Goal: Contribute content

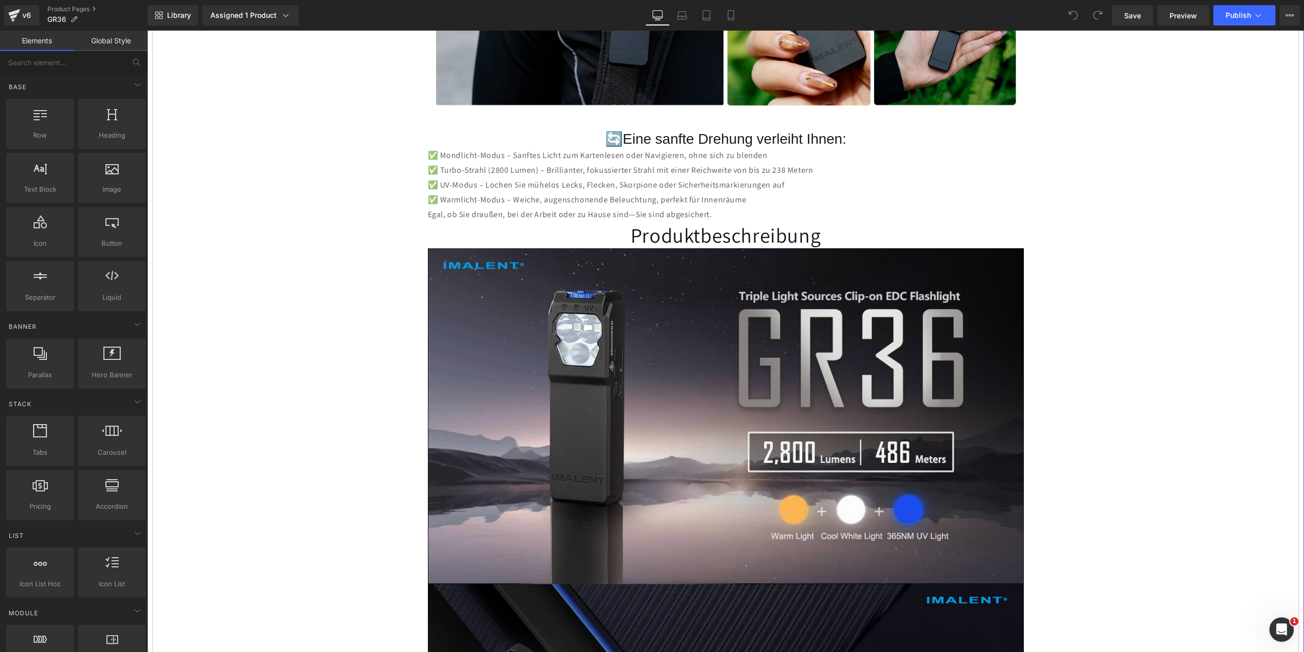
scroll to position [2395, 0]
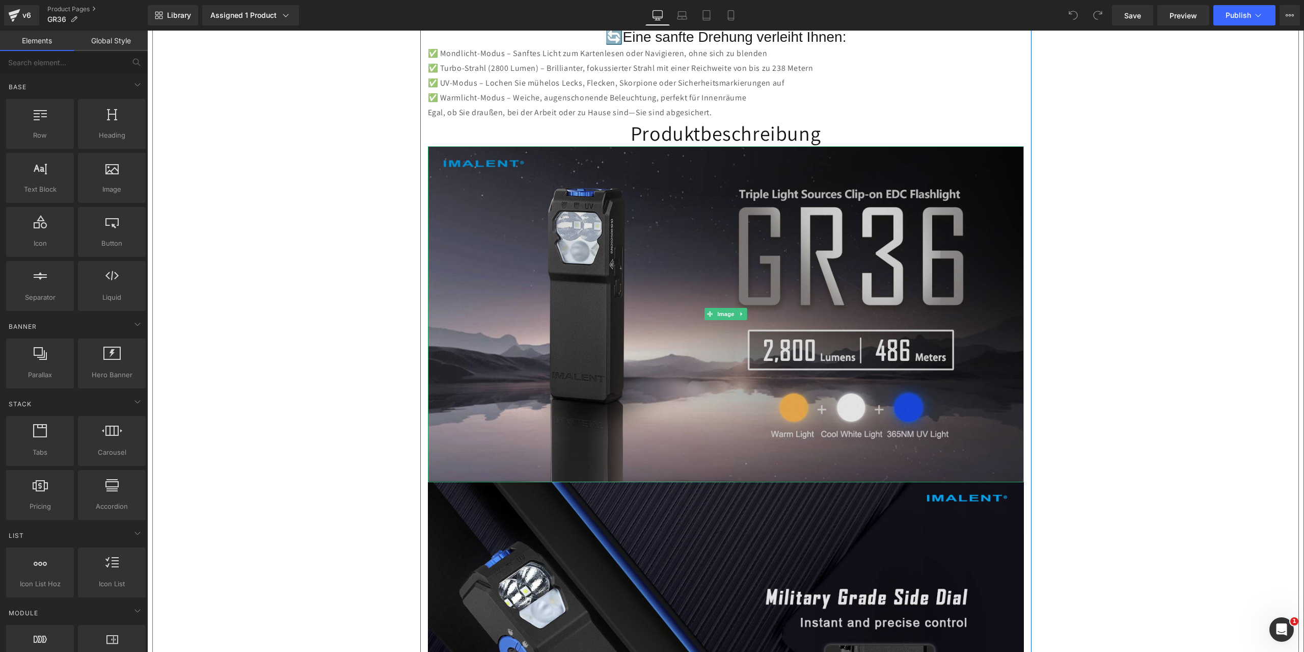
click at [693, 263] on img at bounding box center [726, 313] width 596 height 335
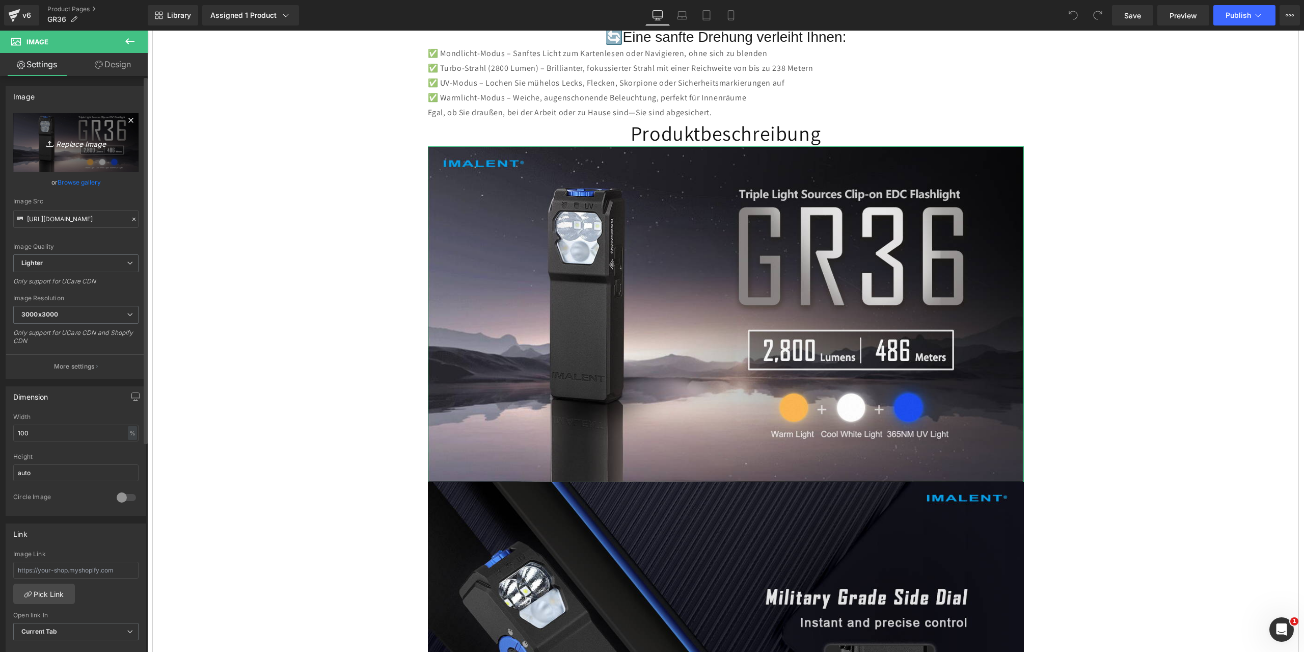
click at [67, 140] on icon "Replace Image" at bounding box center [76, 142] width 82 height 13
type input "C:\fakepath\GR36-1464x600-1.jpg"
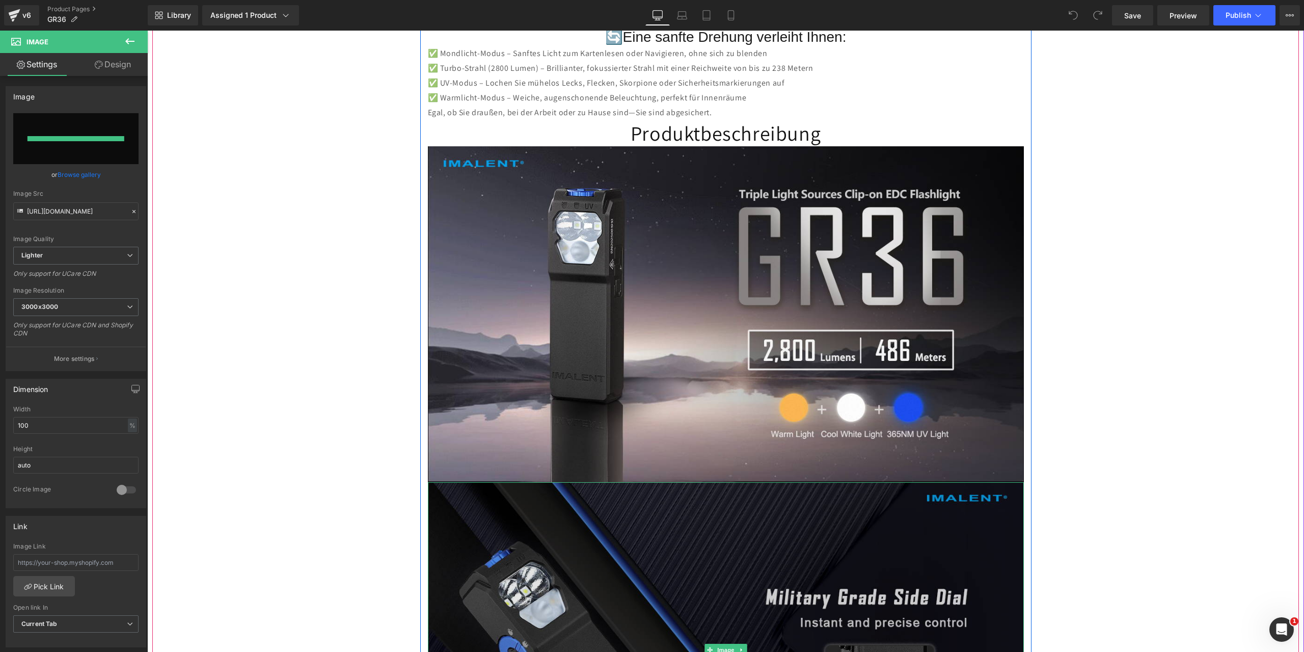
type input "[URL][DOMAIN_NAME]"
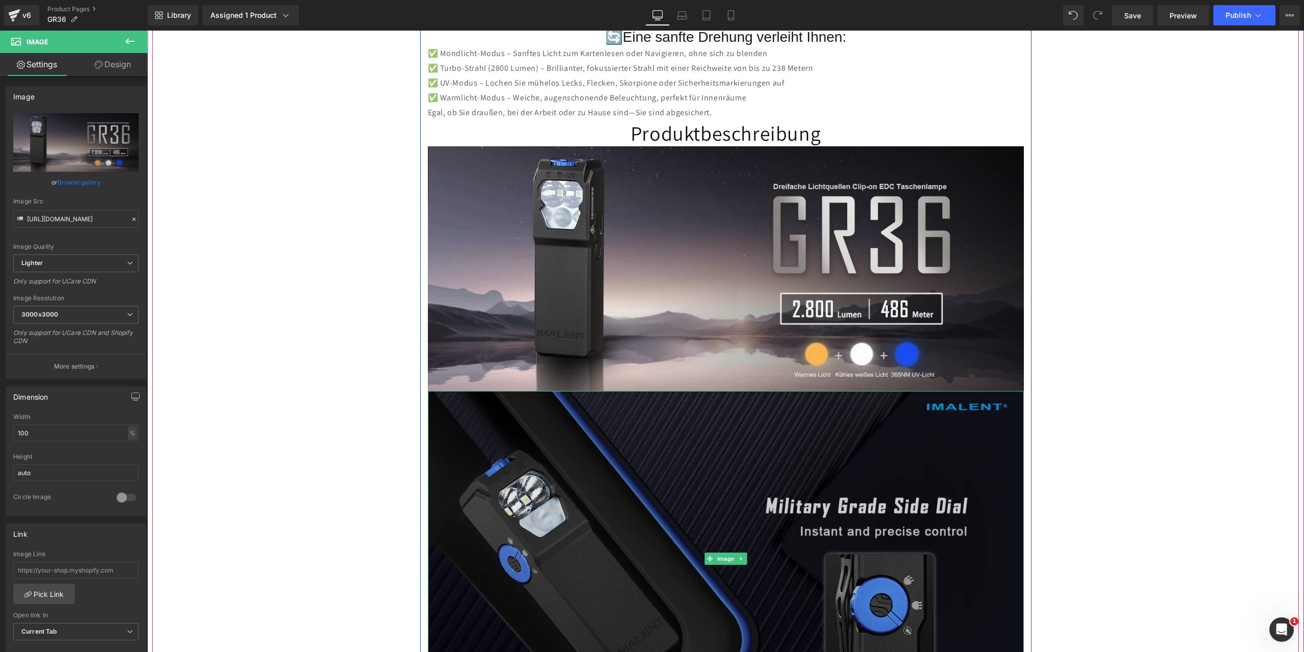
scroll to position [2497, 0]
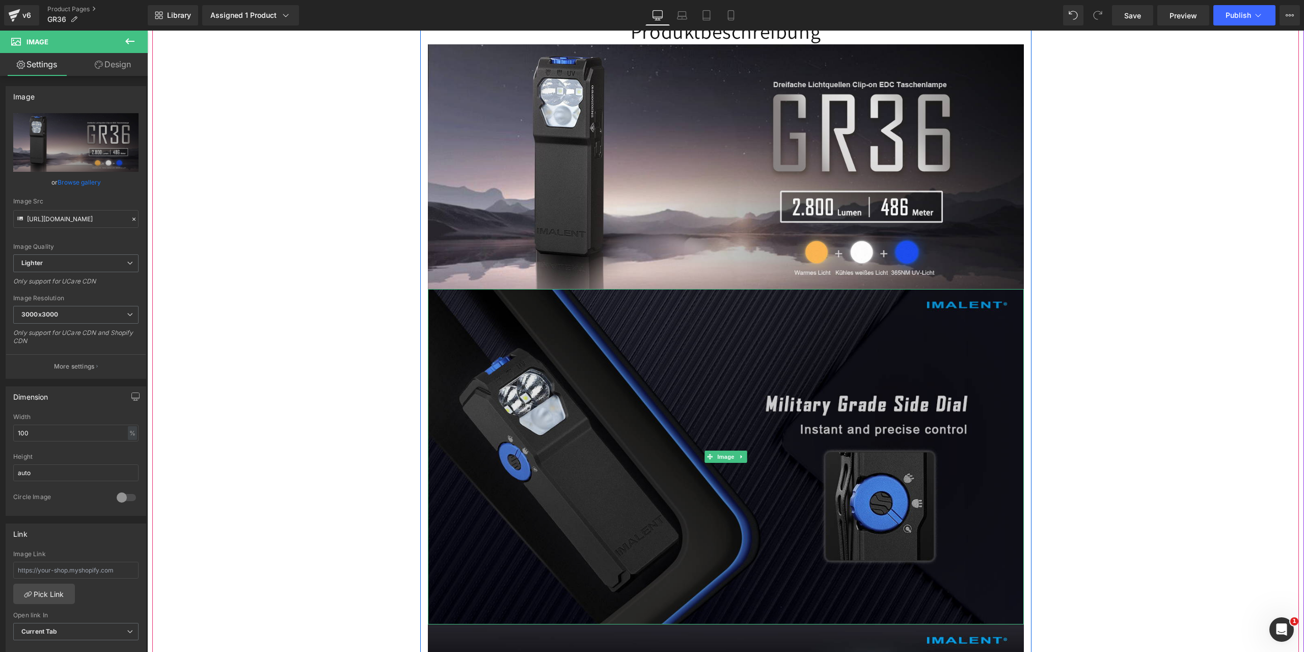
click at [797, 498] on img at bounding box center [726, 456] width 596 height 335
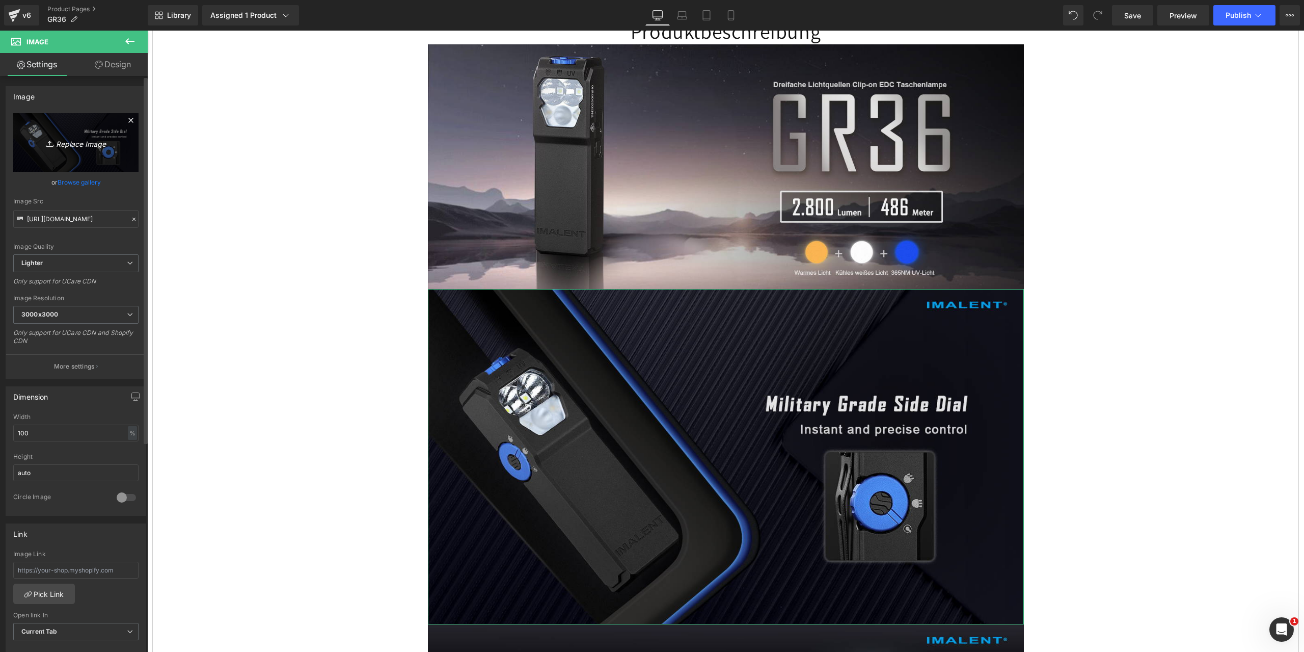
click at [69, 143] on icon "Replace Image" at bounding box center [76, 142] width 82 height 13
type input "C:\fakepath\GR36-1464x600-2.jpg"
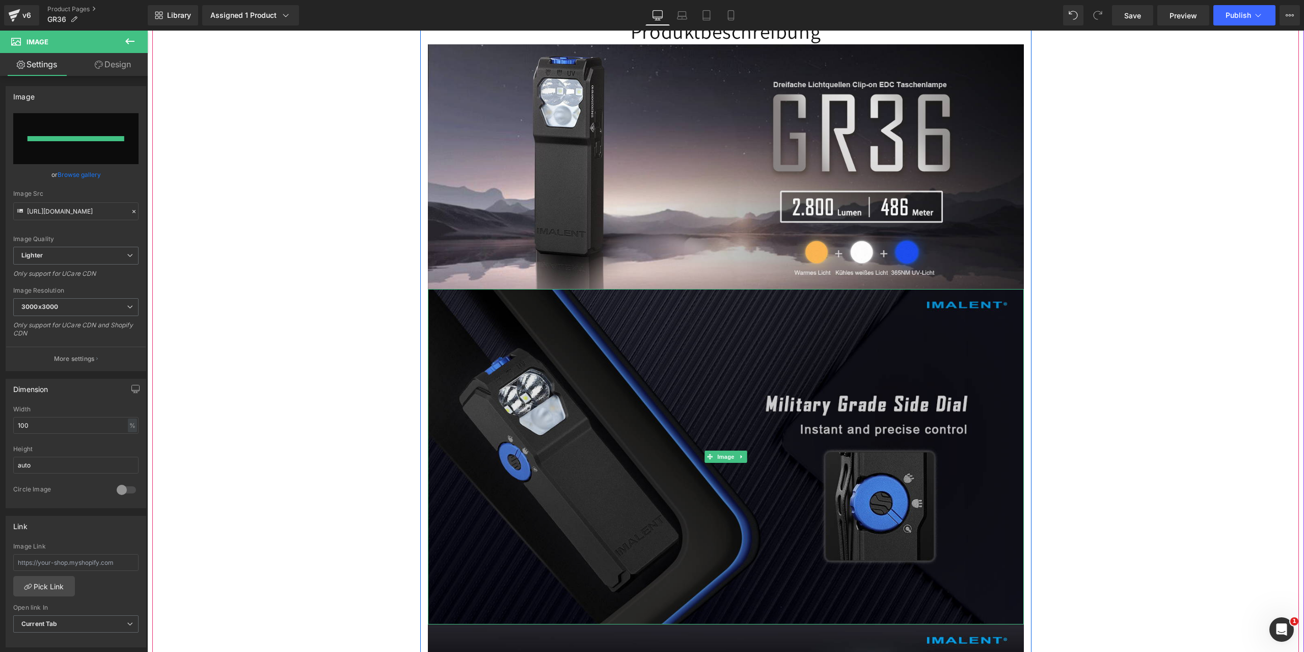
type input "[URL][DOMAIN_NAME]"
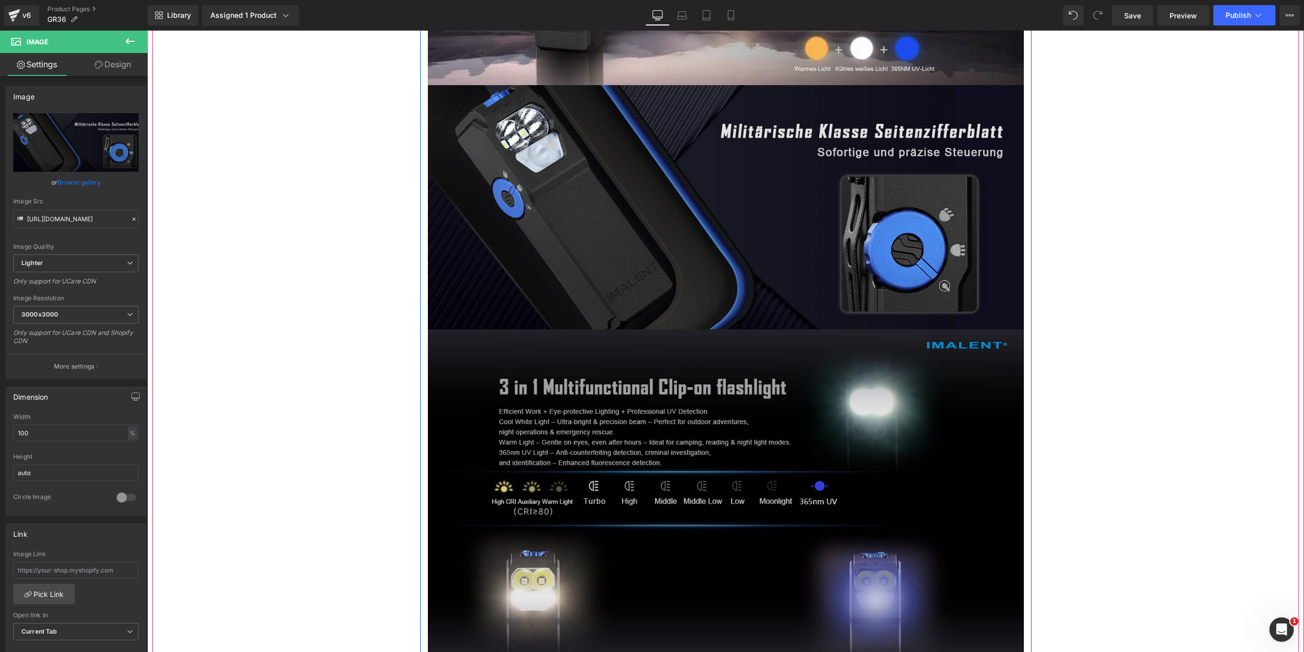
scroll to position [2802, 0]
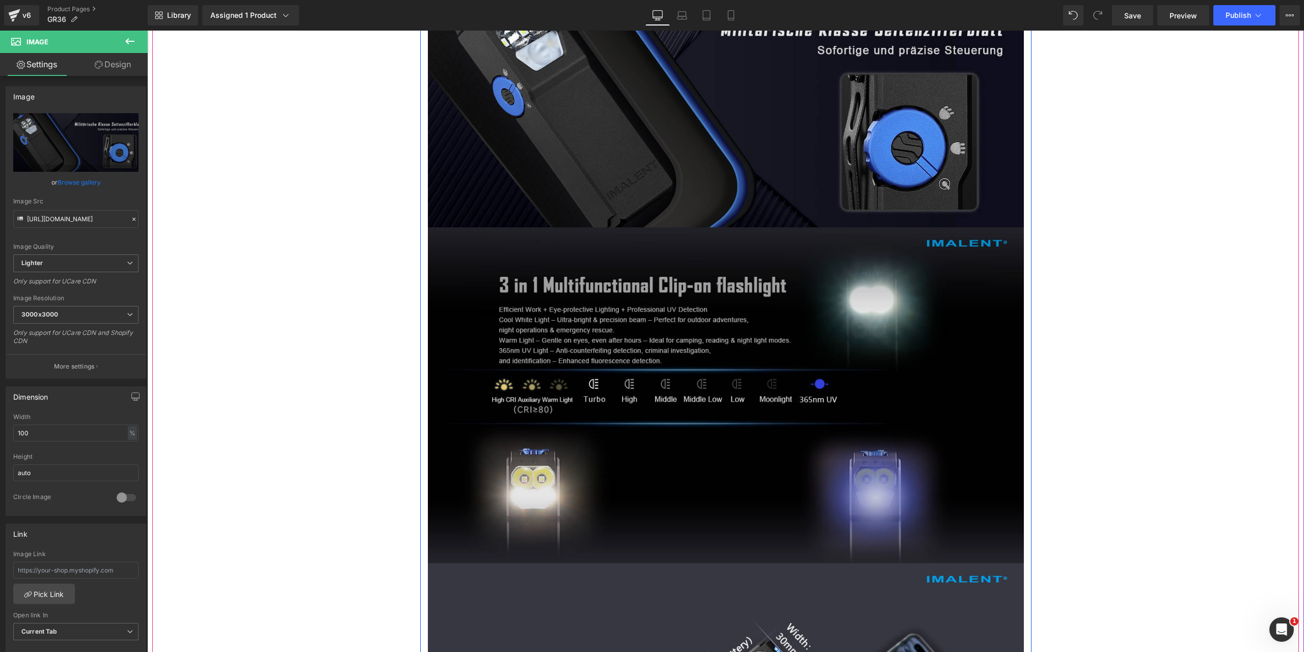
click at [720, 462] on img at bounding box center [726, 394] width 596 height 335
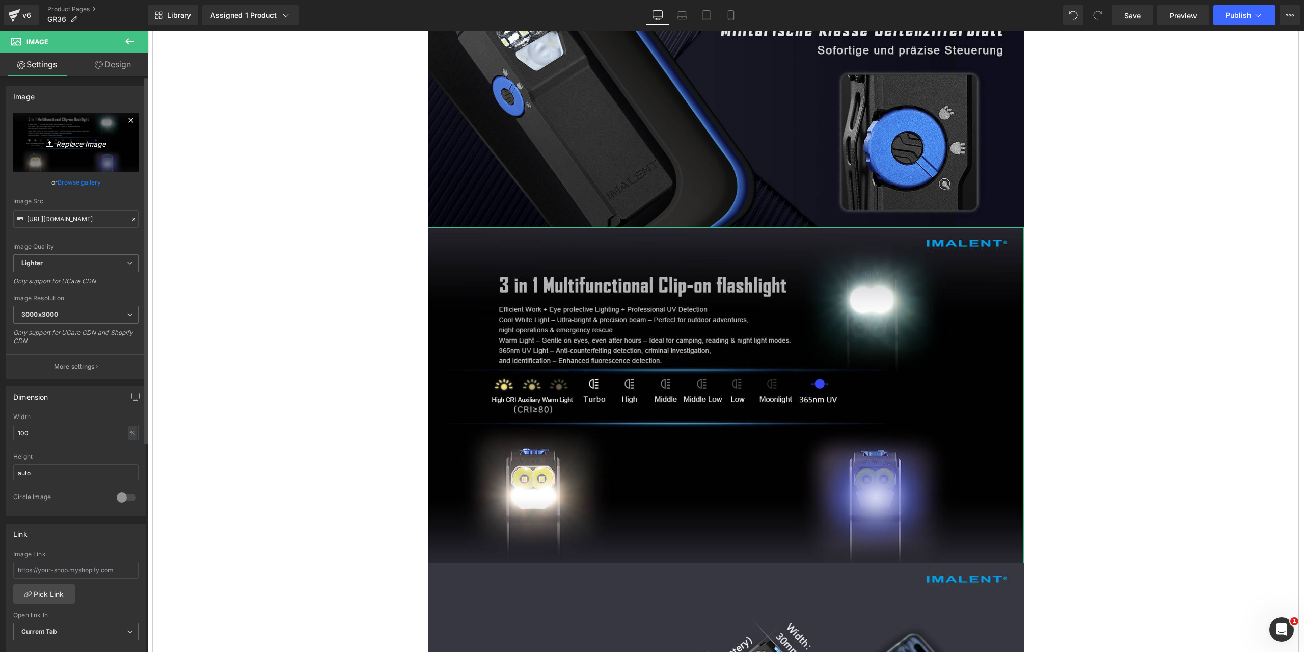
click at [65, 144] on icon "Replace Image" at bounding box center [76, 142] width 82 height 13
type input "C:\fakepath\GR36-1464x600-3.jpg"
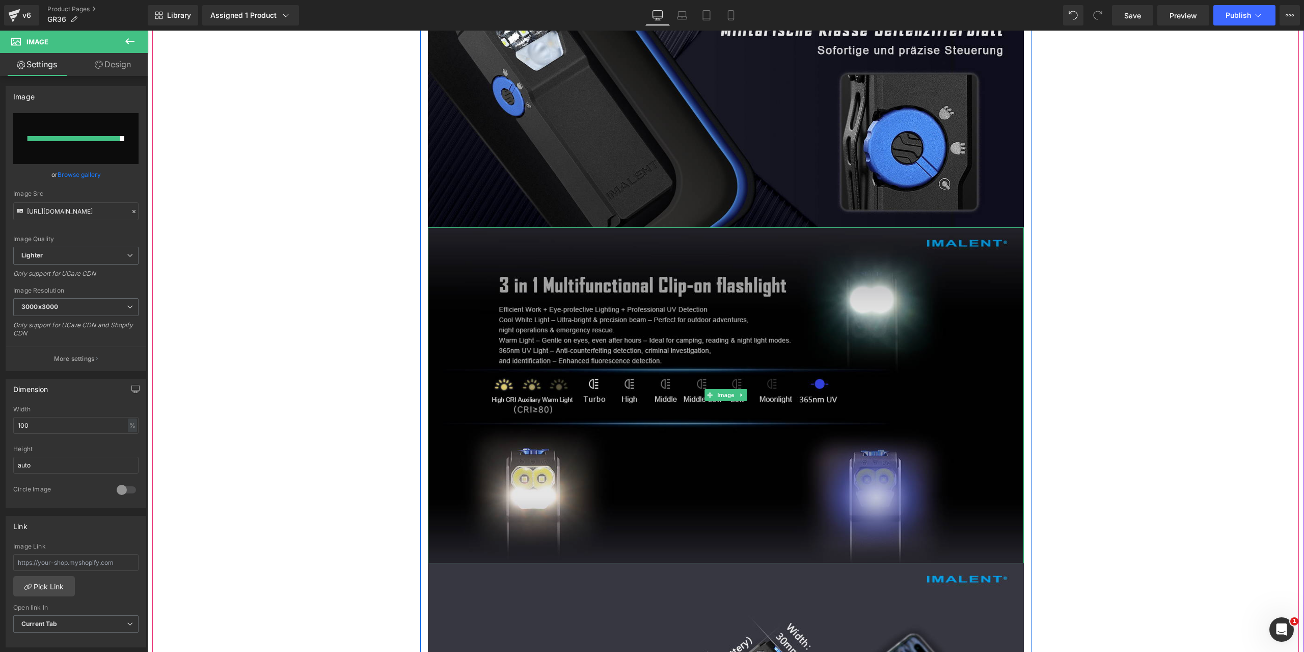
type input "[URL][DOMAIN_NAME]"
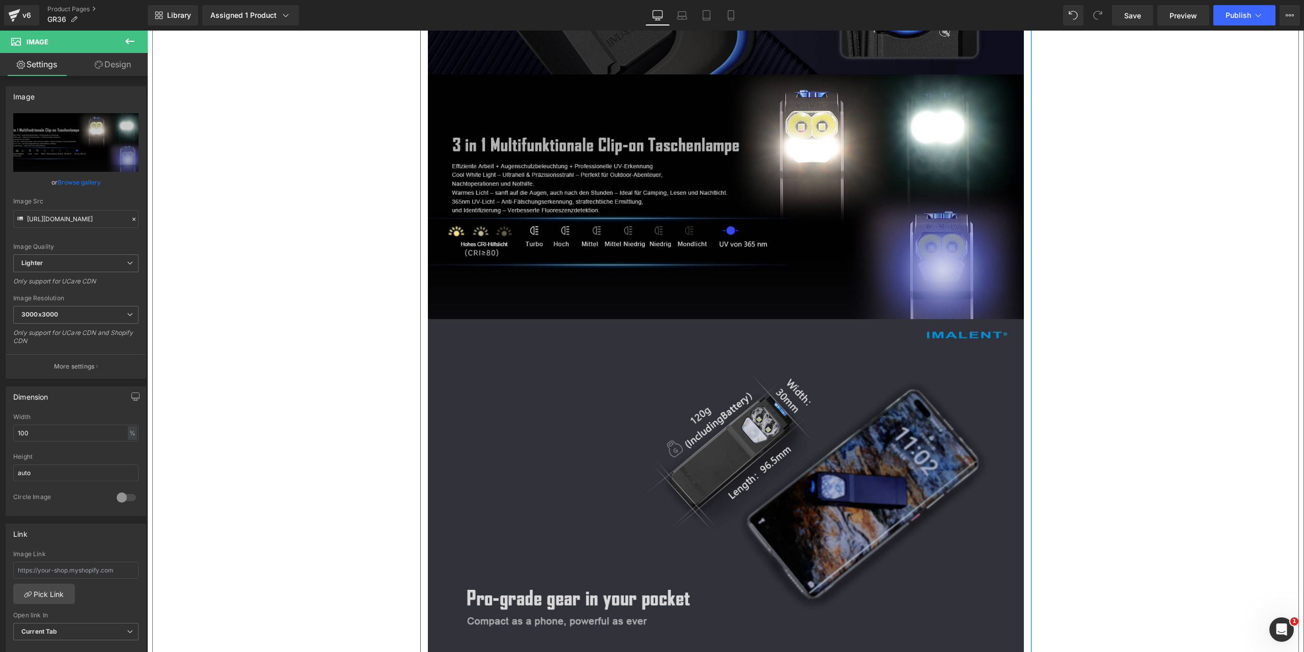
scroll to position [3108, 0]
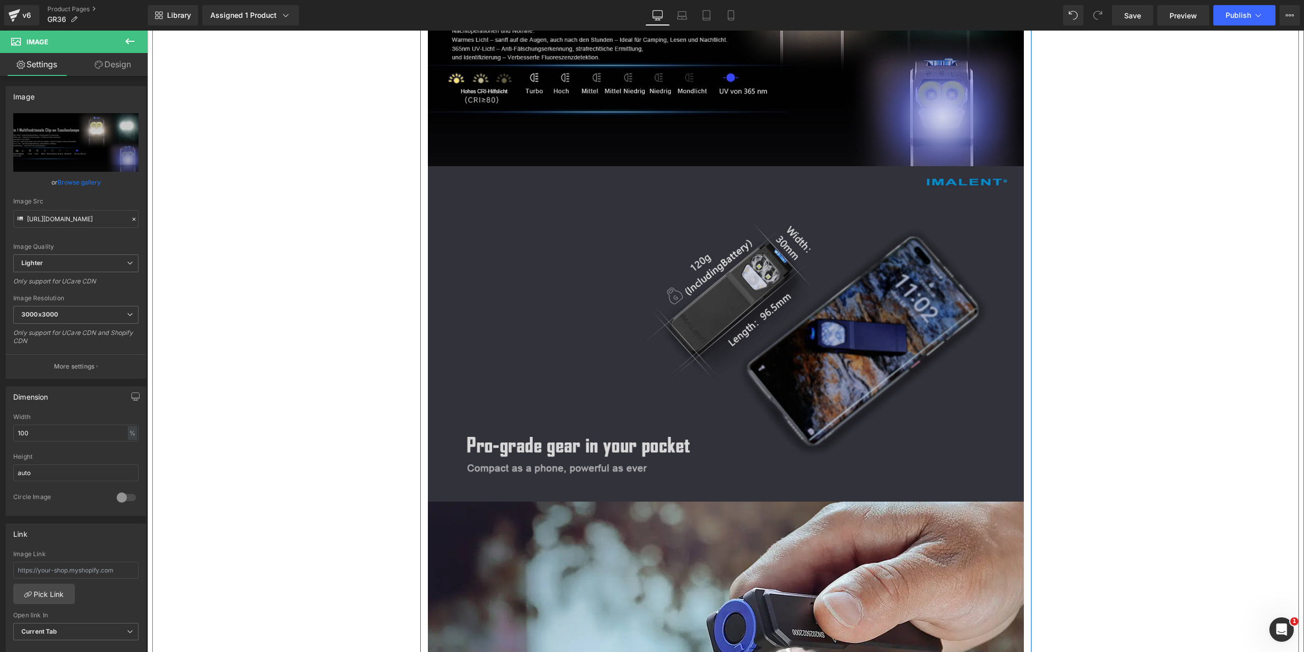
click at [665, 372] on img at bounding box center [726, 333] width 596 height 335
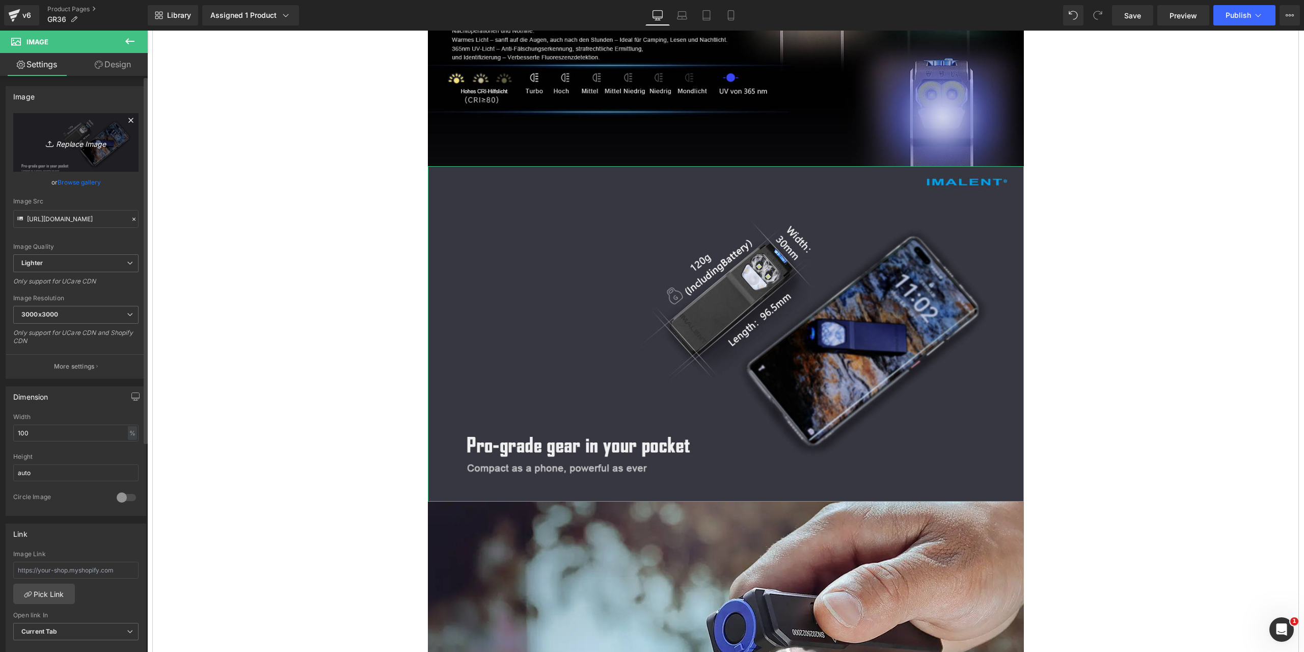
click at [72, 145] on icon "Replace Image" at bounding box center [76, 142] width 82 height 13
type input "C:\fakepath\GR36-1464x600-5.jpg"
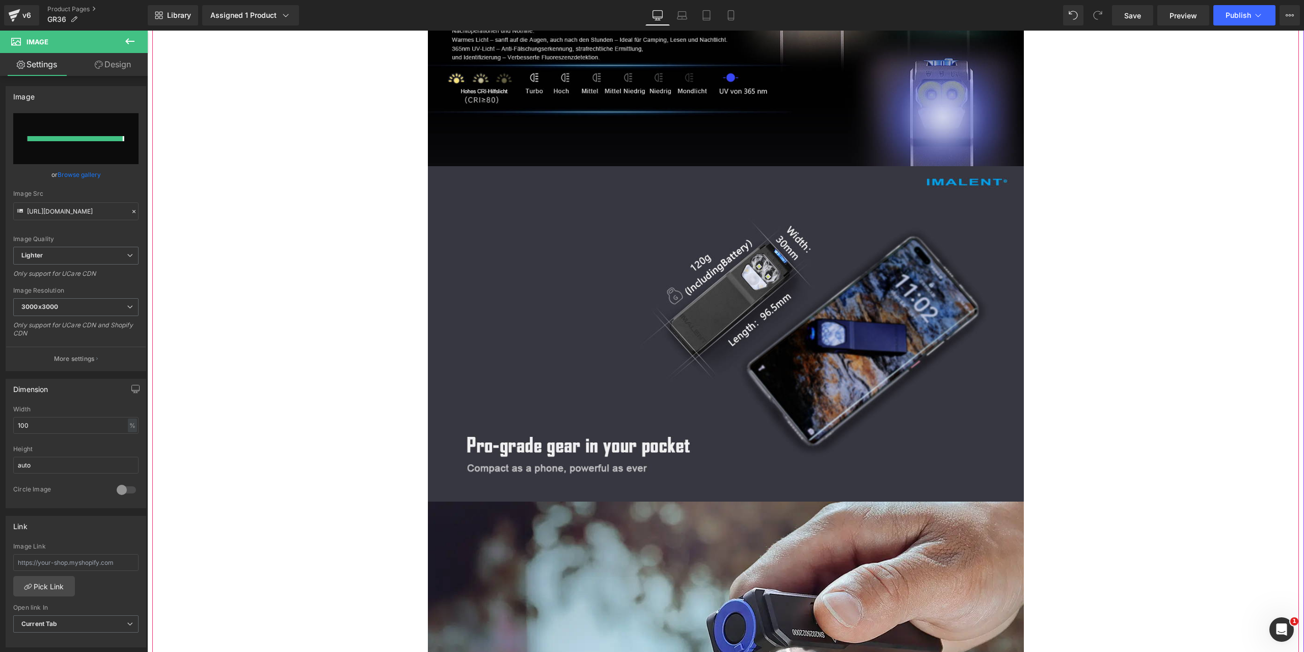
type input "[URL][DOMAIN_NAME]"
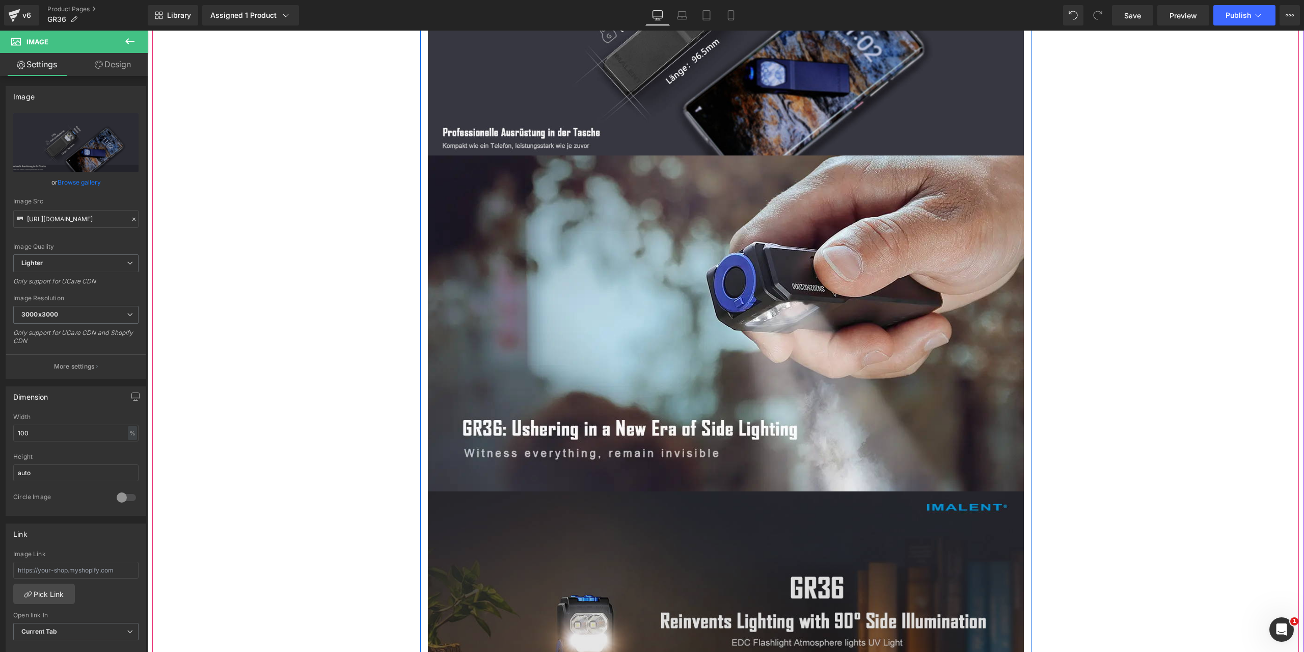
scroll to position [3261, 0]
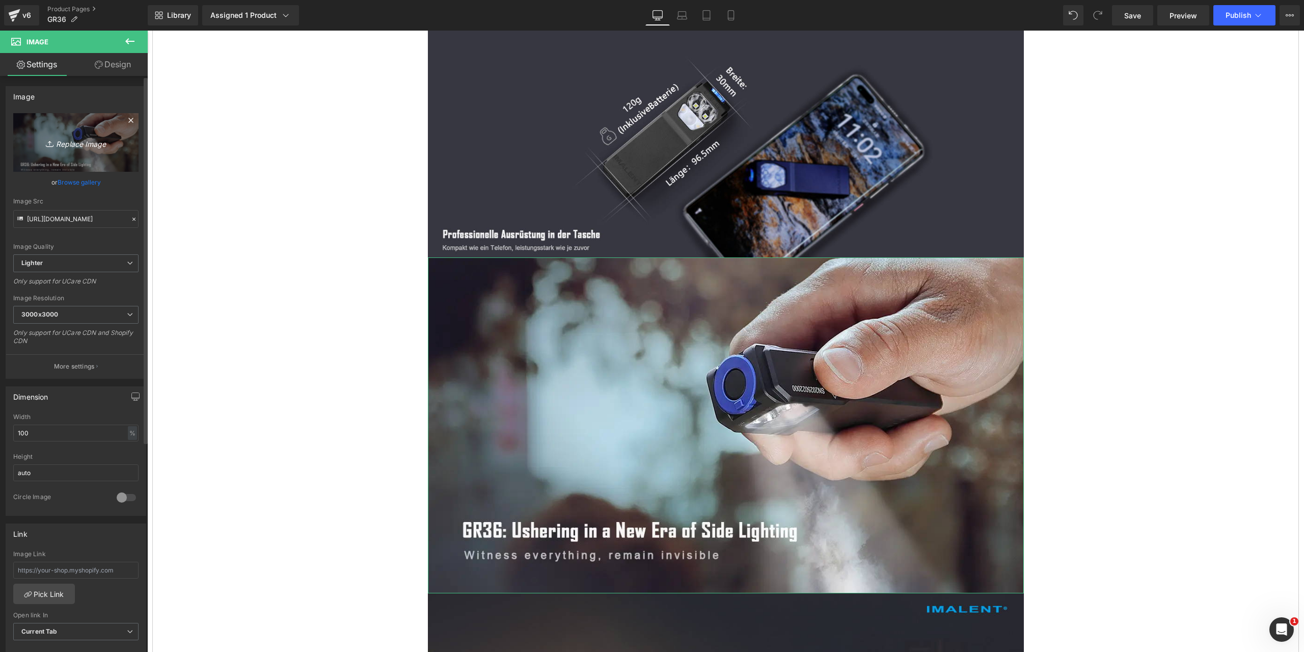
click at [78, 141] on icon "Replace Image" at bounding box center [76, 142] width 82 height 13
type input "C:\fakepath\GR36-1464x600-6.jpg"
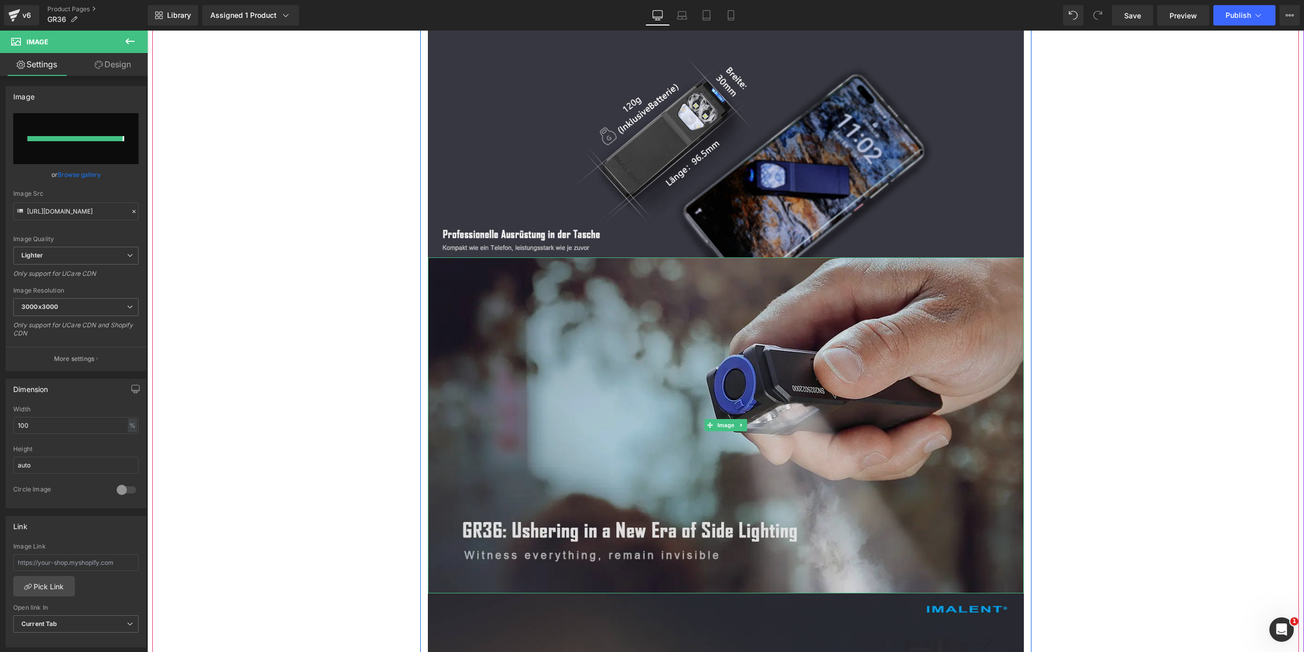
type input "[URL][DOMAIN_NAME]"
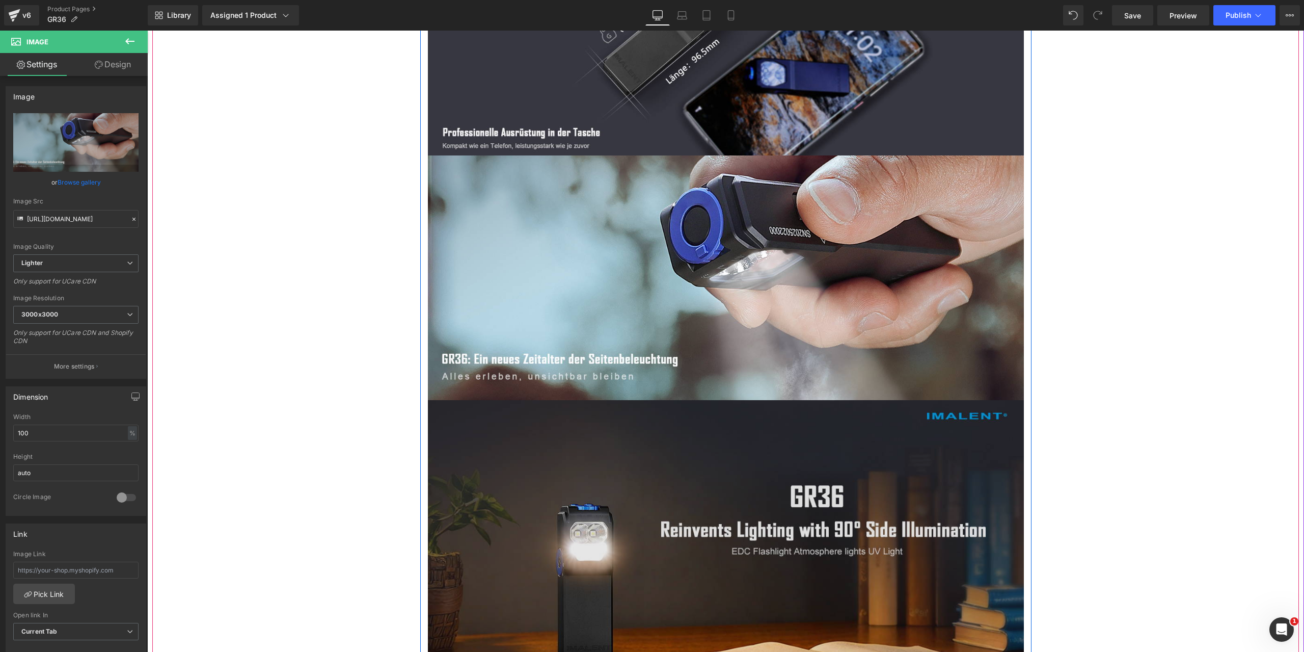
scroll to position [3465, 0]
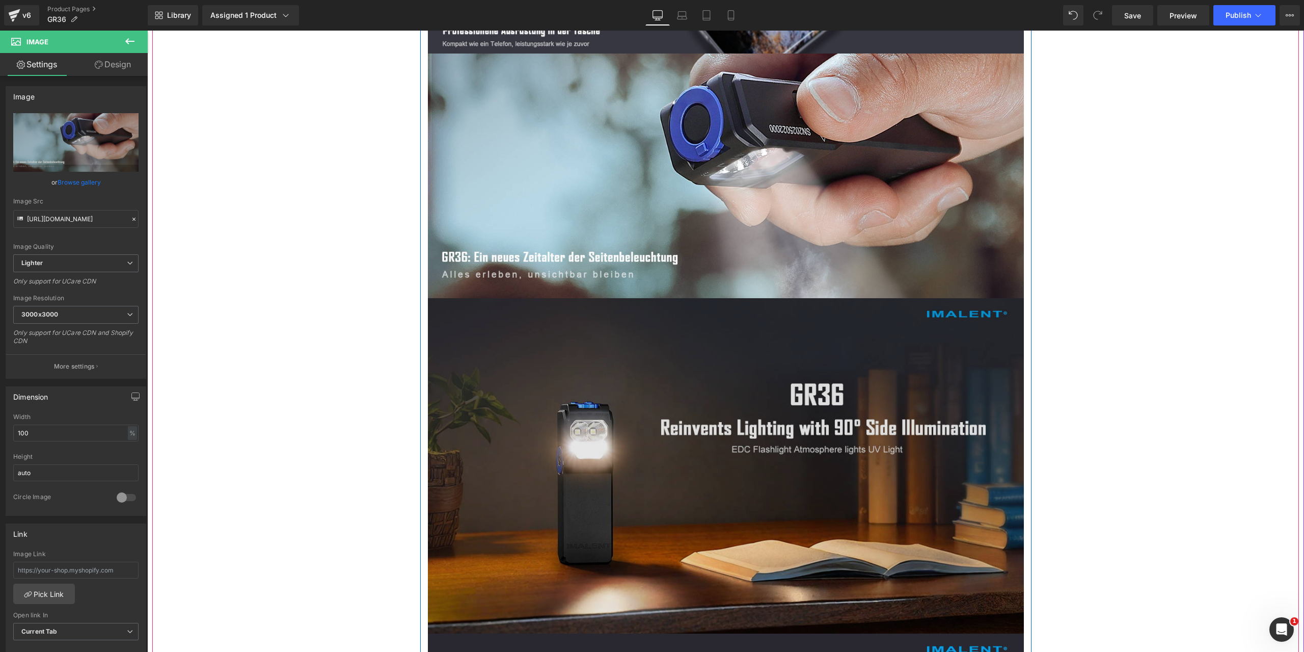
click at [710, 485] on img at bounding box center [726, 465] width 596 height 335
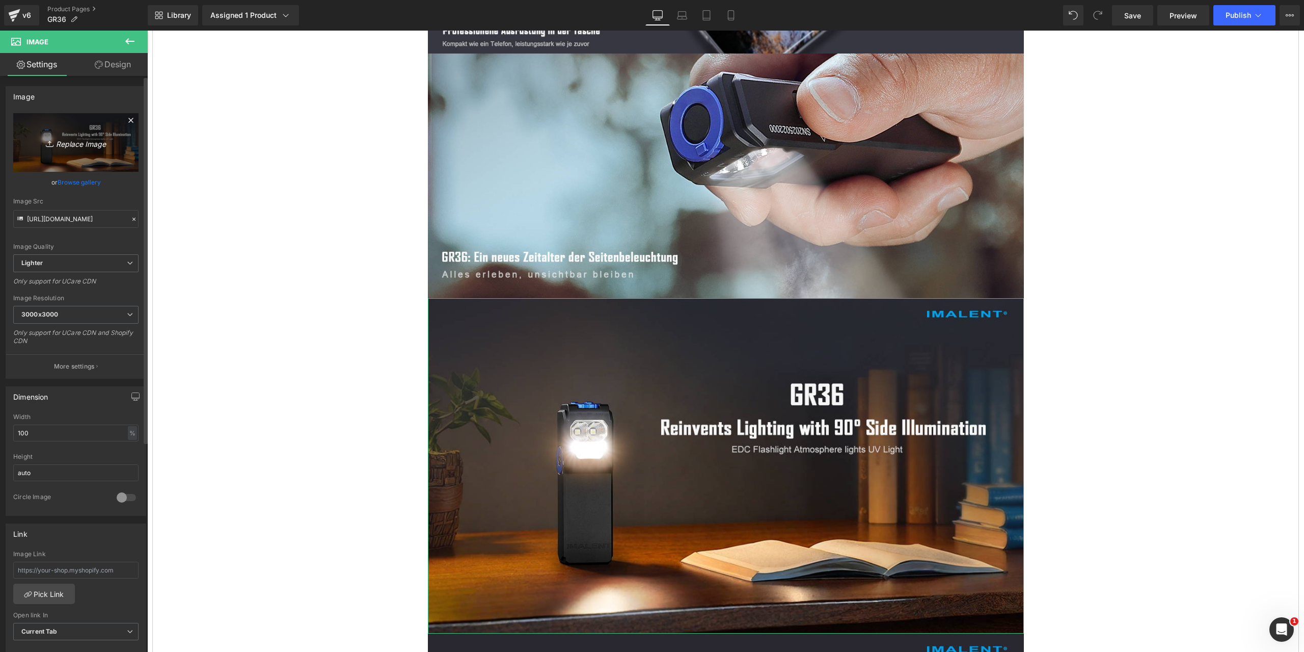
click at [71, 142] on icon "Replace Image" at bounding box center [76, 142] width 82 height 13
type input "C:\fakepath\GR36-1464x600-7.jpg"
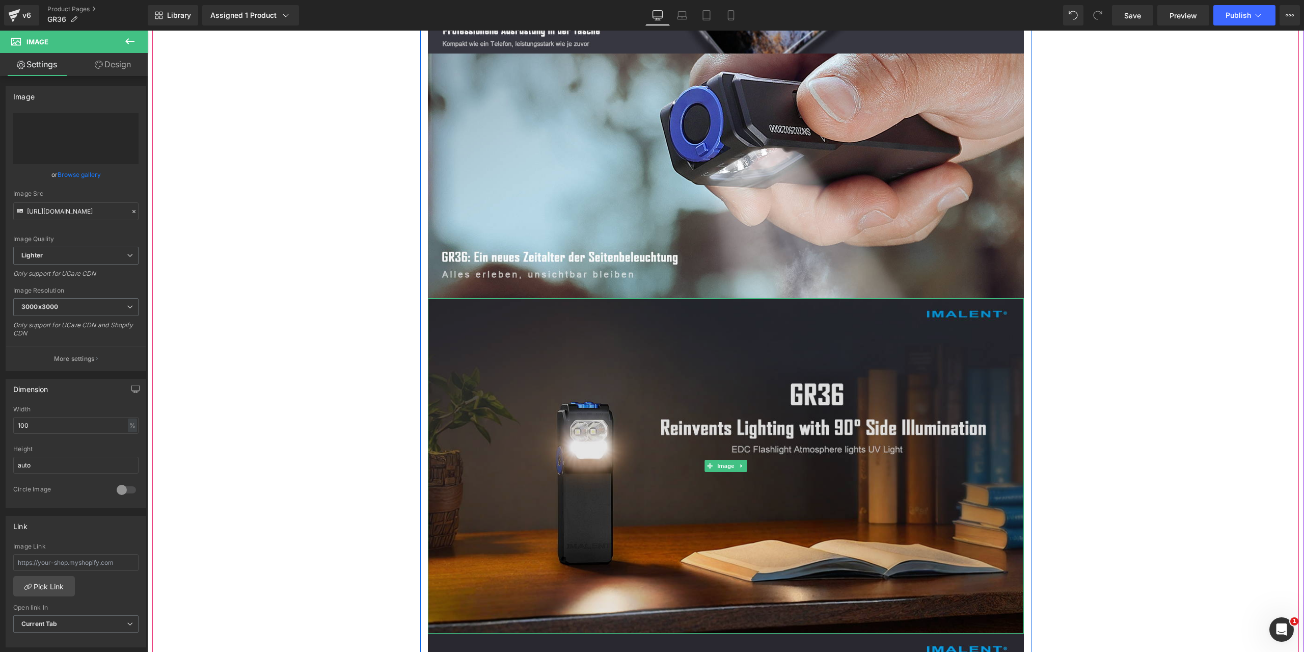
type input "[URL][DOMAIN_NAME]"
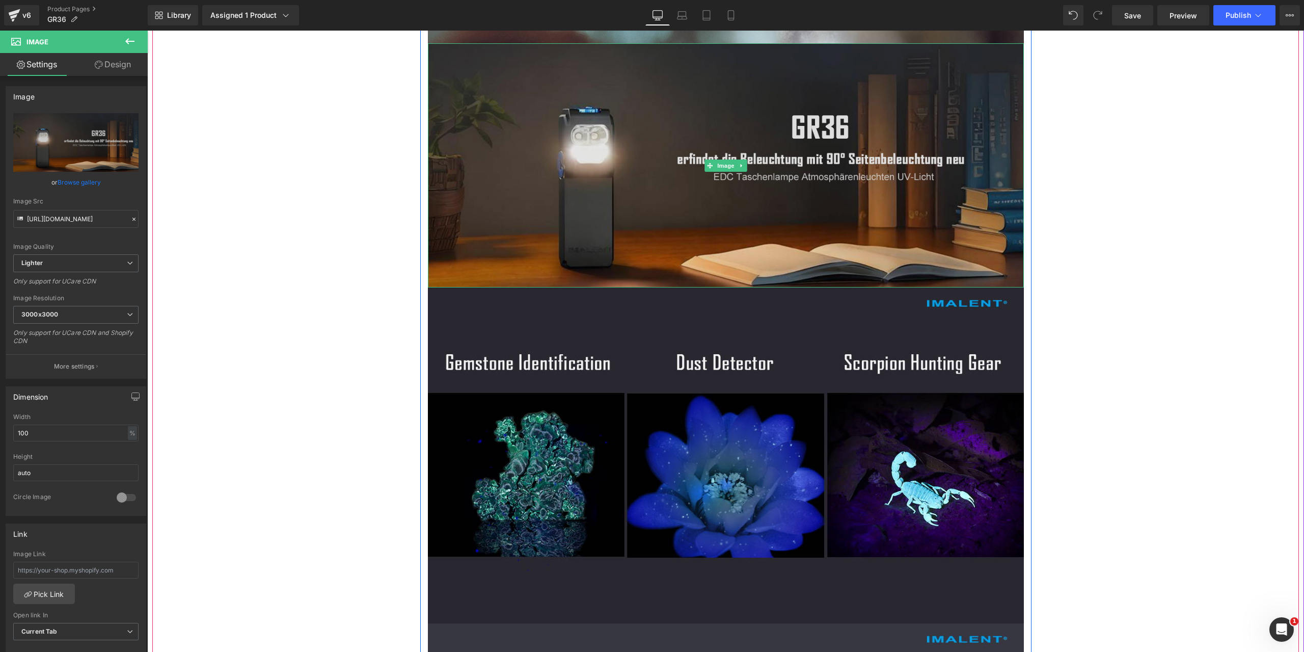
scroll to position [3821, 0]
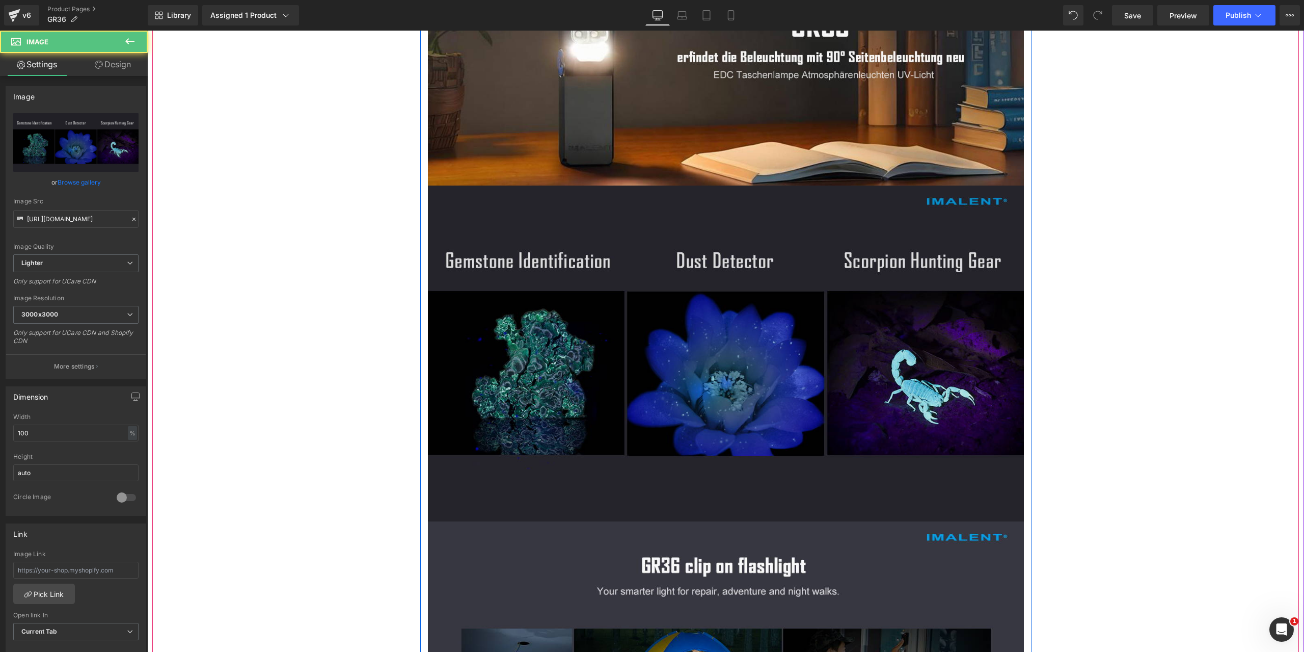
click at [753, 406] on img at bounding box center [726, 352] width 596 height 335
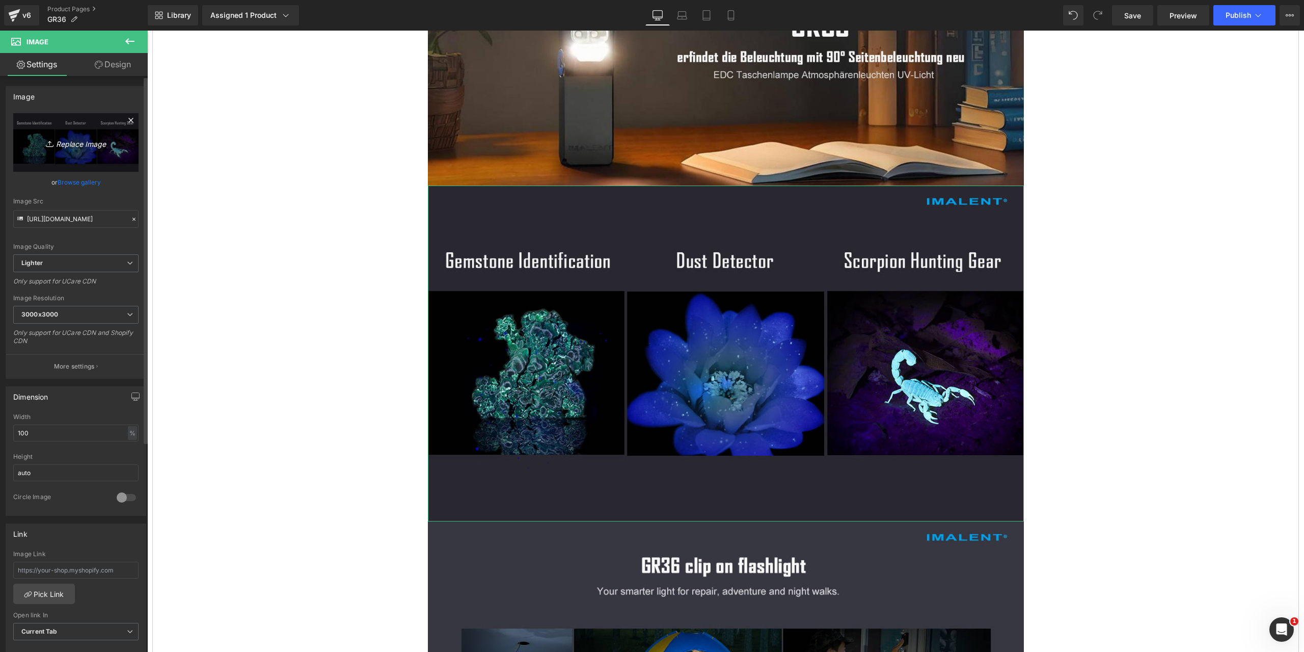
click at [75, 143] on icon "Replace Image" at bounding box center [76, 142] width 82 height 13
type input "C:\fakepath\GR36-1464x600-8.jpg"
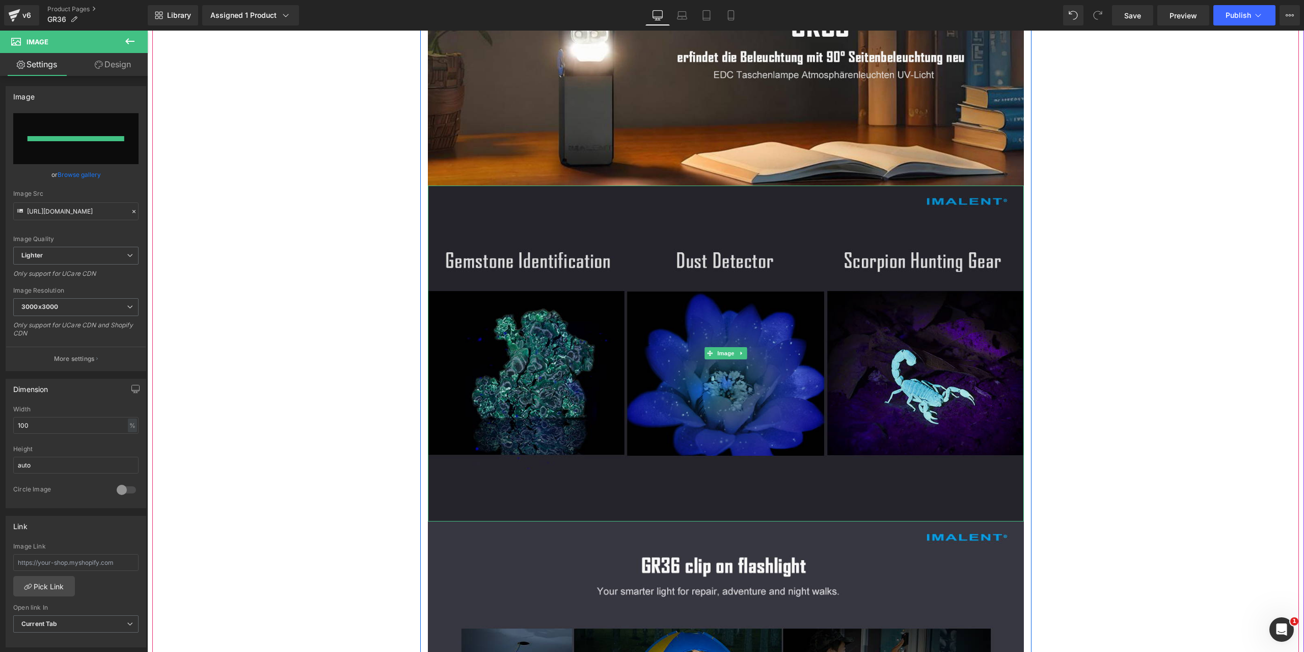
type input "[URL][DOMAIN_NAME]"
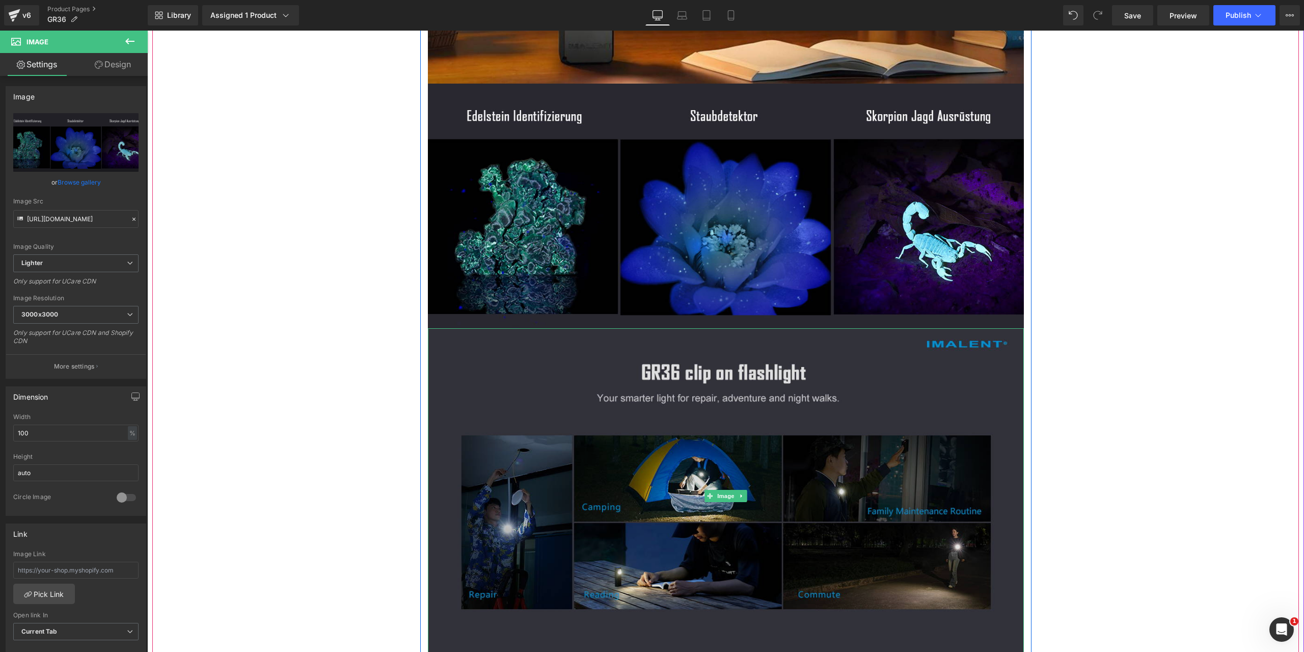
scroll to position [4025, 0]
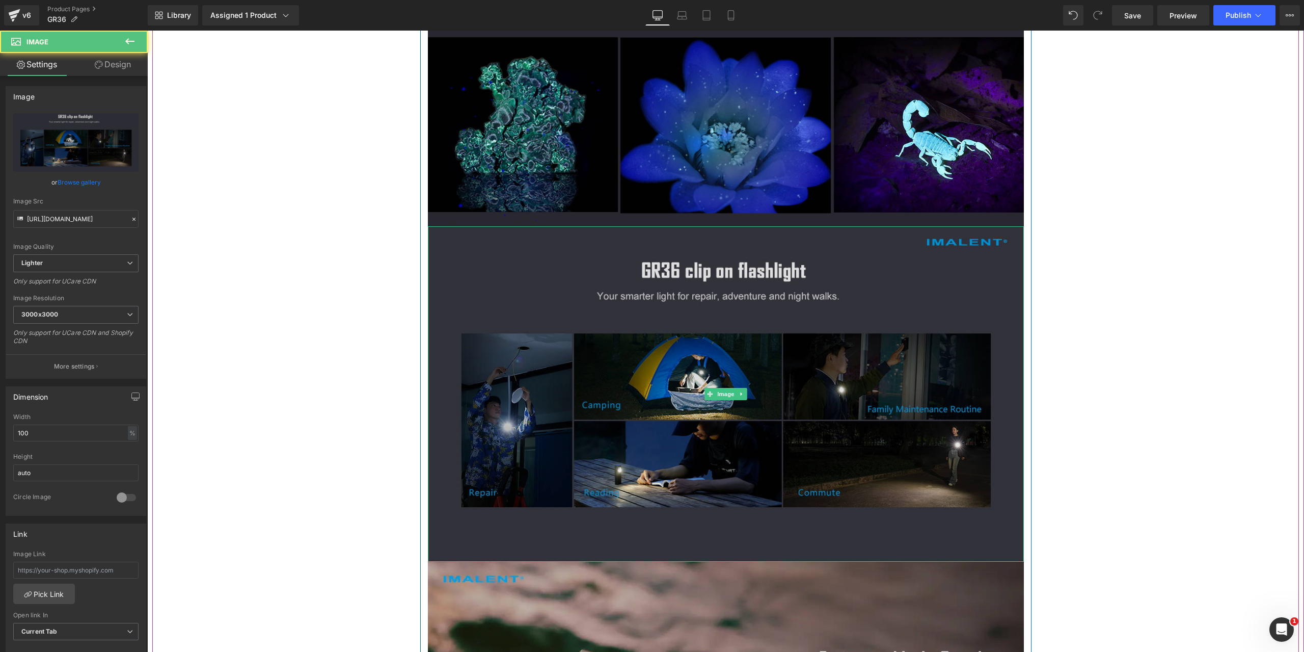
click at [663, 397] on img at bounding box center [726, 393] width 596 height 335
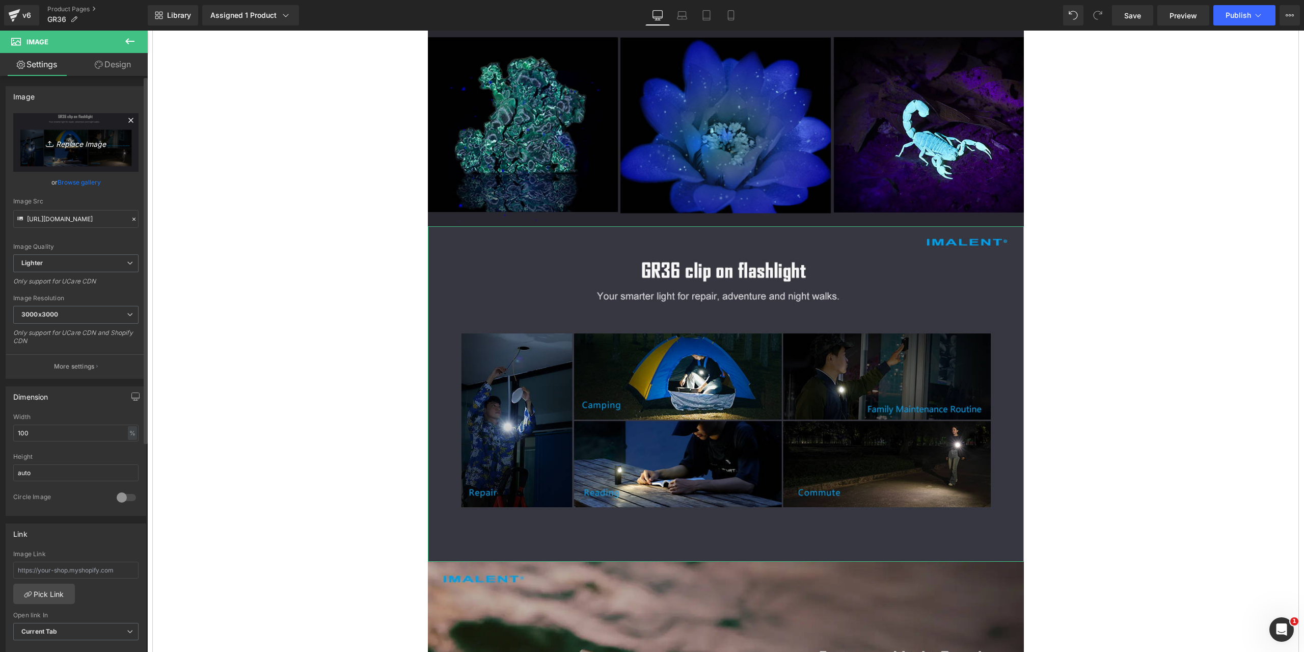
click at [67, 143] on icon "Replace Image" at bounding box center [76, 142] width 82 height 13
type input "C:\fakepath\GR36-1464x600-9.jpg"
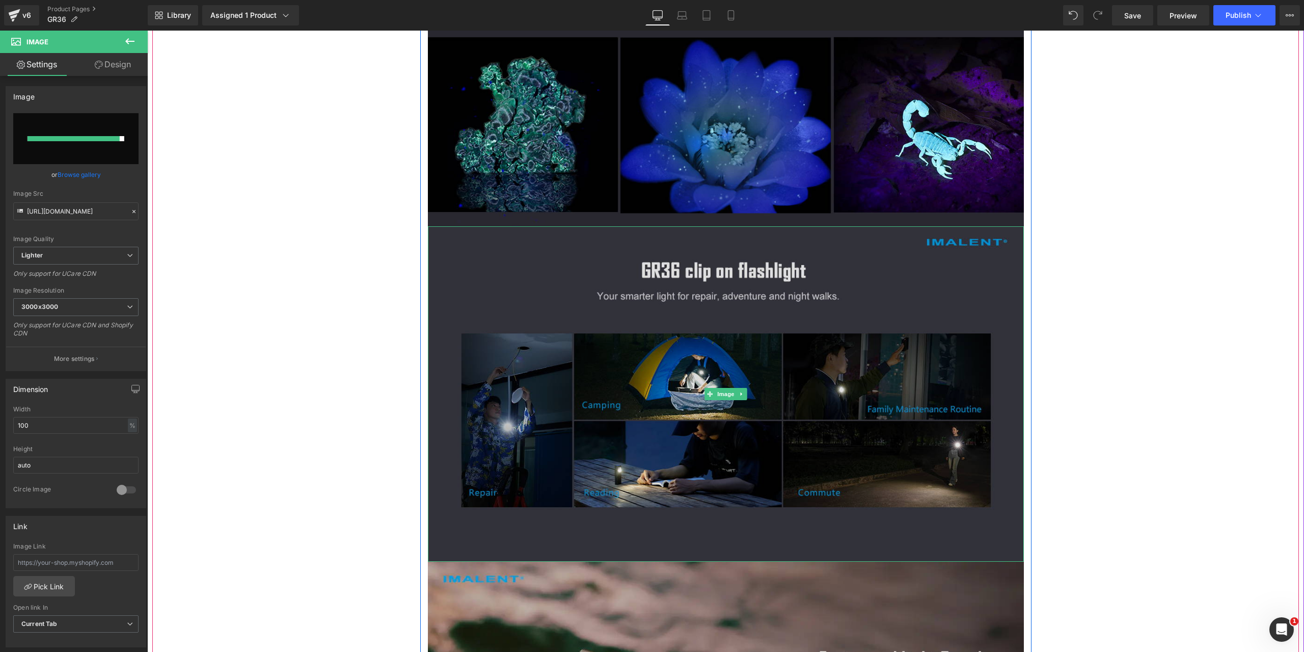
type input "[URL][DOMAIN_NAME]"
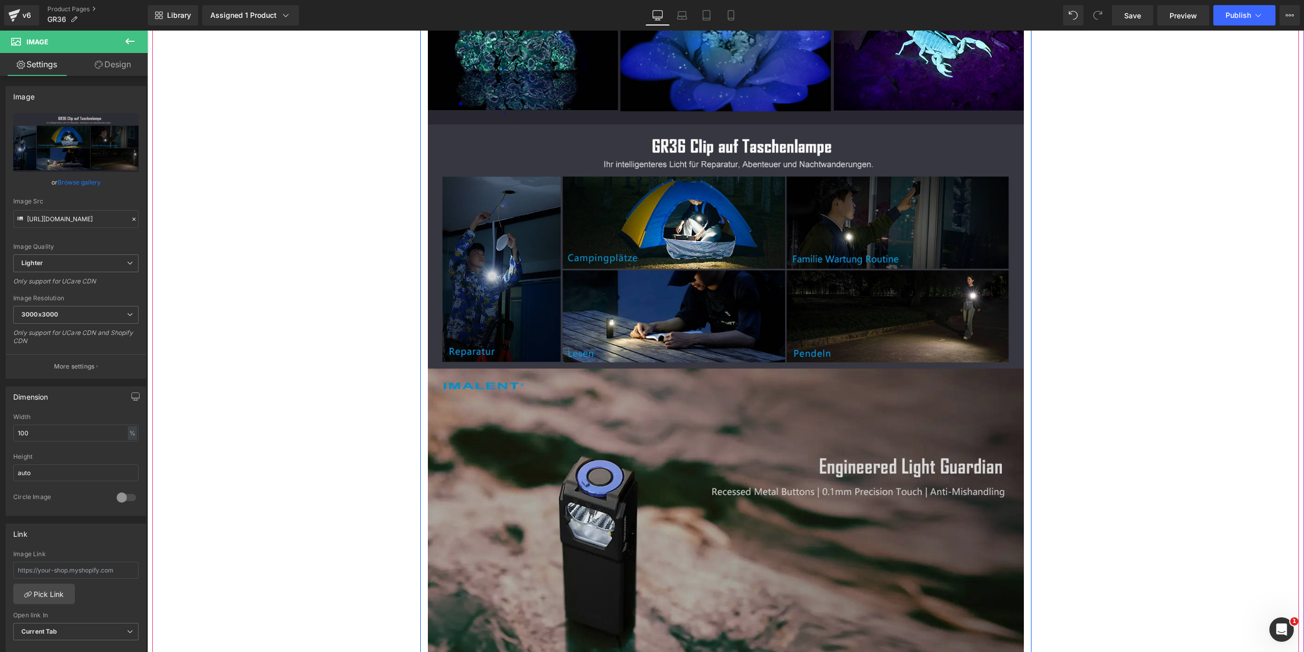
scroll to position [4229, 0]
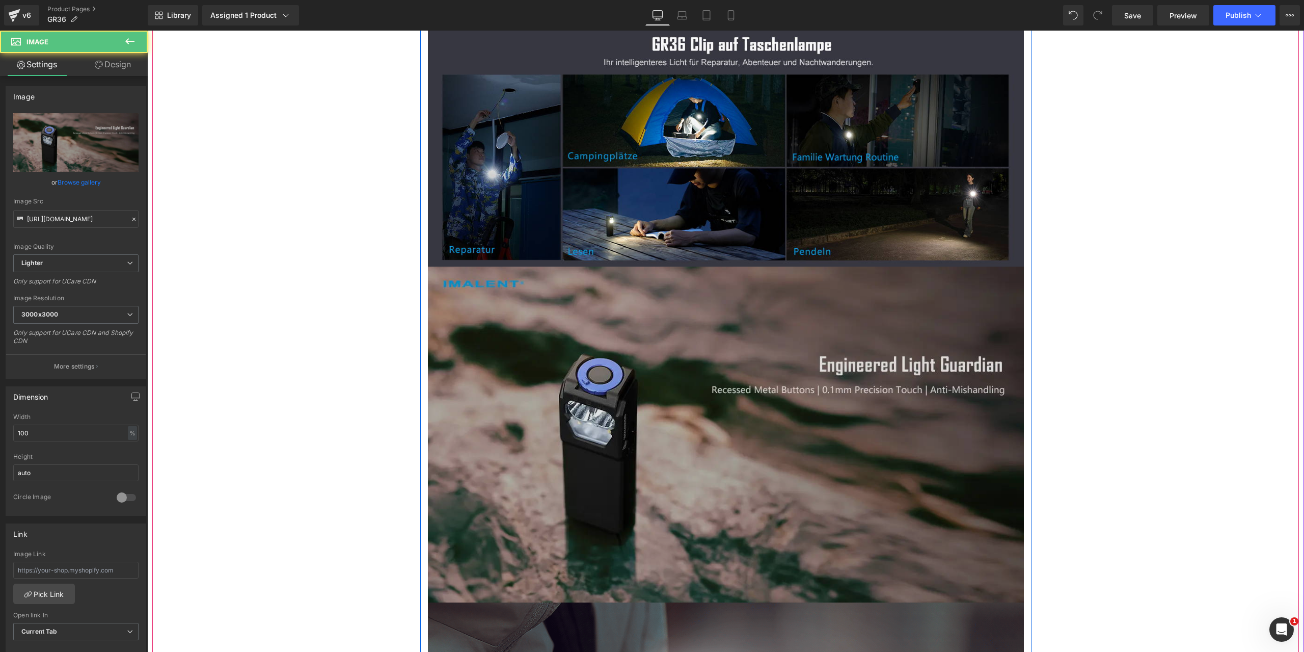
click at [704, 411] on img at bounding box center [726, 433] width 596 height 335
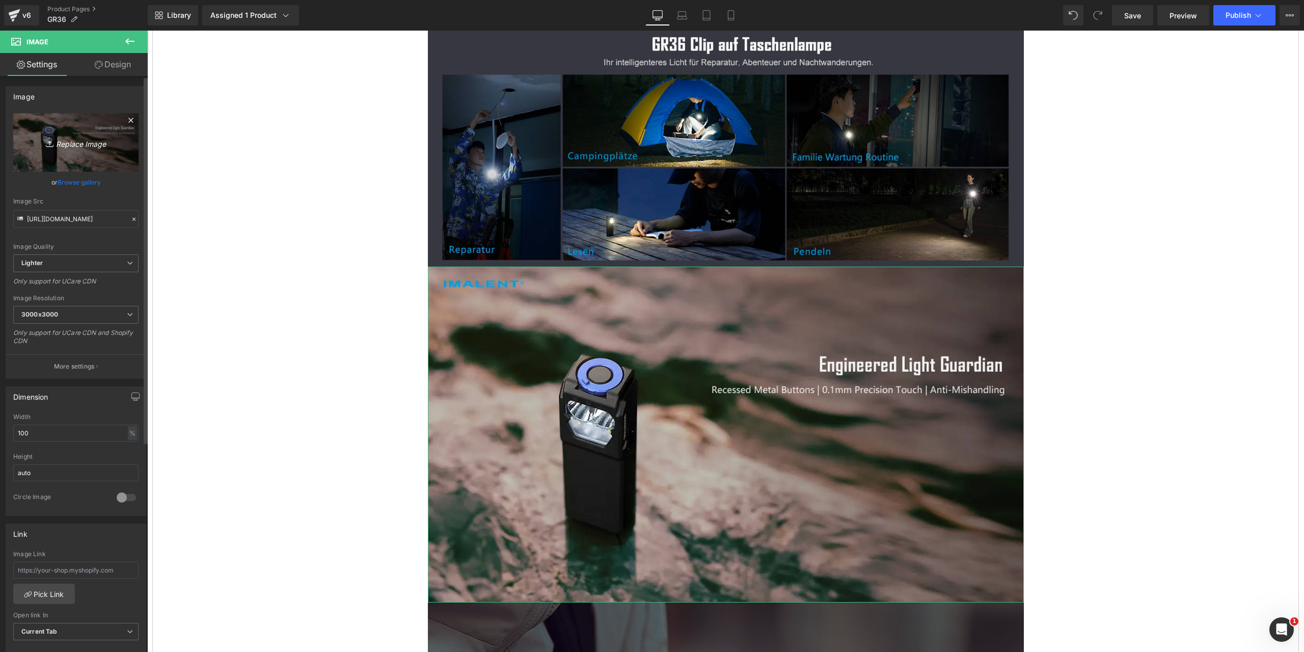
click at [73, 142] on icon "Replace Image" at bounding box center [76, 142] width 82 height 13
type input "C:\fakepath\GR36-1464x600-10.jpg"
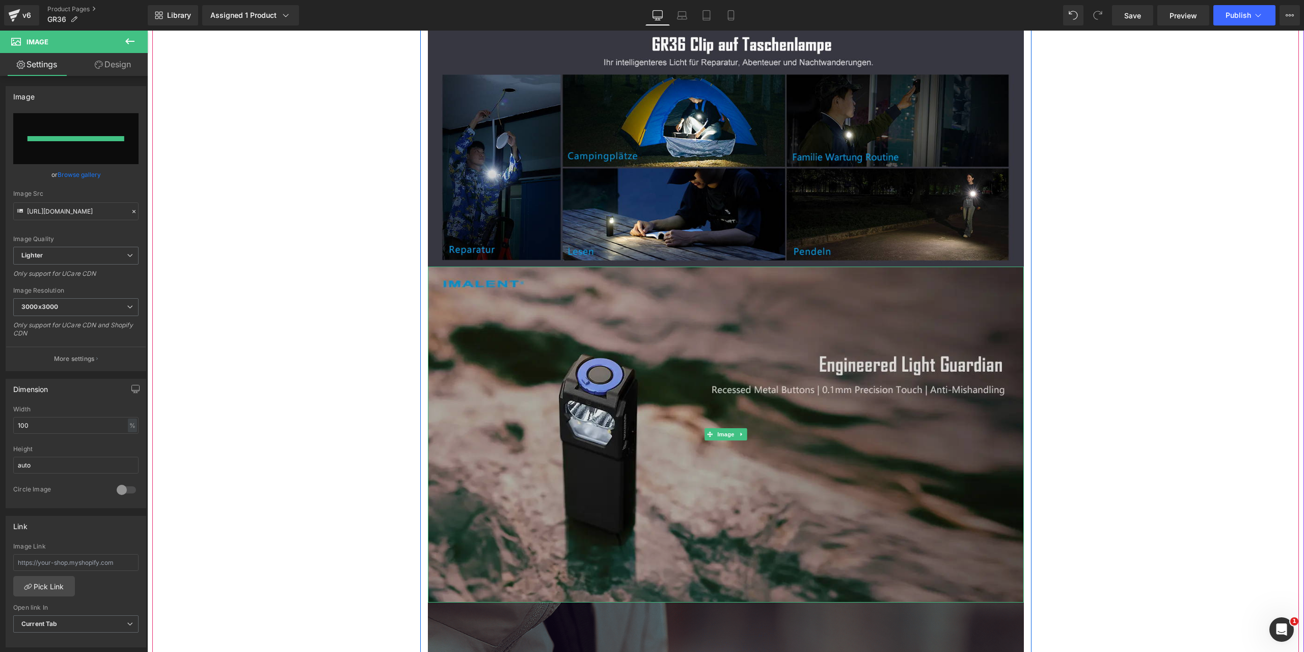
type input "[URL][DOMAIN_NAME]"
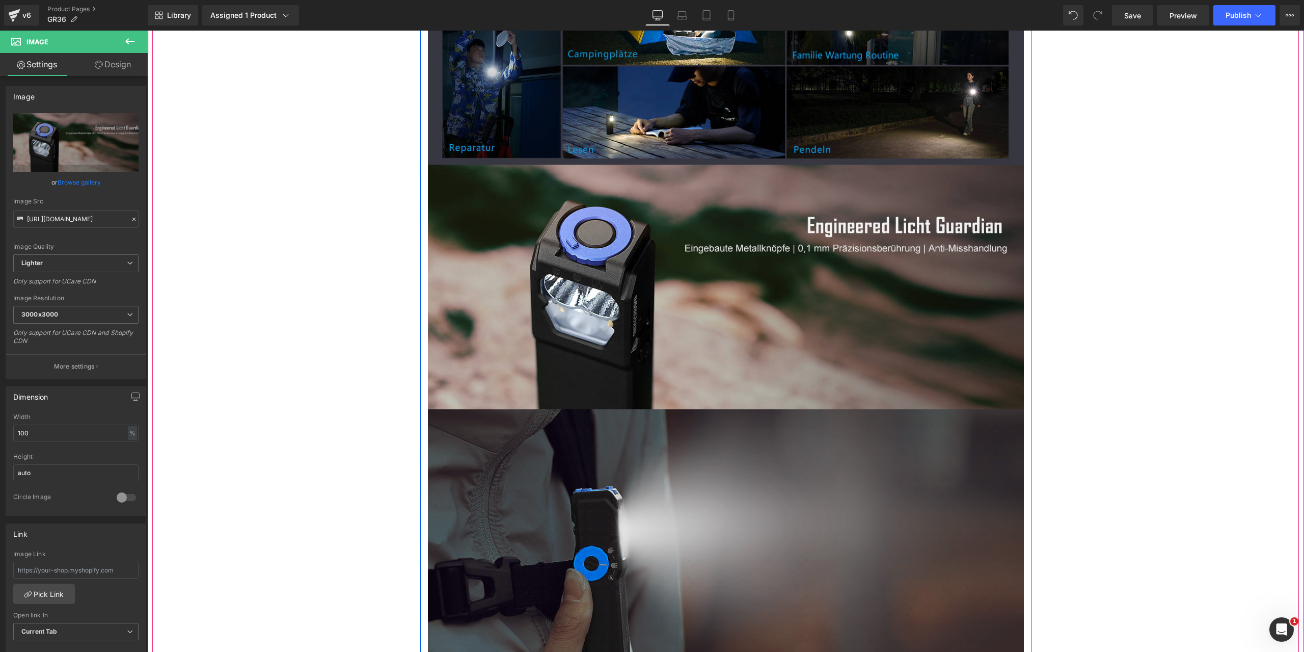
scroll to position [4382, 0]
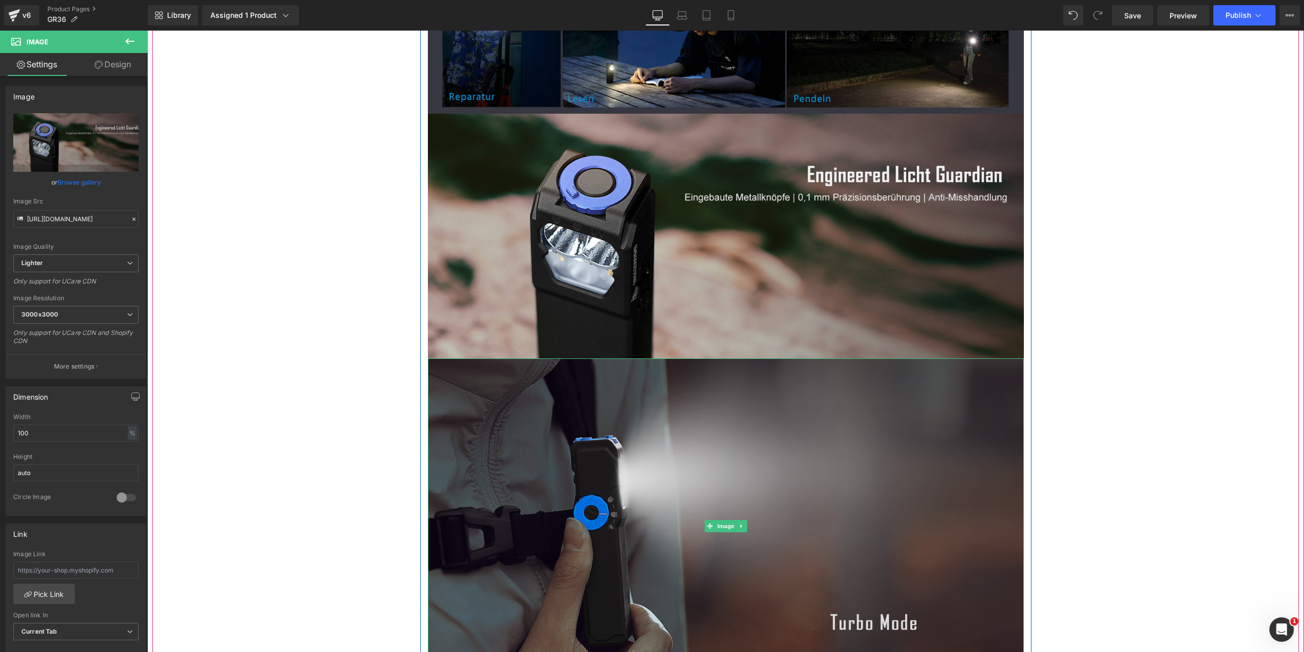
click at [764, 437] on img at bounding box center [726, 525] width 596 height 335
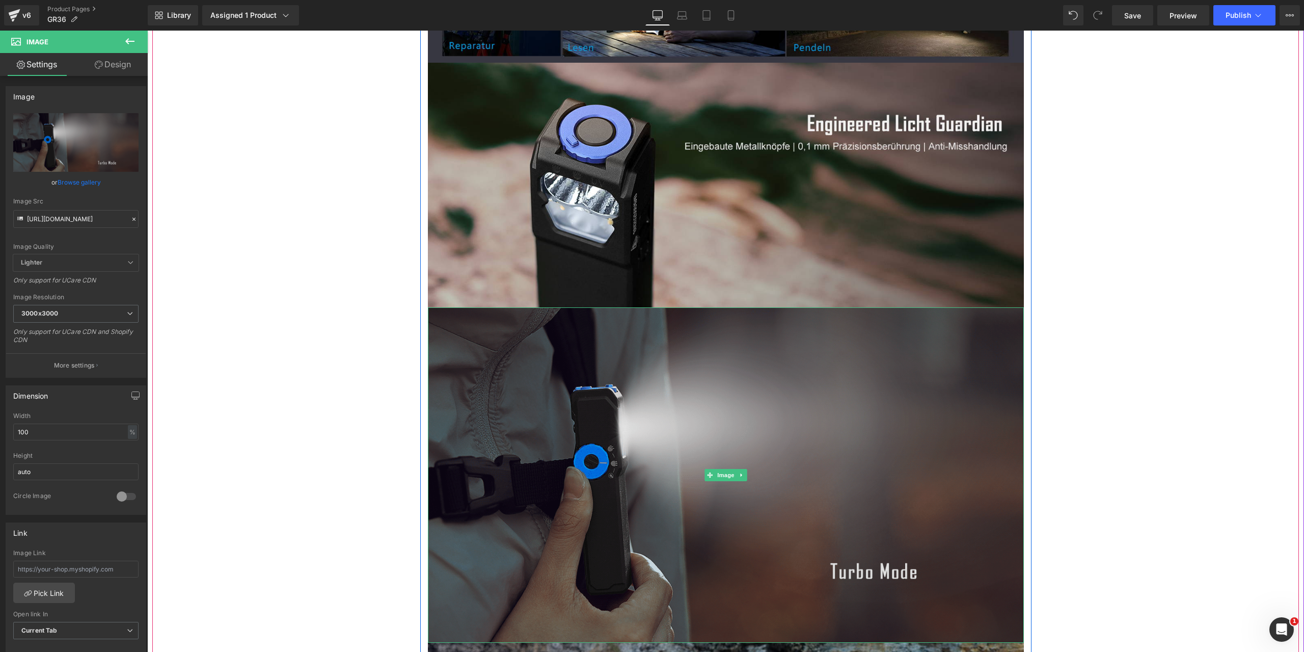
scroll to position [4535, 0]
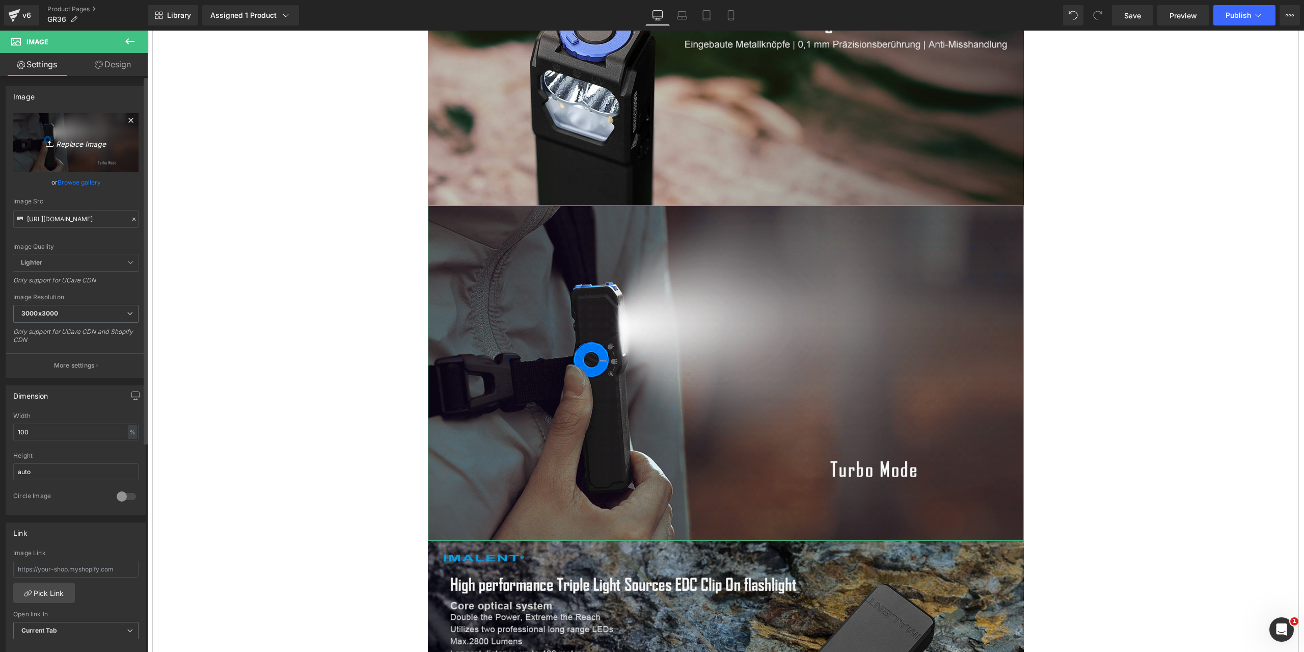
click at [65, 142] on icon "Replace Image" at bounding box center [76, 142] width 82 height 13
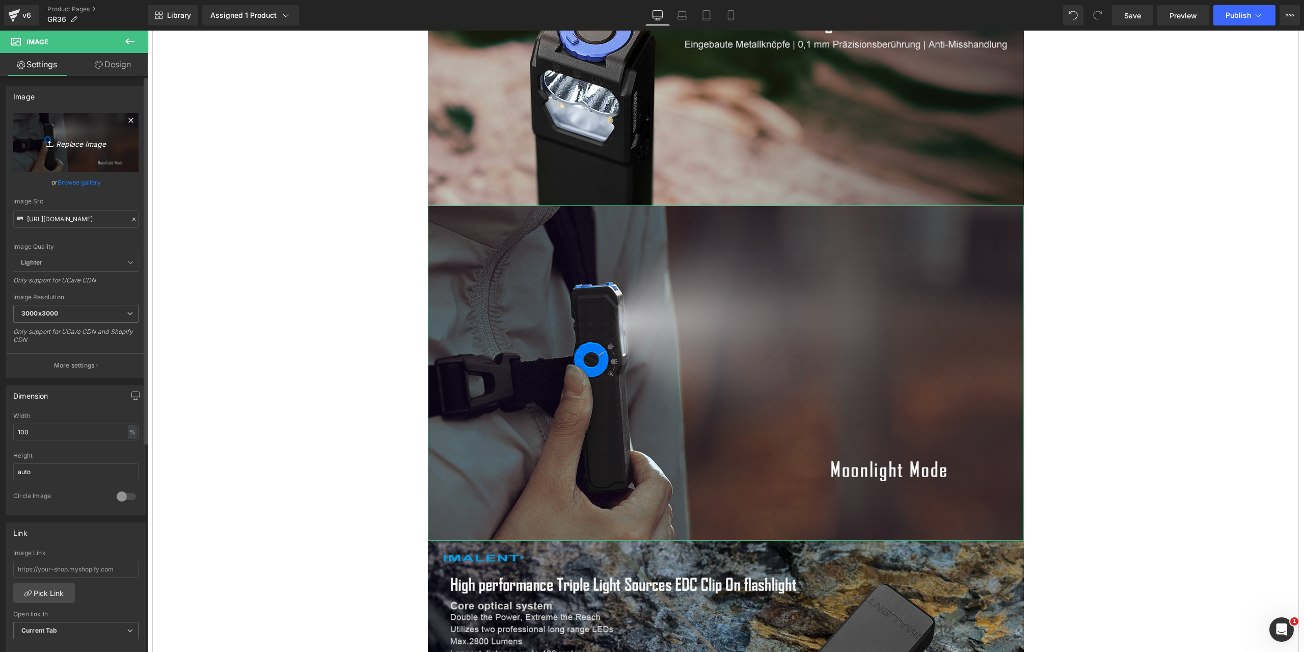
type input "C:\fakepath\GR36-1464x600-11.gif"
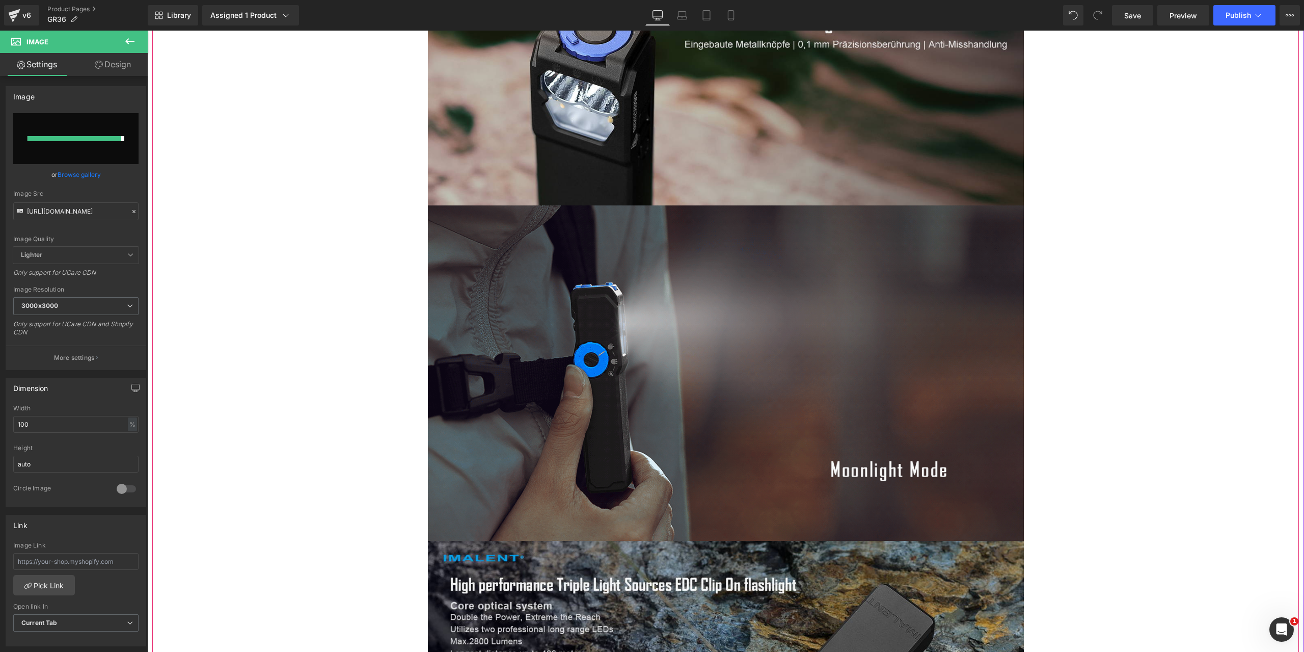
type input "[URL][DOMAIN_NAME]"
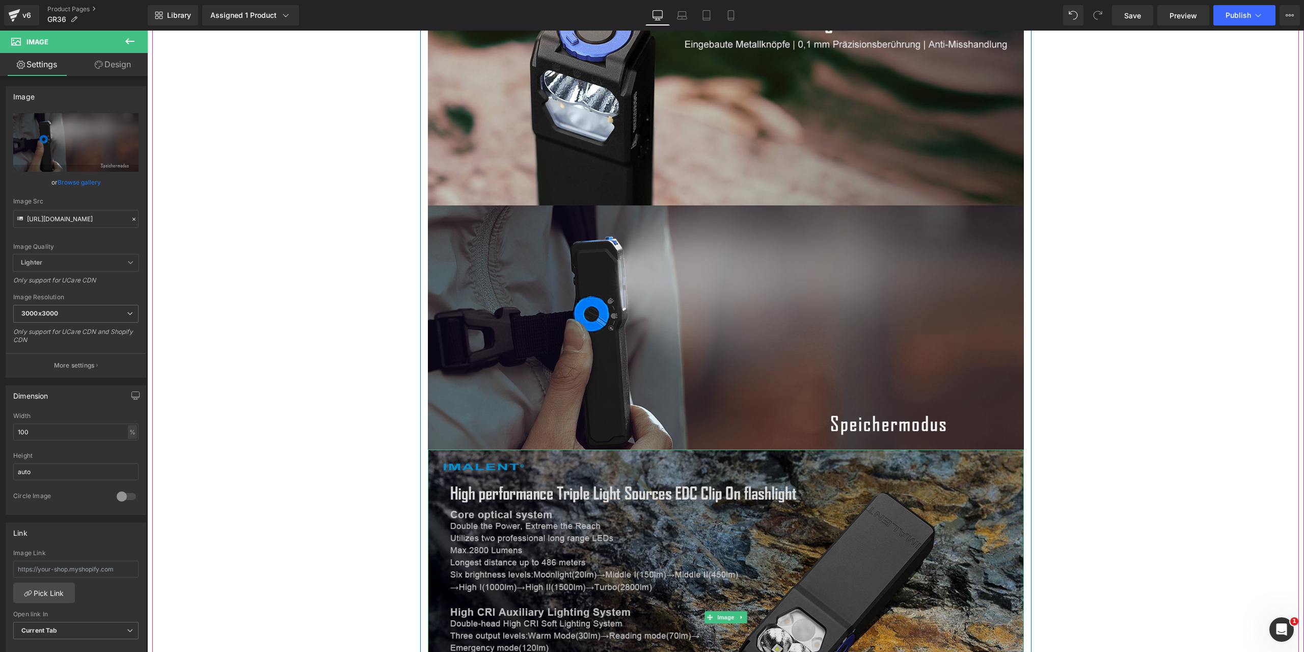
click at [588, 547] on img at bounding box center [726, 616] width 596 height 335
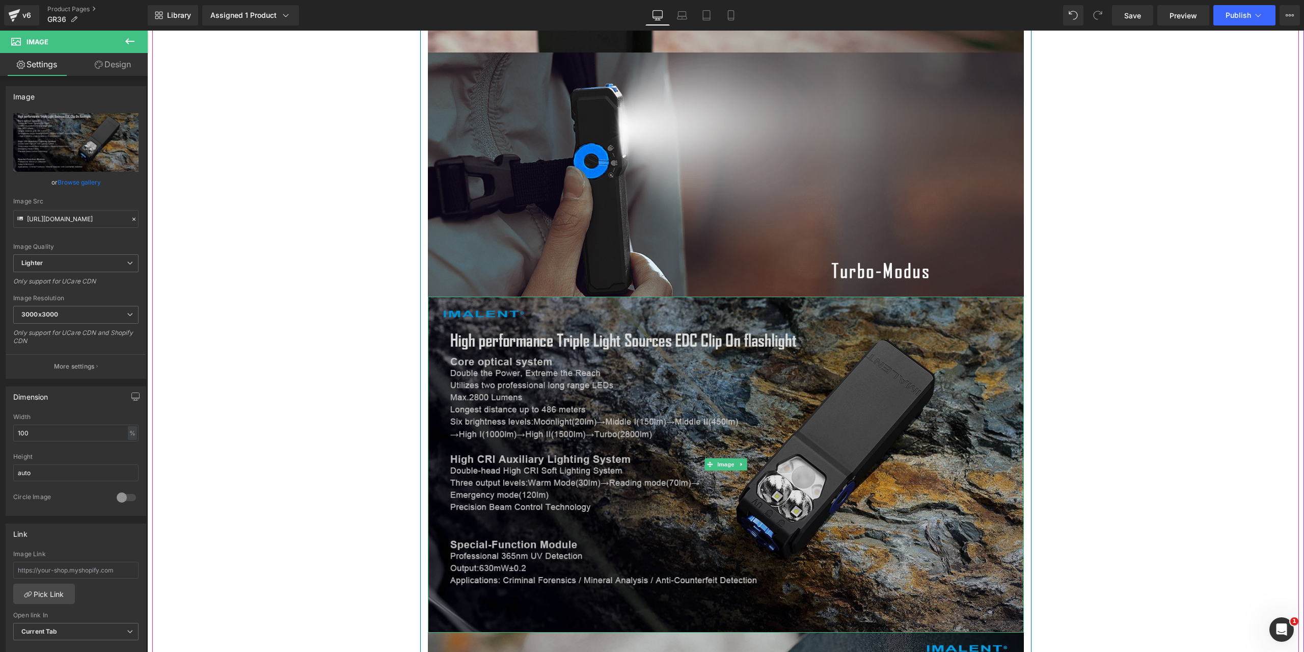
scroll to position [4789, 0]
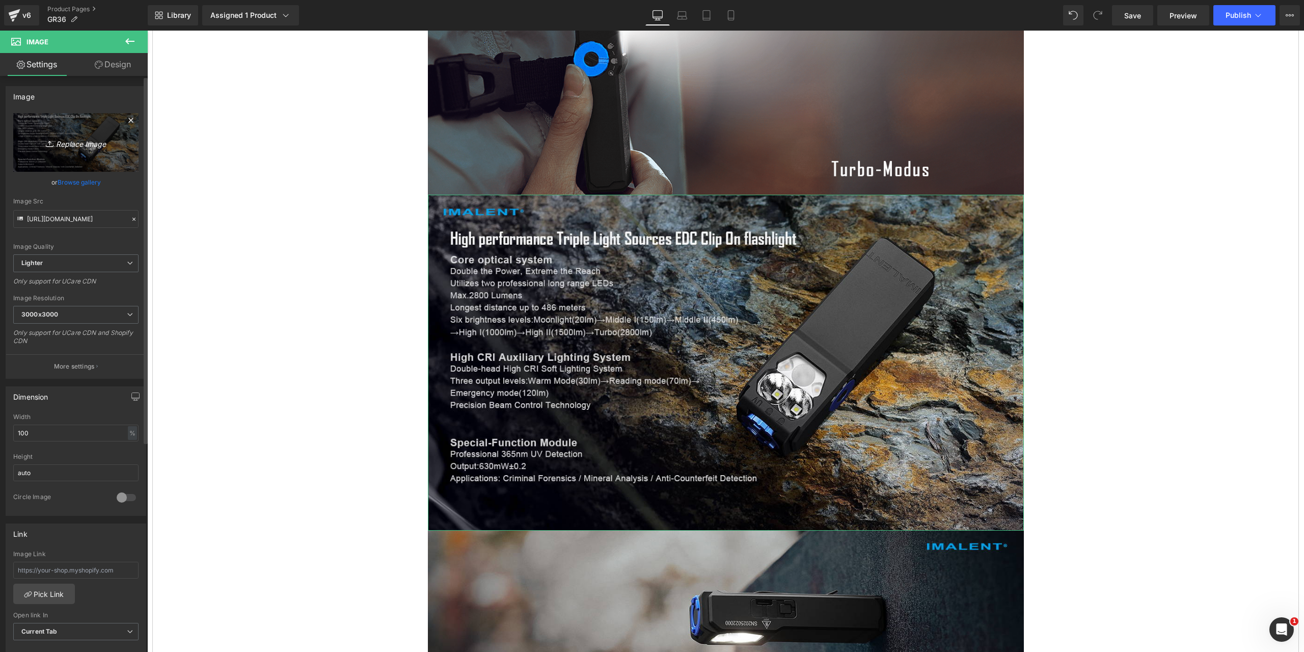
click at [72, 144] on icon "Replace Image" at bounding box center [76, 142] width 82 height 13
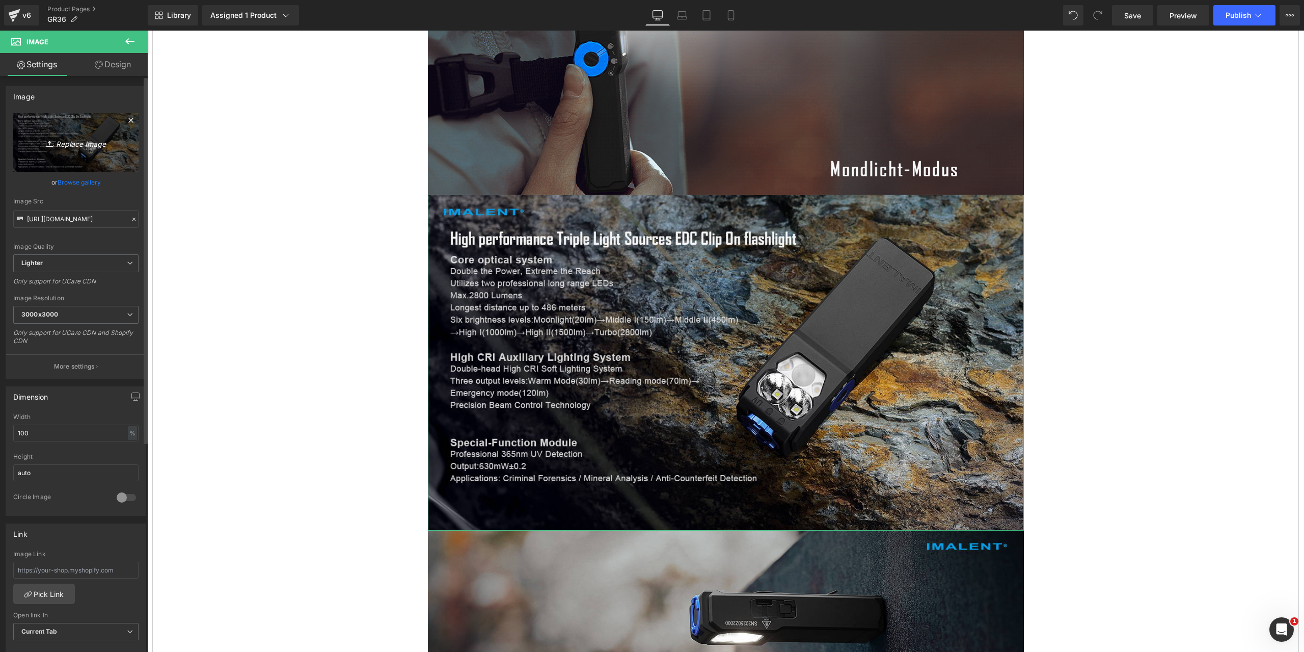
type input "C:\fakepath\GR36-1464x600-12.jpg"
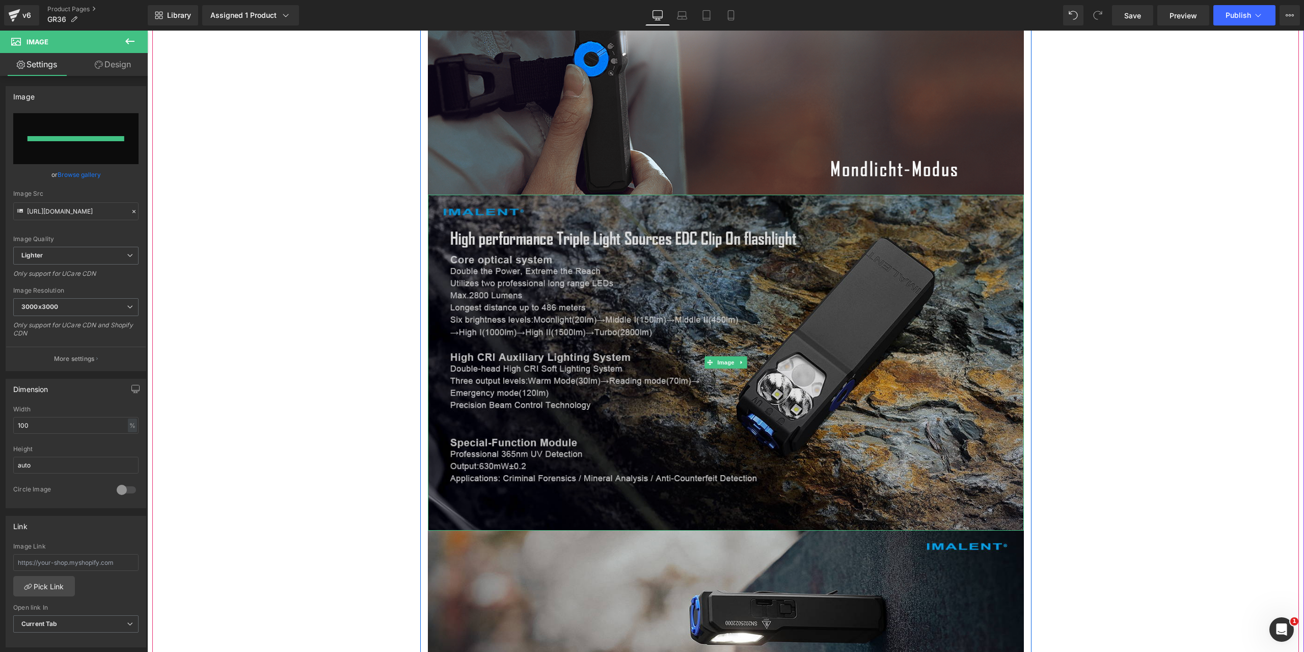
type input "[URL][DOMAIN_NAME]"
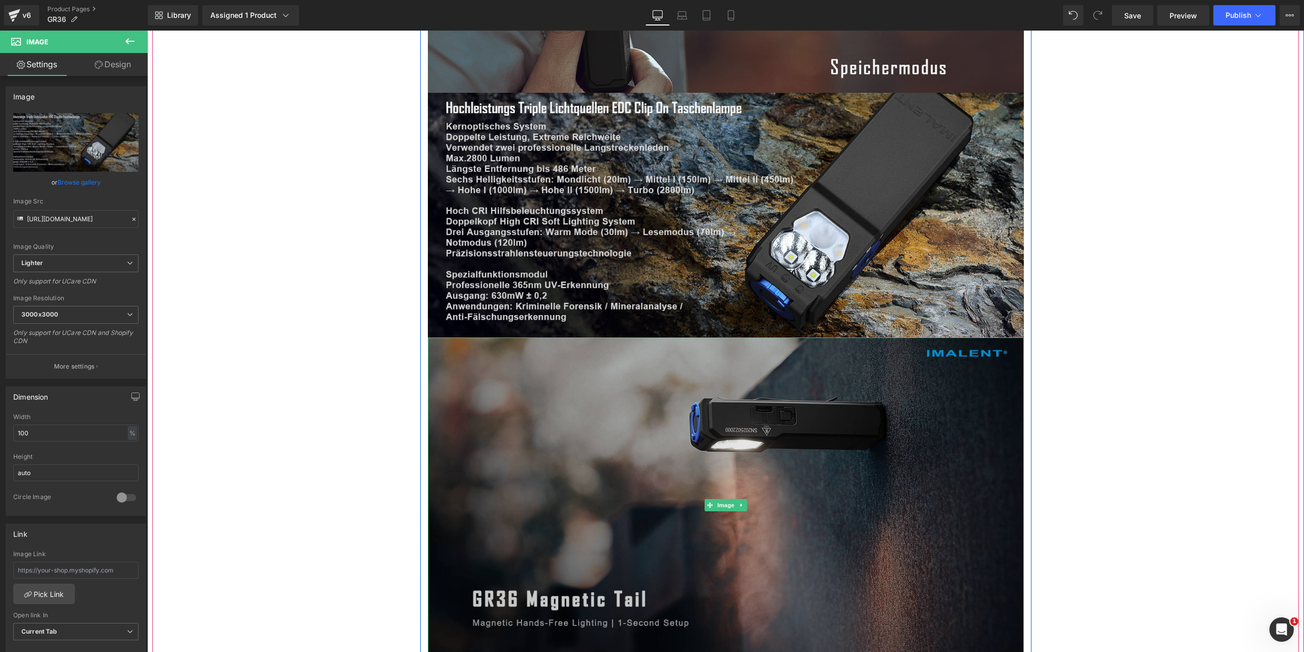
scroll to position [5044, 0]
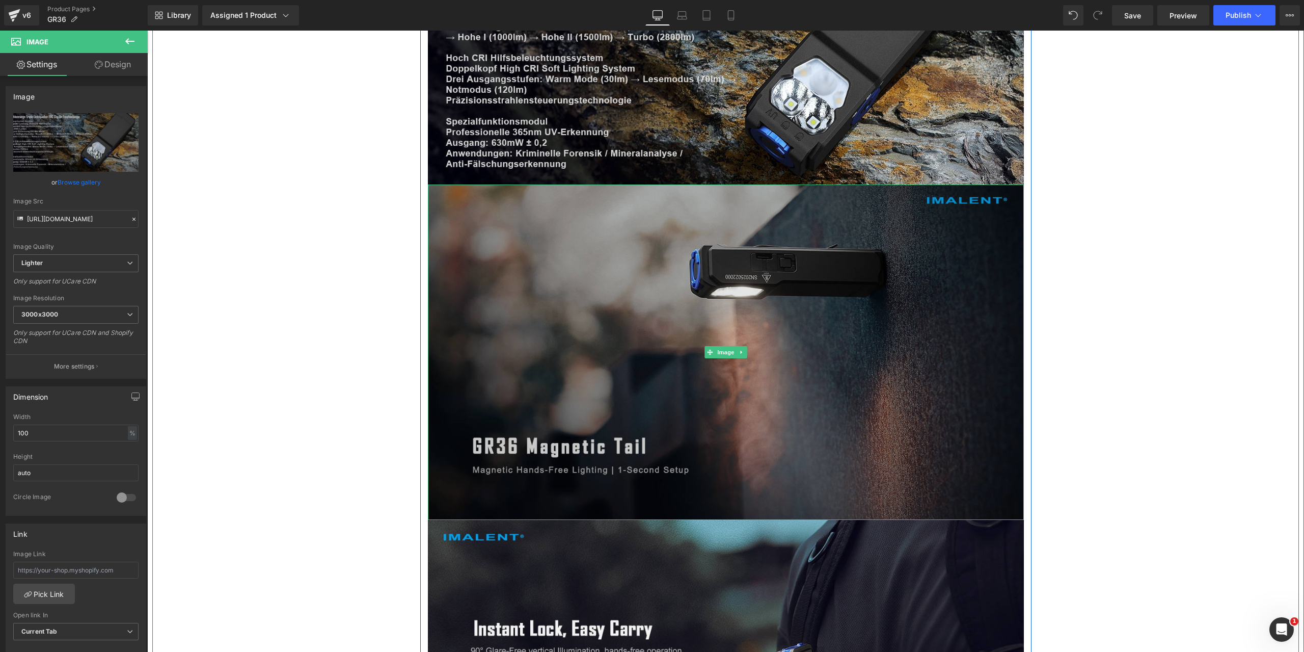
click at [701, 432] on img at bounding box center [726, 351] width 596 height 335
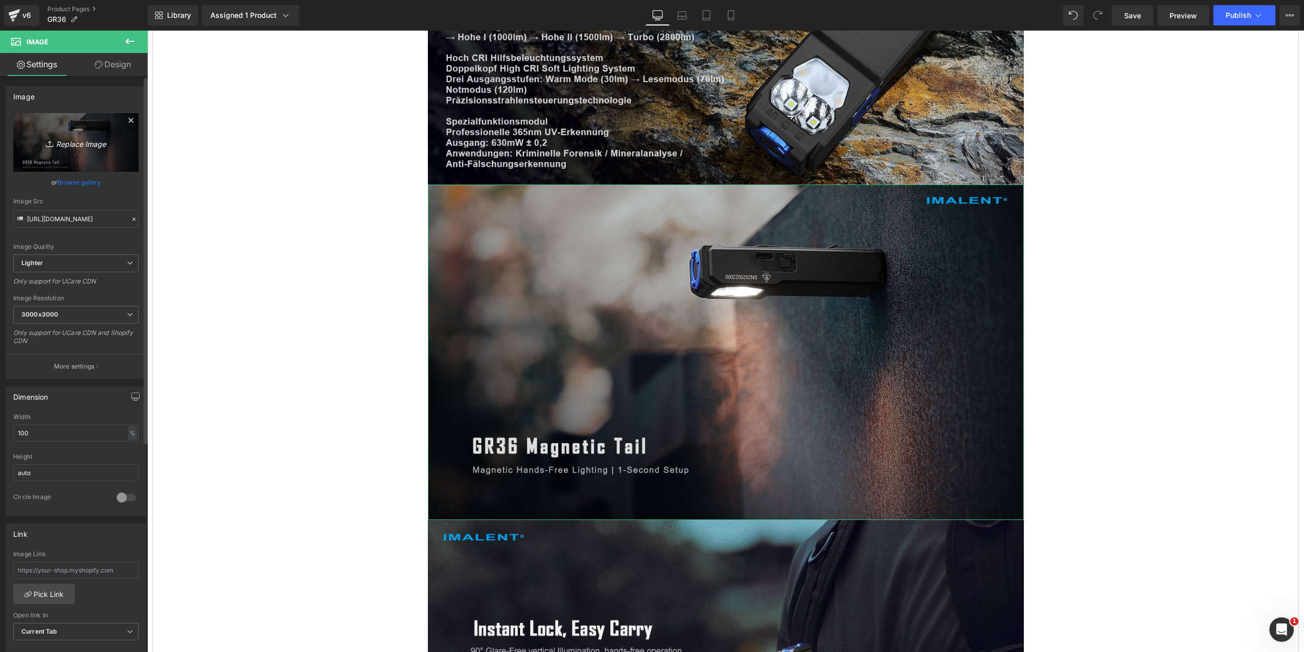
click at [72, 143] on icon "Replace Image" at bounding box center [76, 142] width 82 height 13
type input "C:\fakepath\GR36-1464x600-13.jpg"
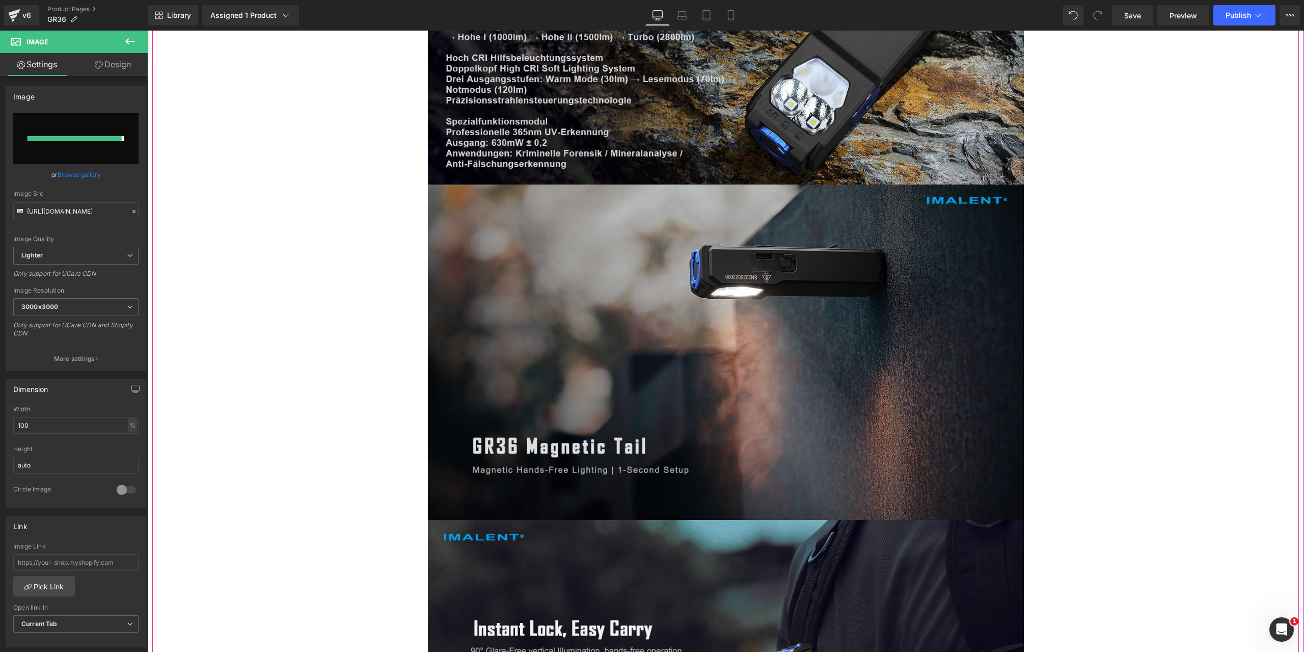
type input "[URL][DOMAIN_NAME]"
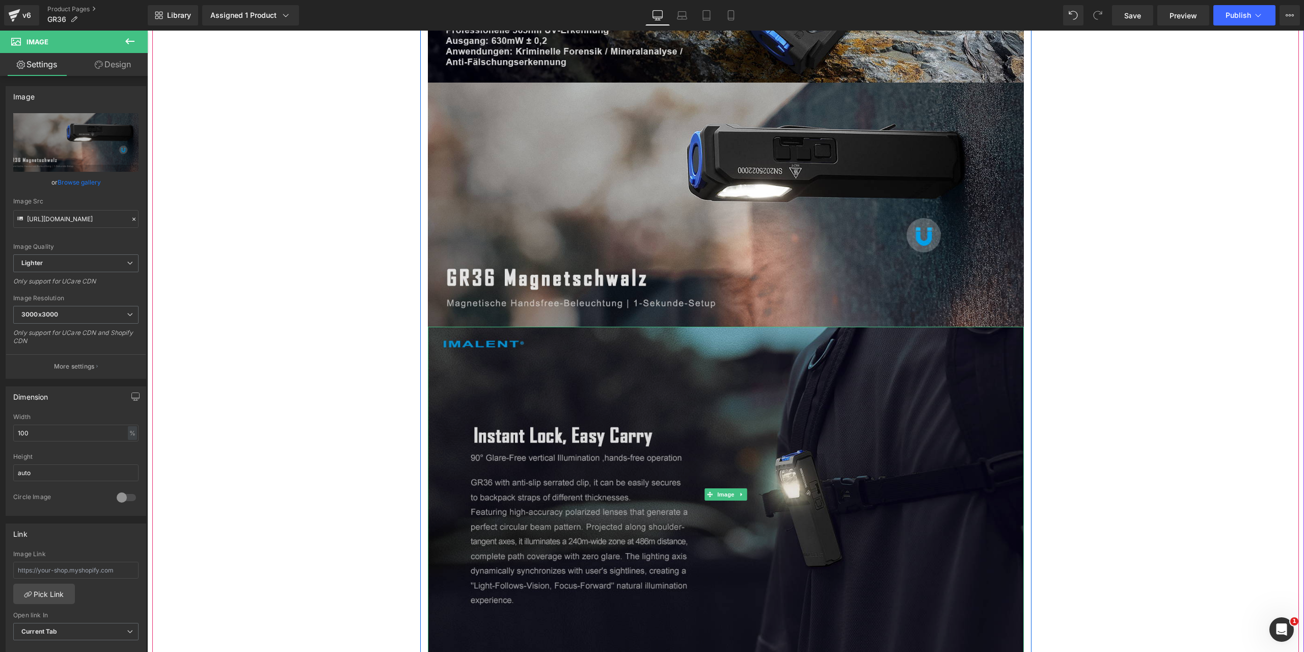
scroll to position [5197, 0]
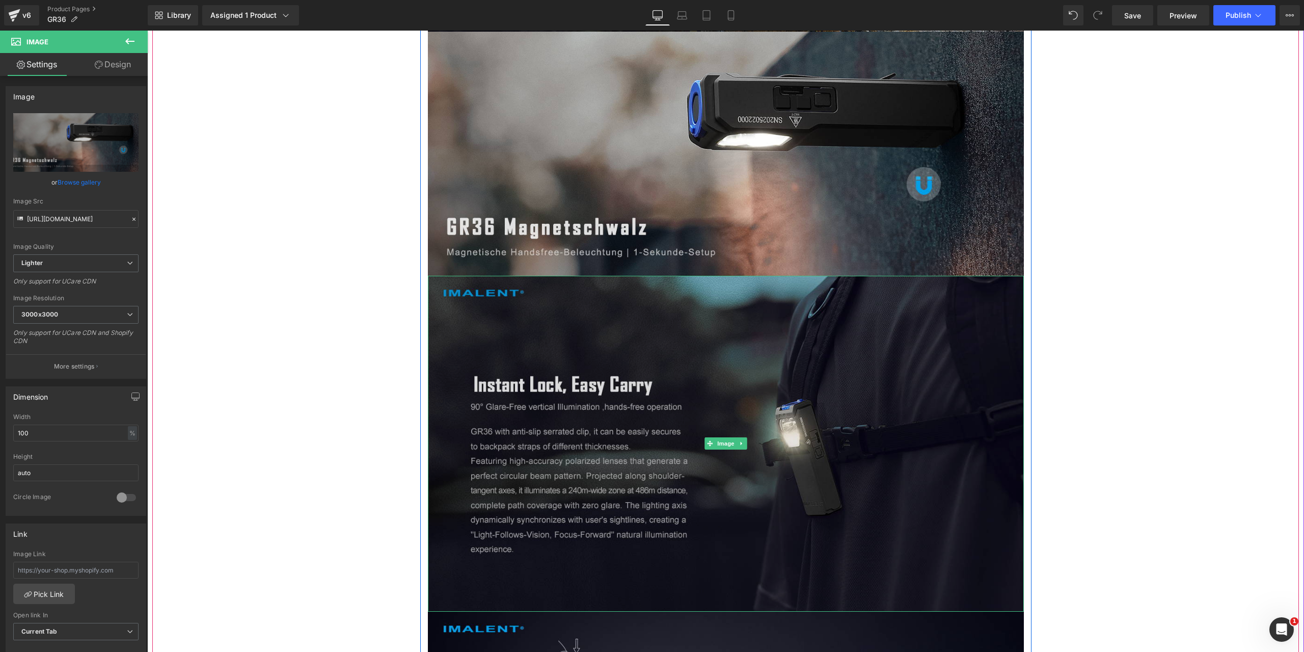
click at [763, 484] on img at bounding box center [726, 443] width 596 height 335
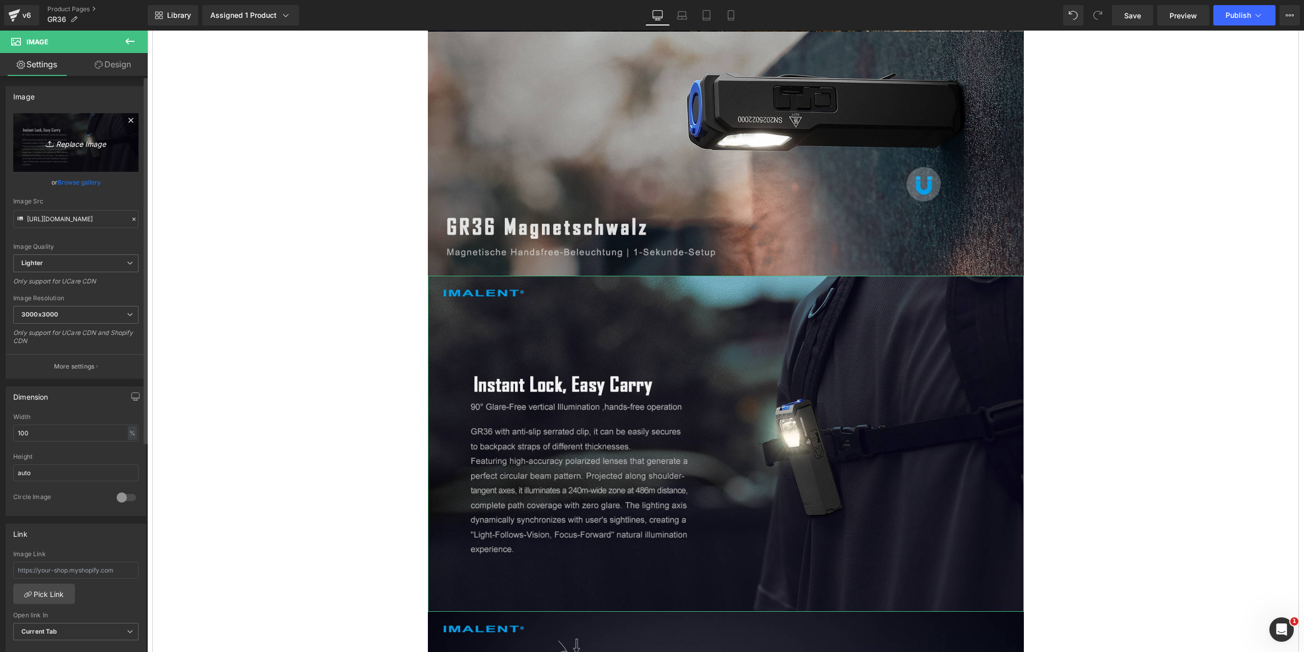
click at [77, 142] on icon "Replace Image" at bounding box center [76, 142] width 82 height 13
type input "C:\fakepath\GR36-1464x600-14.jpg"
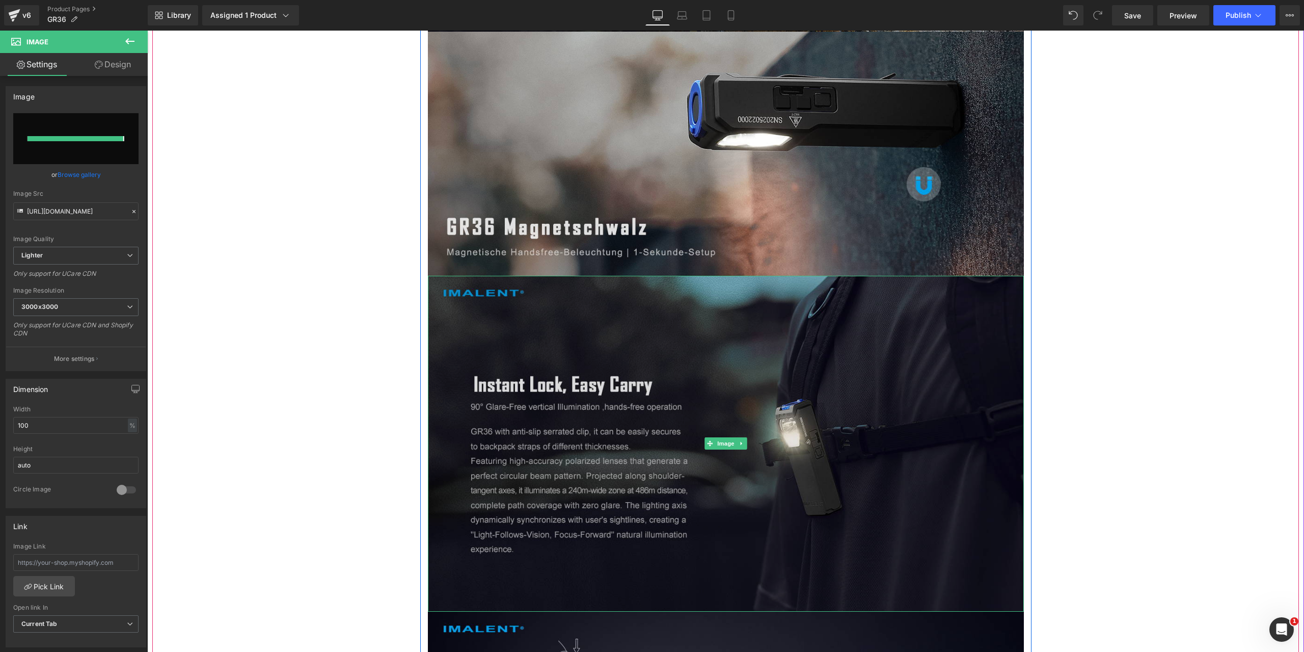
type input "[URL][DOMAIN_NAME]"
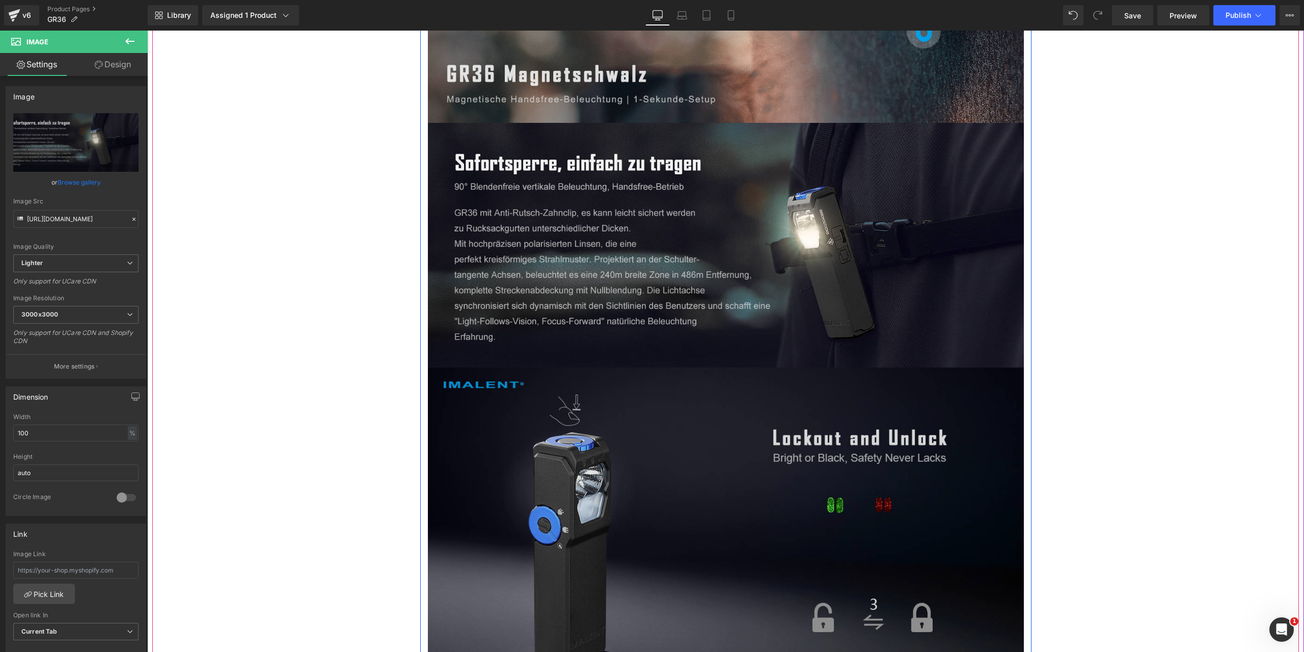
scroll to position [5452, 0]
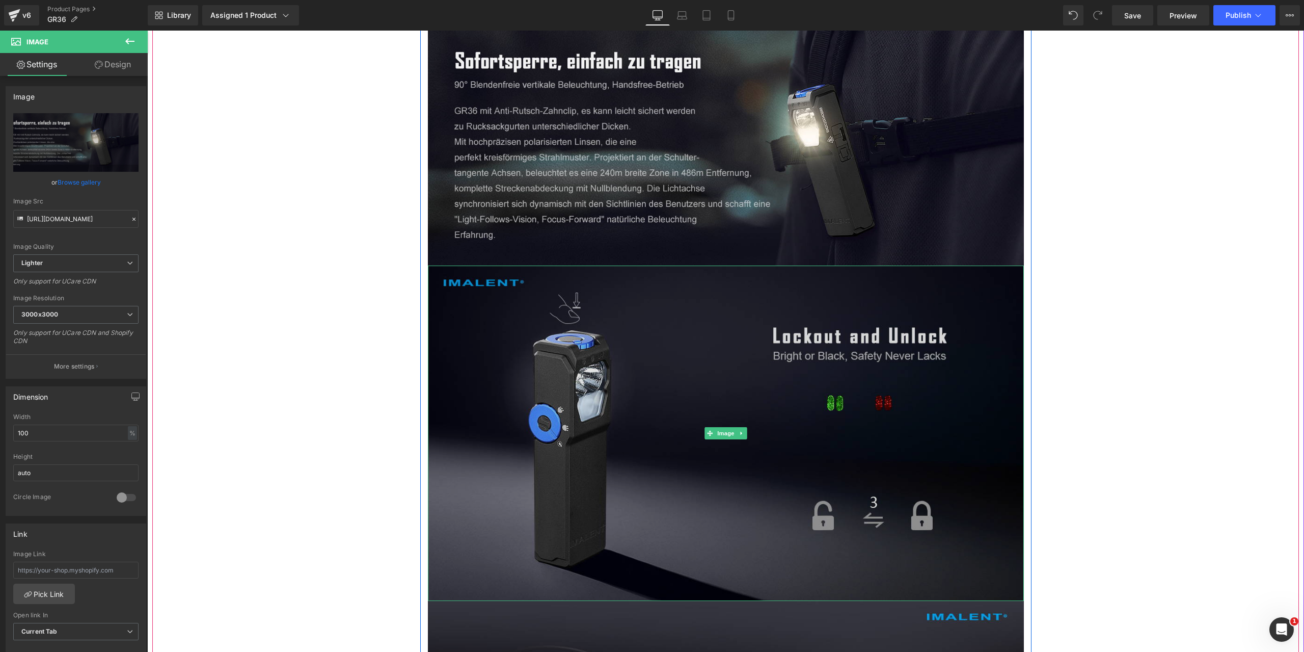
click at [678, 430] on img at bounding box center [726, 432] width 596 height 335
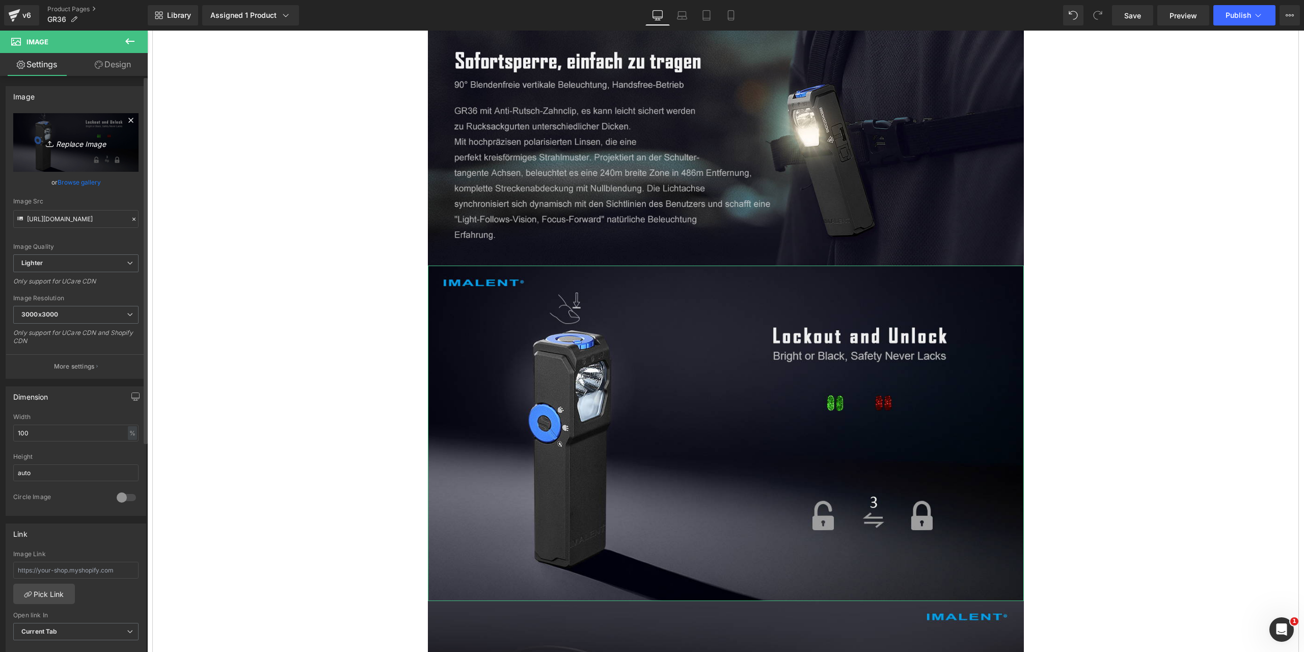
click at [89, 141] on icon "Replace Image" at bounding box center [76, 142] width 82 height 13
type input "C:\fakepath\GR36-1464x600-15.jpg"
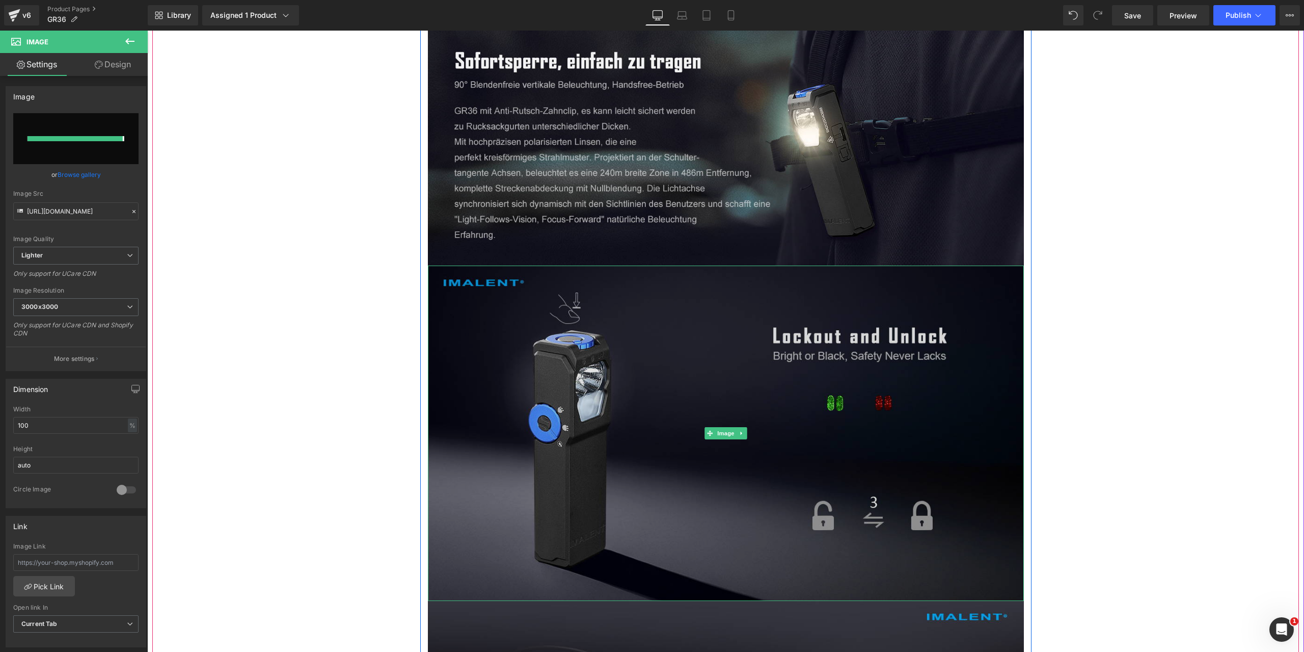
type input "[URL][DOMAIN_NAME]"
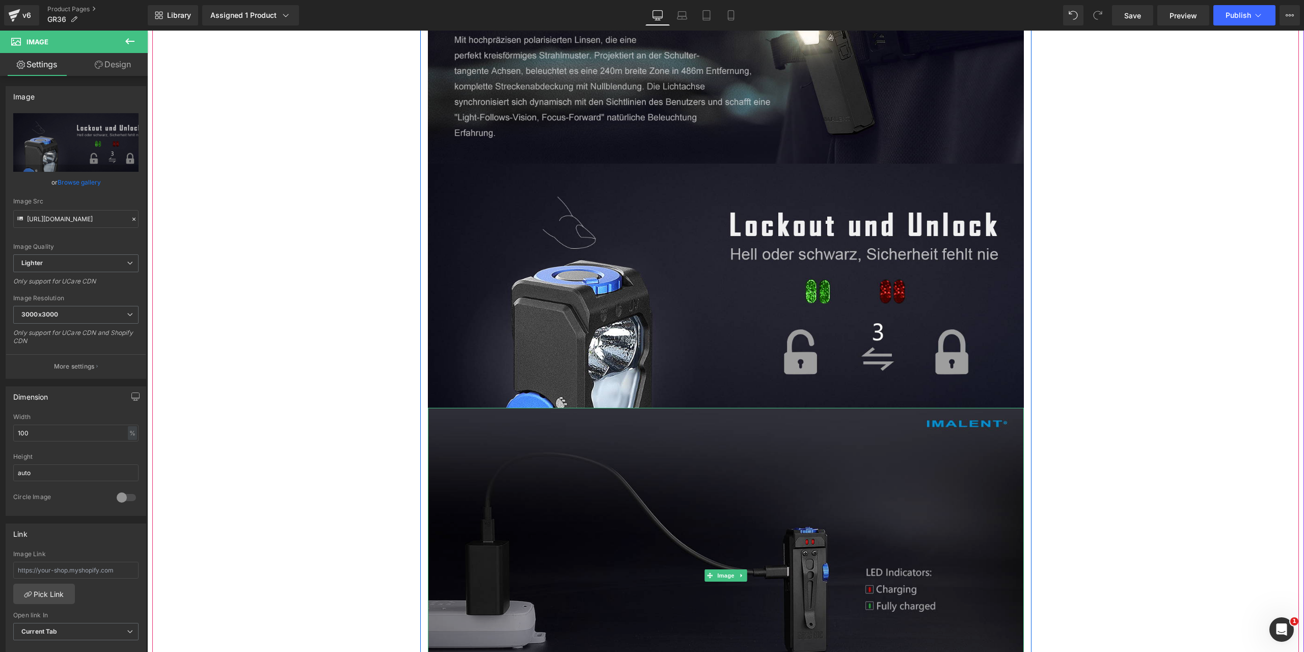
scroll to position [5605, 0]
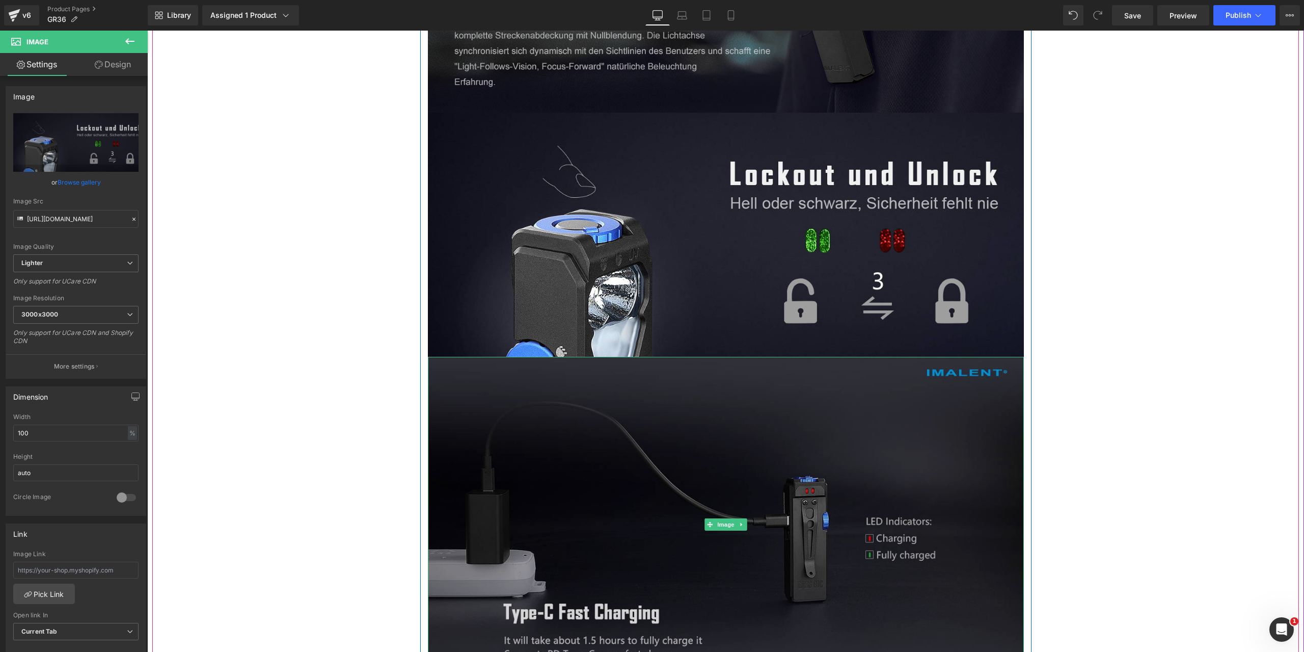
click at [766, 518] on img at bounding box center [726, 524] width 596 height 335
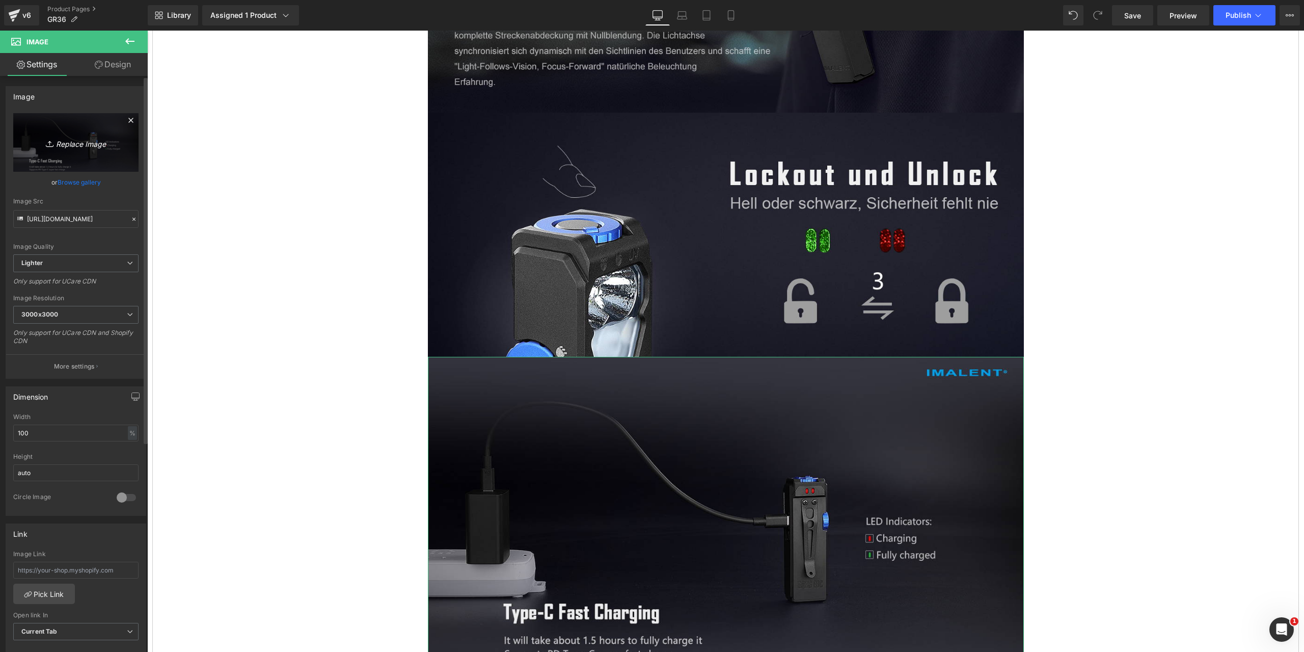
click at [84, 142] on icon "Replace Image" at bounding box center [76, 142] width 82 height 13
type input "C:\fakepath\GR36-1464x600-16.jpg"
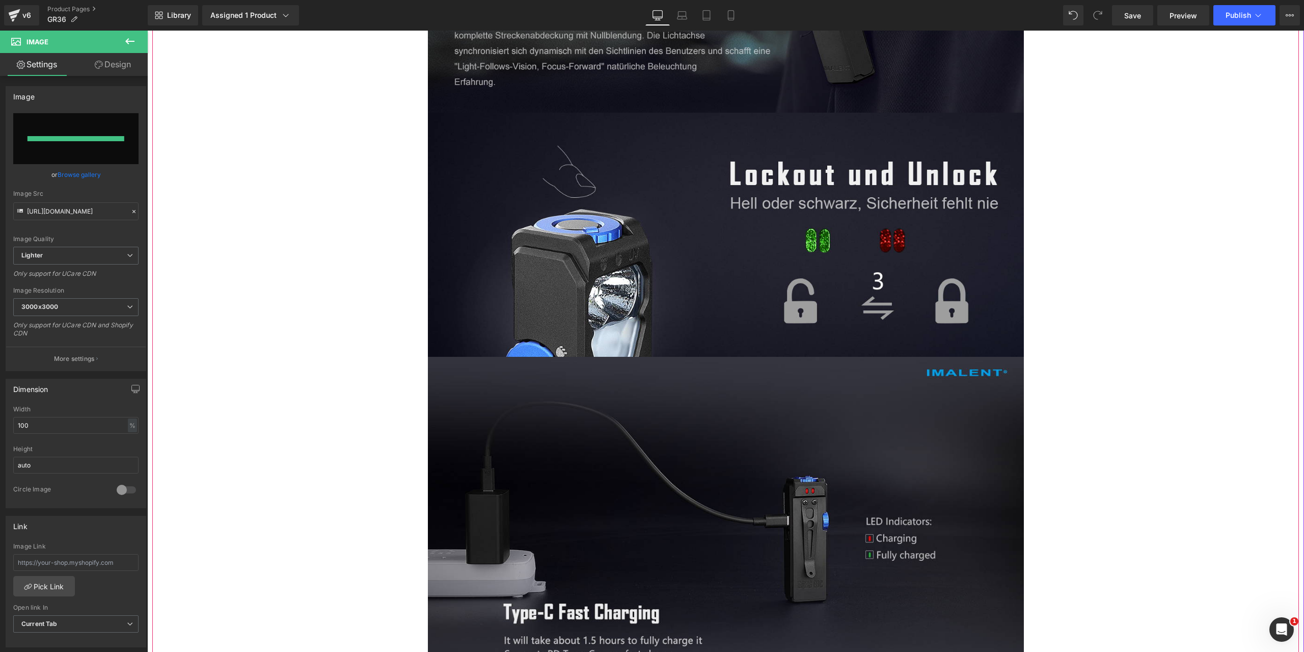
type input "[URL][DOMAIN_NAME]"
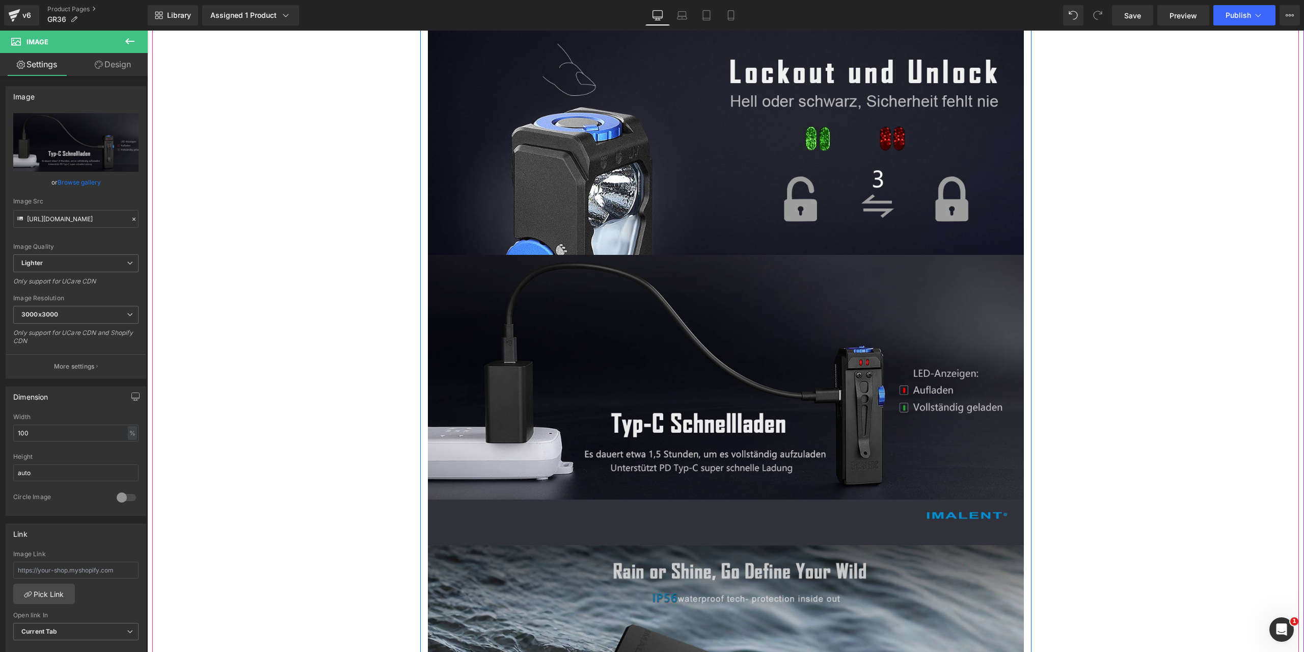
scroll to position [5808, 0]
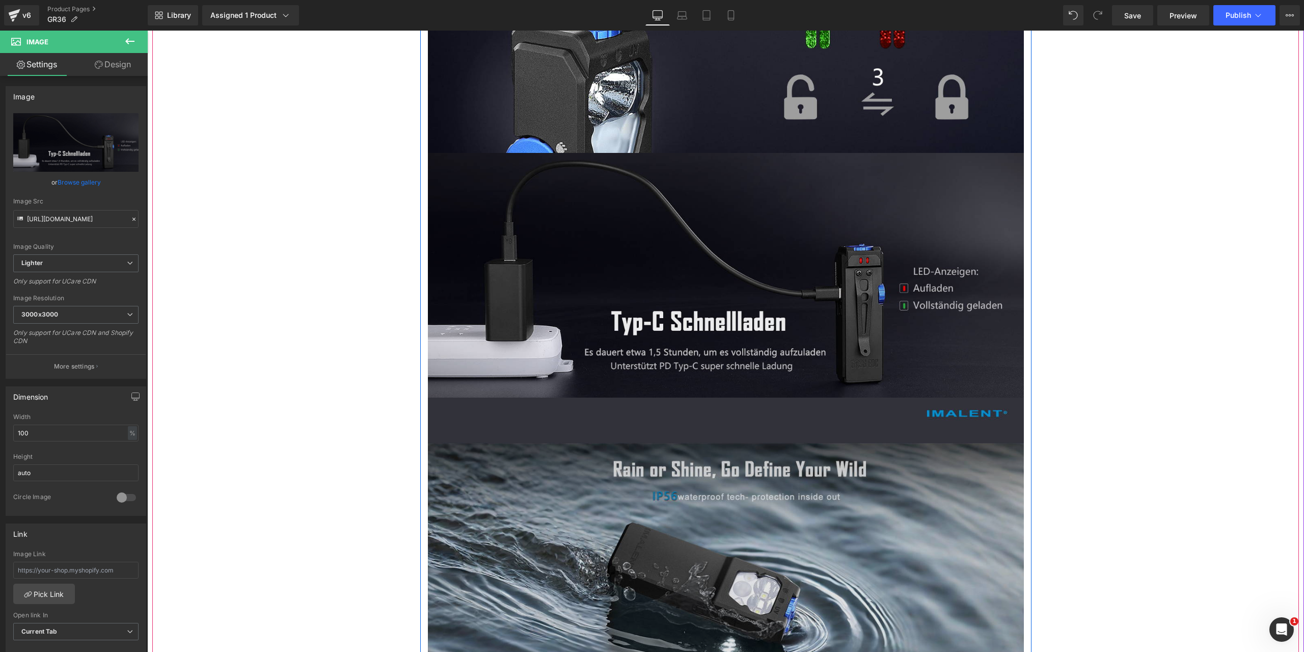
click at [714, 520] on img at bounding box center [726, 564] width 596 height 335
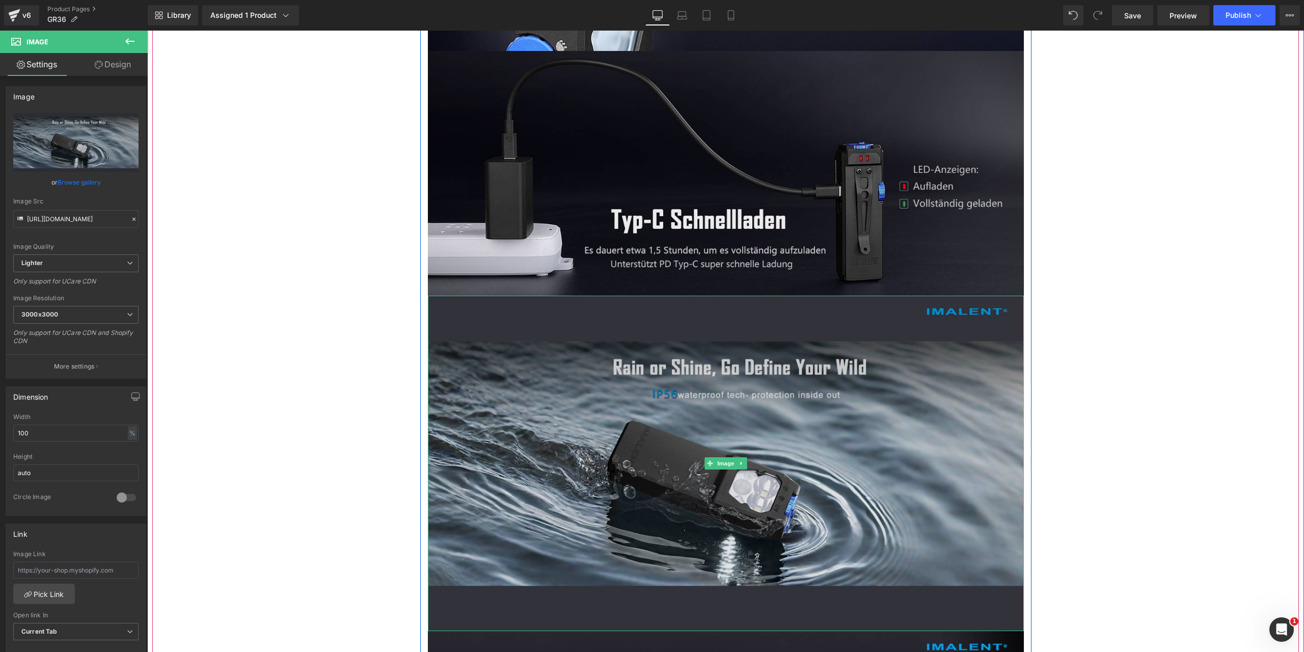
scroll to position [5961, 0]
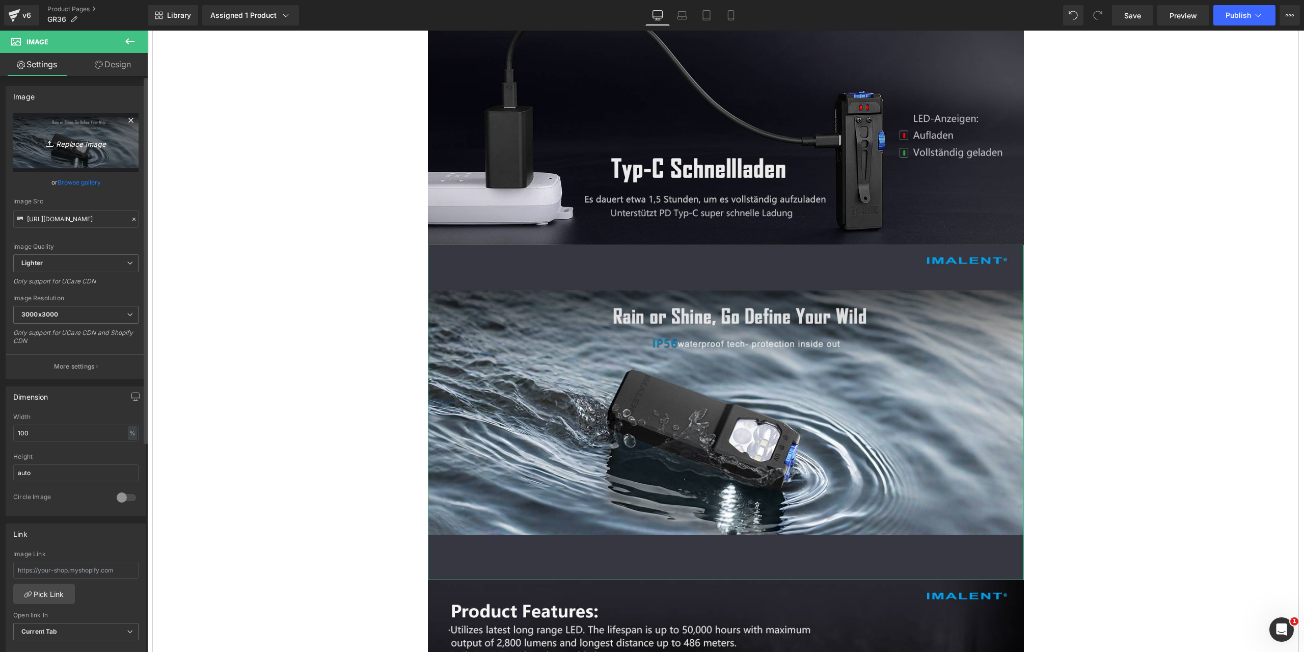
click at [71, 143] on icon "Replace Image" at bounding box center [76, 142] width 82 height 13
type input "C:\fakepath\GR36-1464x600-17.jpg"
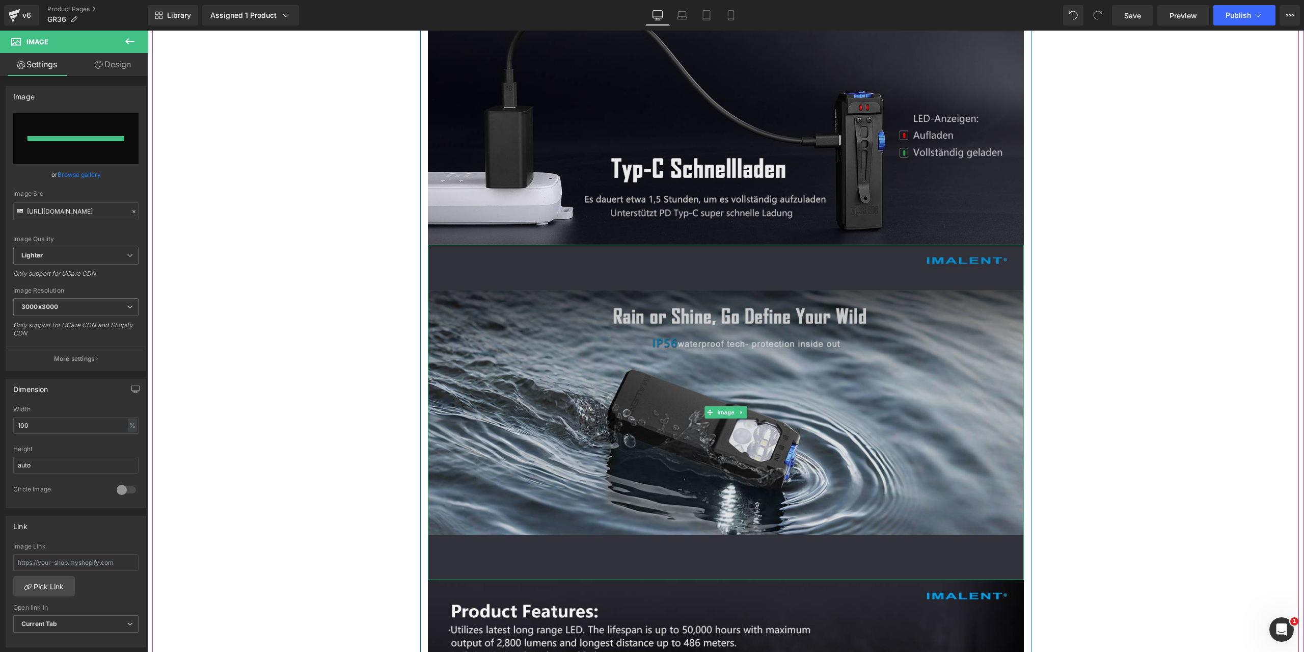
type input "[URL][DOMAIN_NAME]"
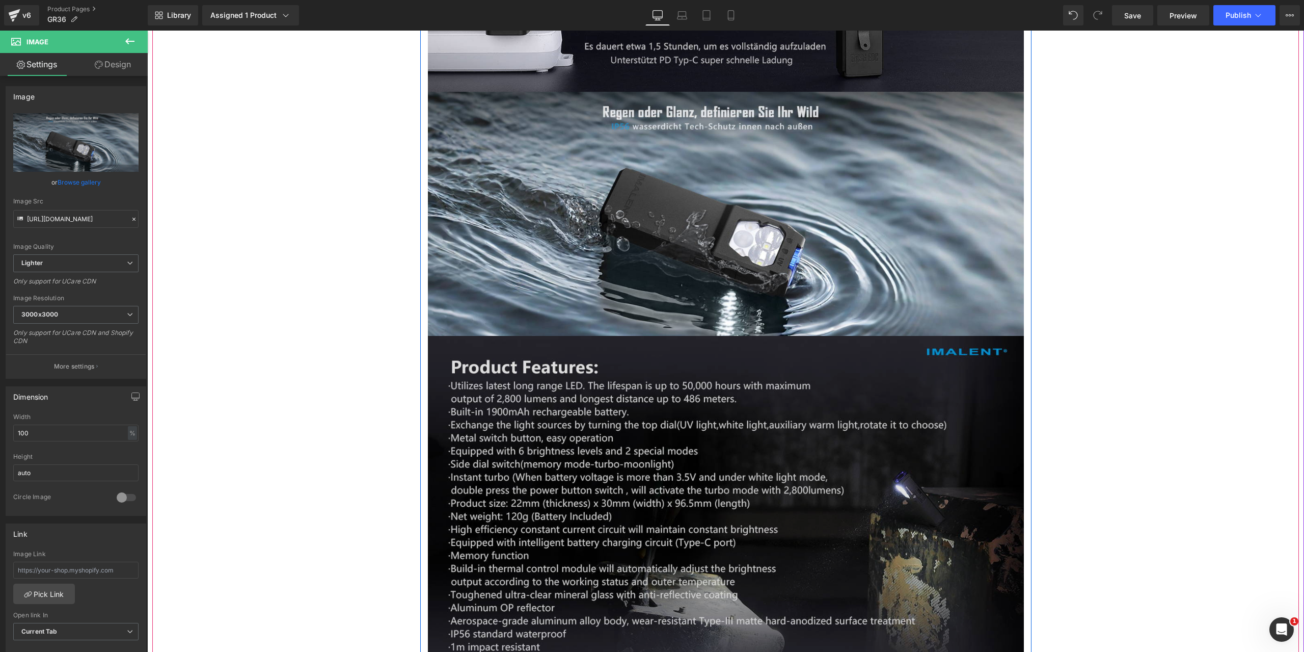
scroll to position [6216, 0]
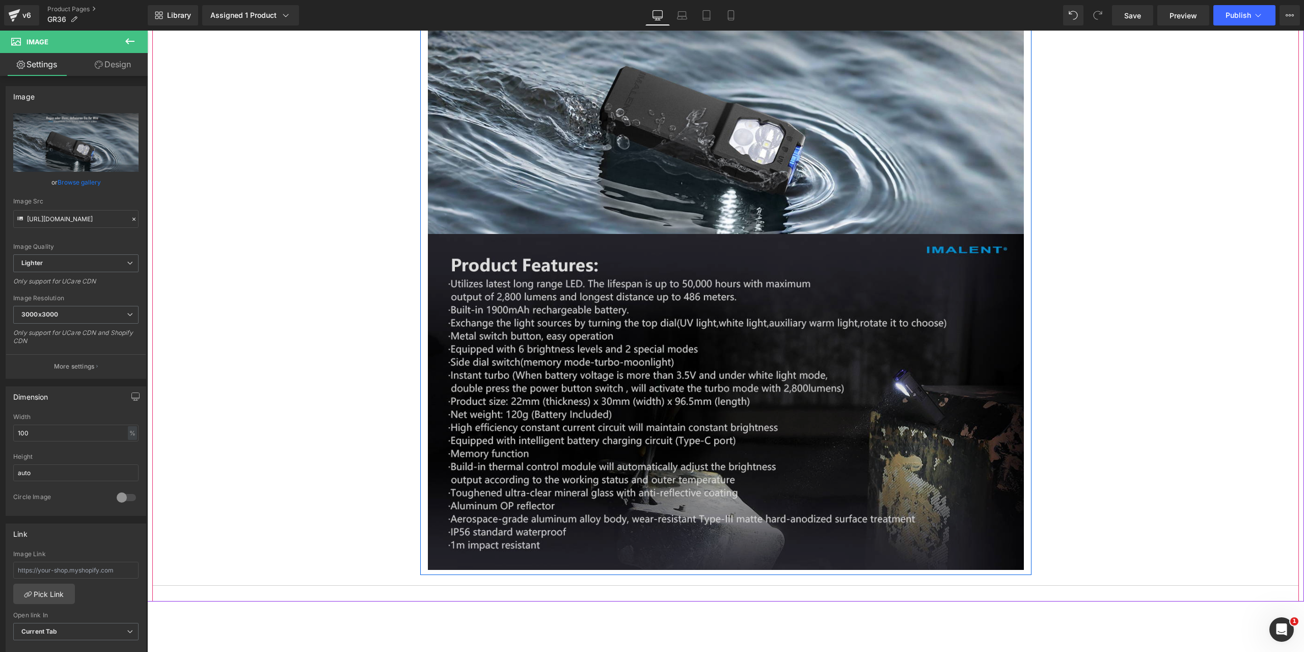
click at [700, 376] on img at bounding box center [726, 401] width 596 height 335
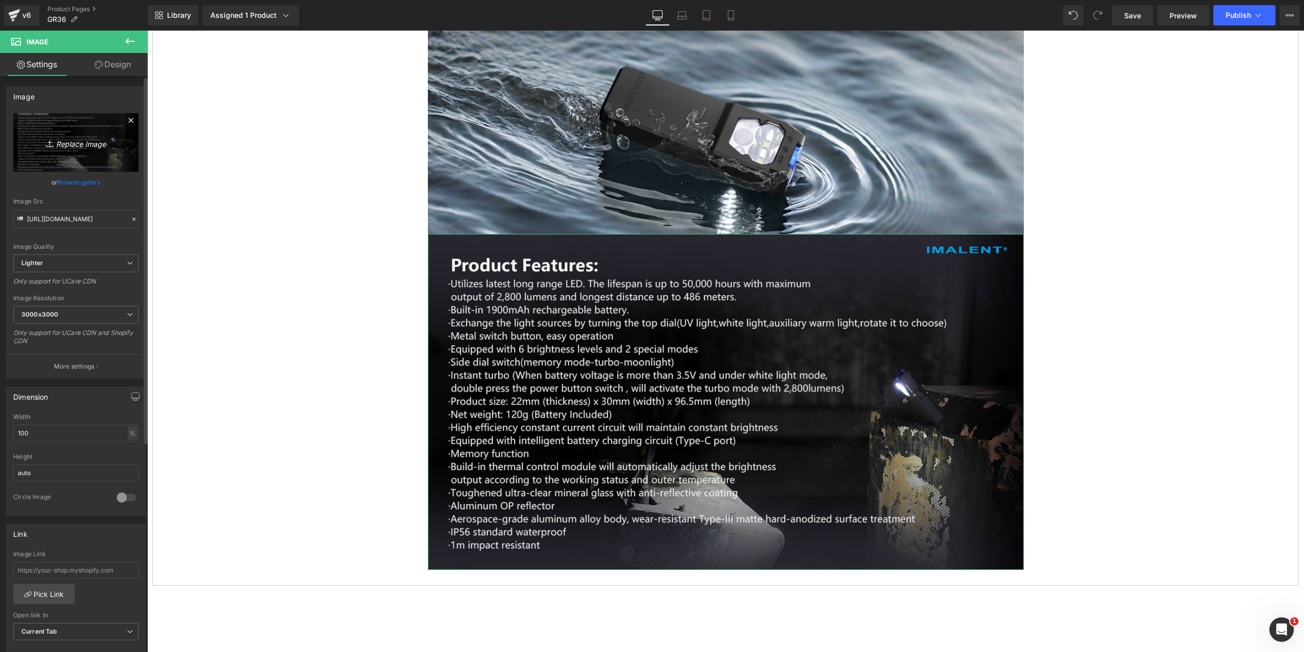
click at [76, 143] on icon "Replace Image" at bounding box center [76, 142] width 82 height 13
type input "C:\fakepath\GR36-1464x600-18.jpg"
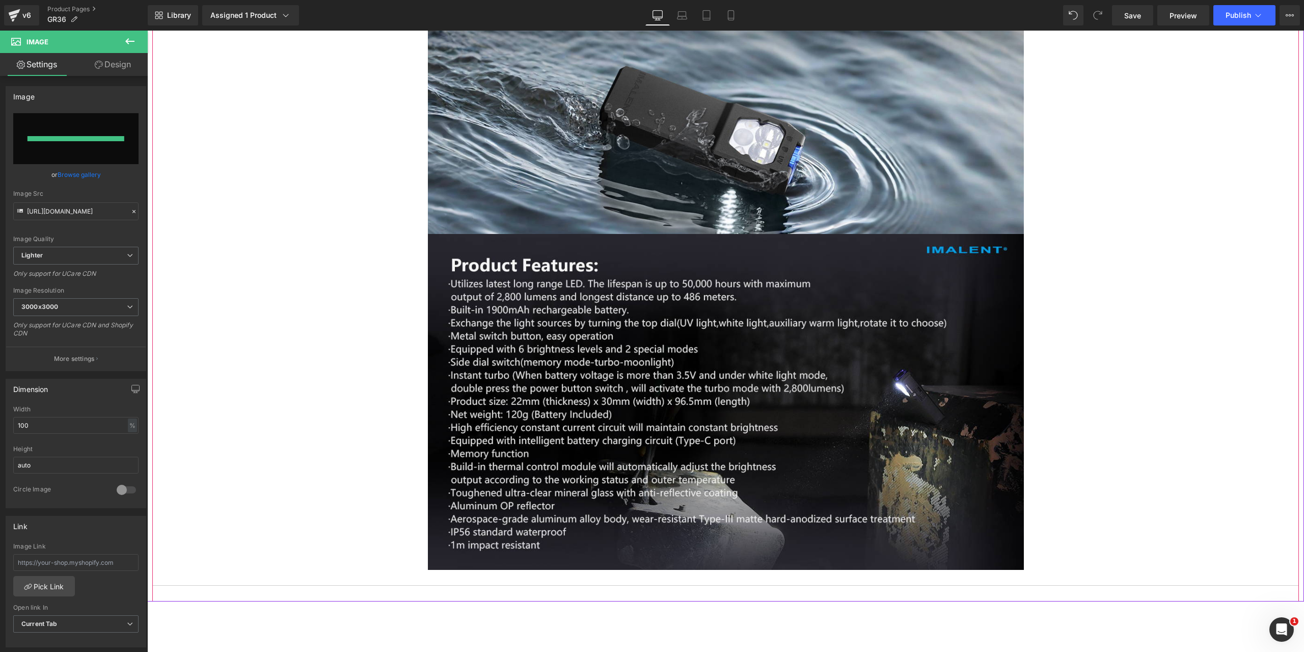
type input "[URL][DOMAIN_NAME]"
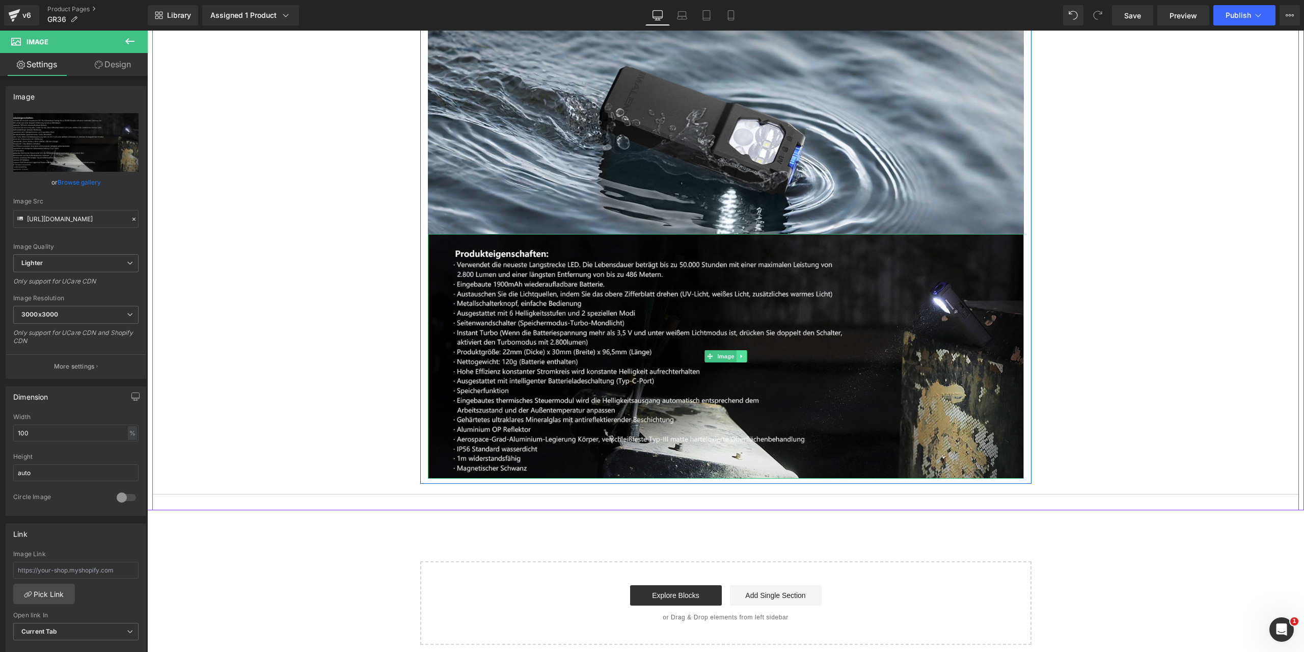
click at [739, 354] on icon at bounding box center [742, 356] width 6 height 6
click at [734, 356] on icon at bounding box center [737, 357] width 6 height 6
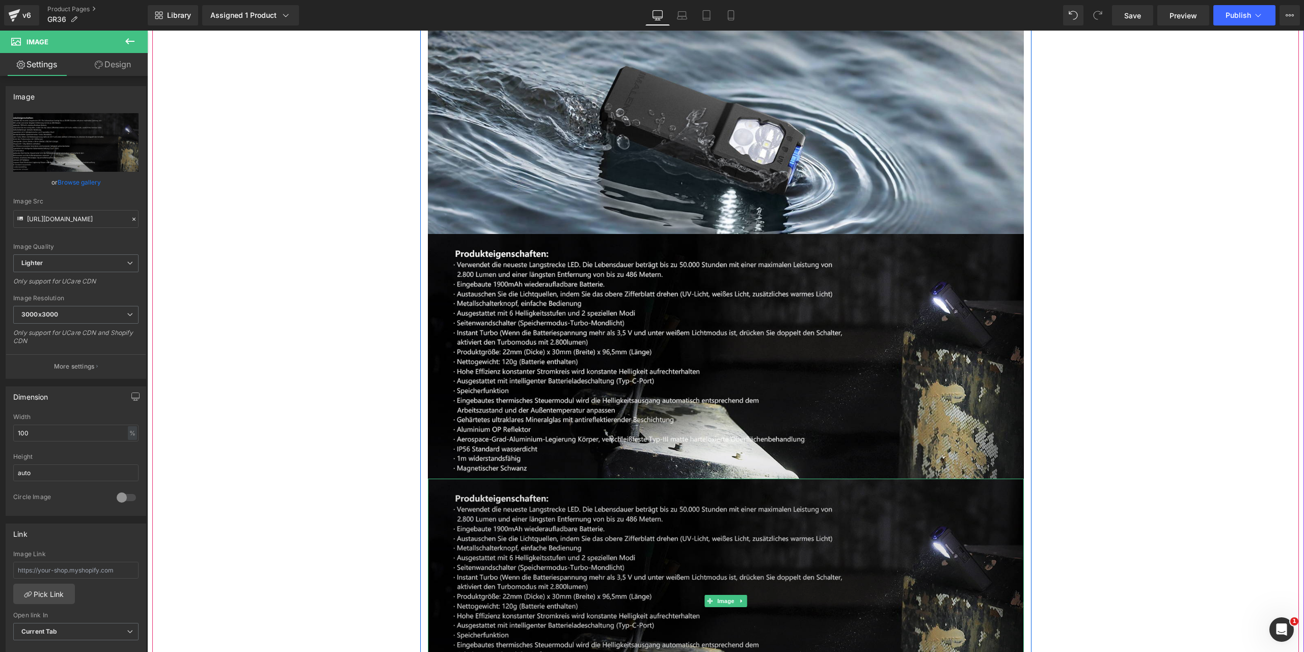
scroll to position [6369, 0]
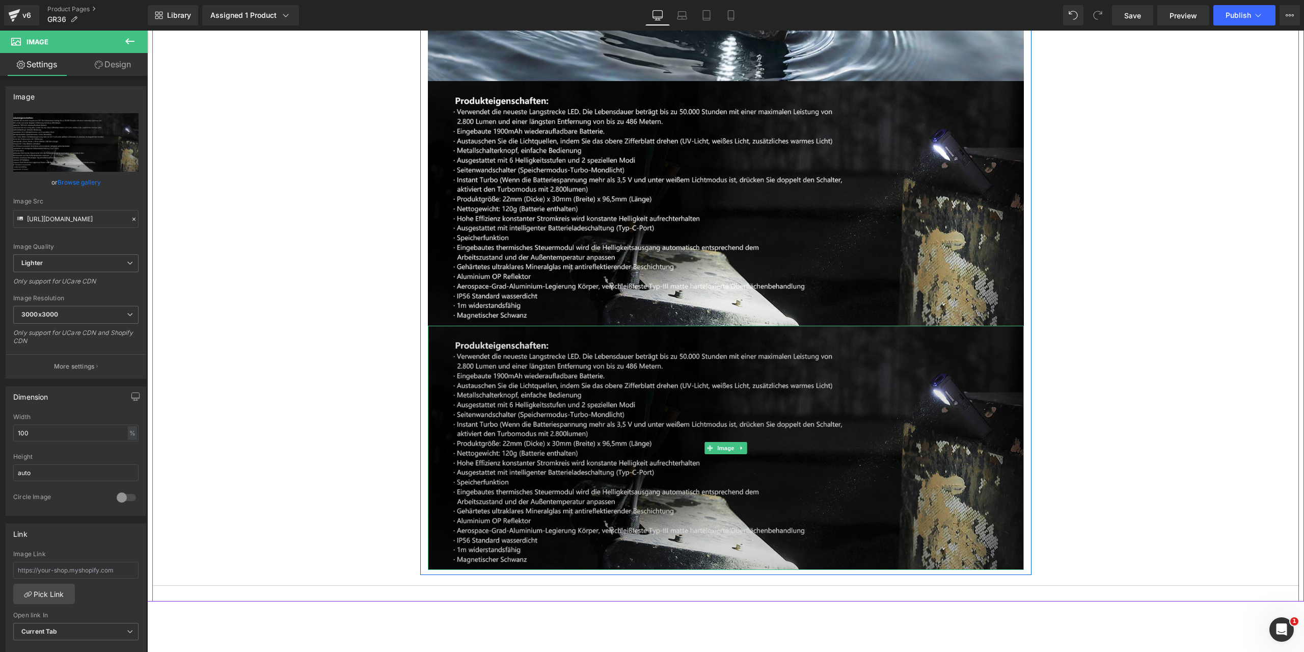
click at [603, 448] on img at bounding box center [726, 448] width 596 height 245
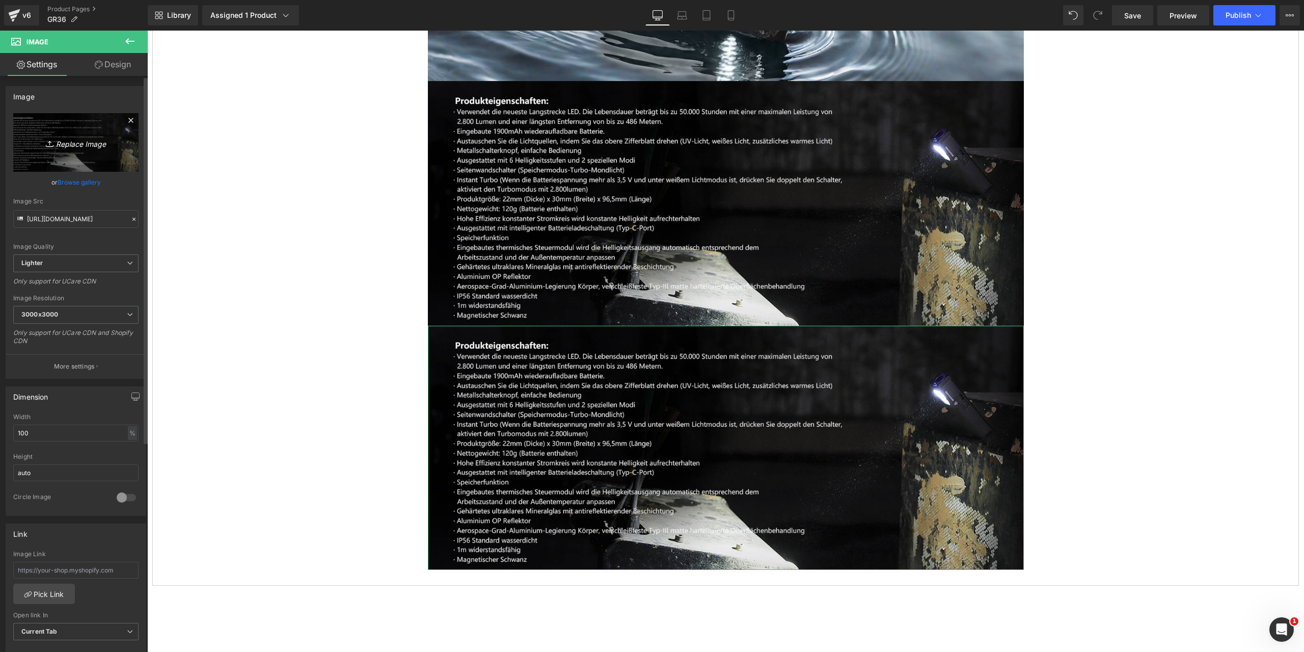
click at [65, 140] on icon "Replace Image" at bounding box center [76, 142] width 82 height 13
type input "C:\fakepath\GR36-1464x600-20.jpg"
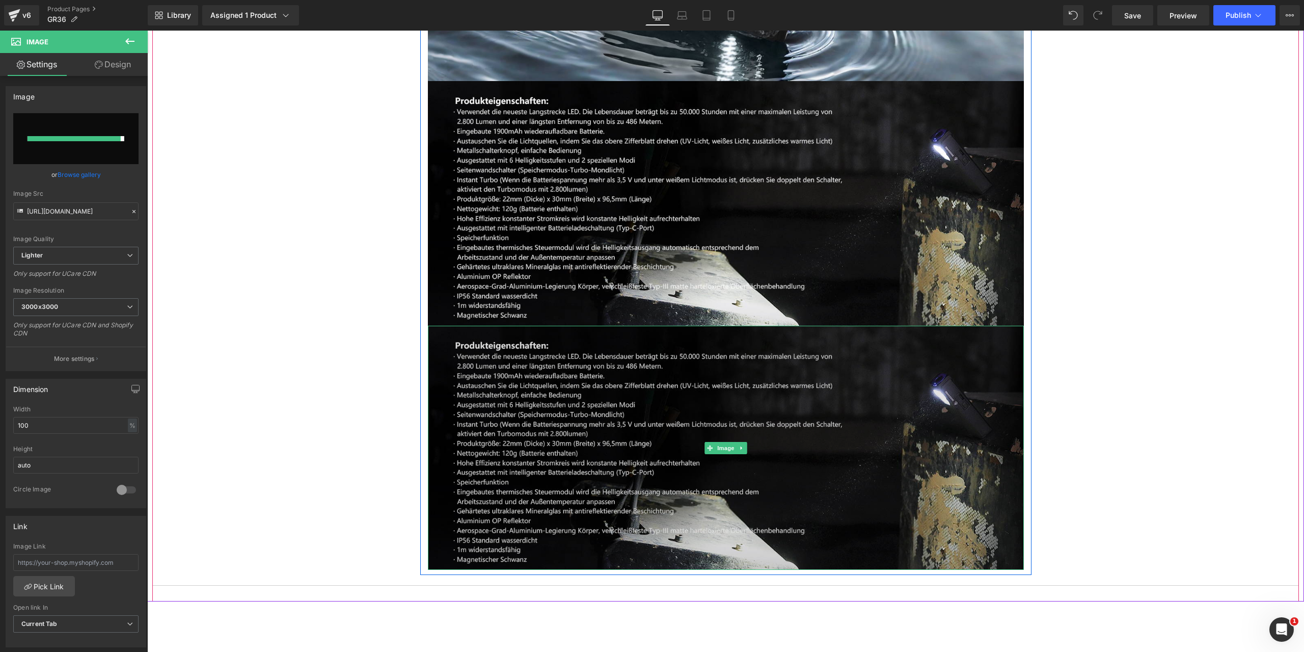
type input "[URL][DOMAIN_NAME]"
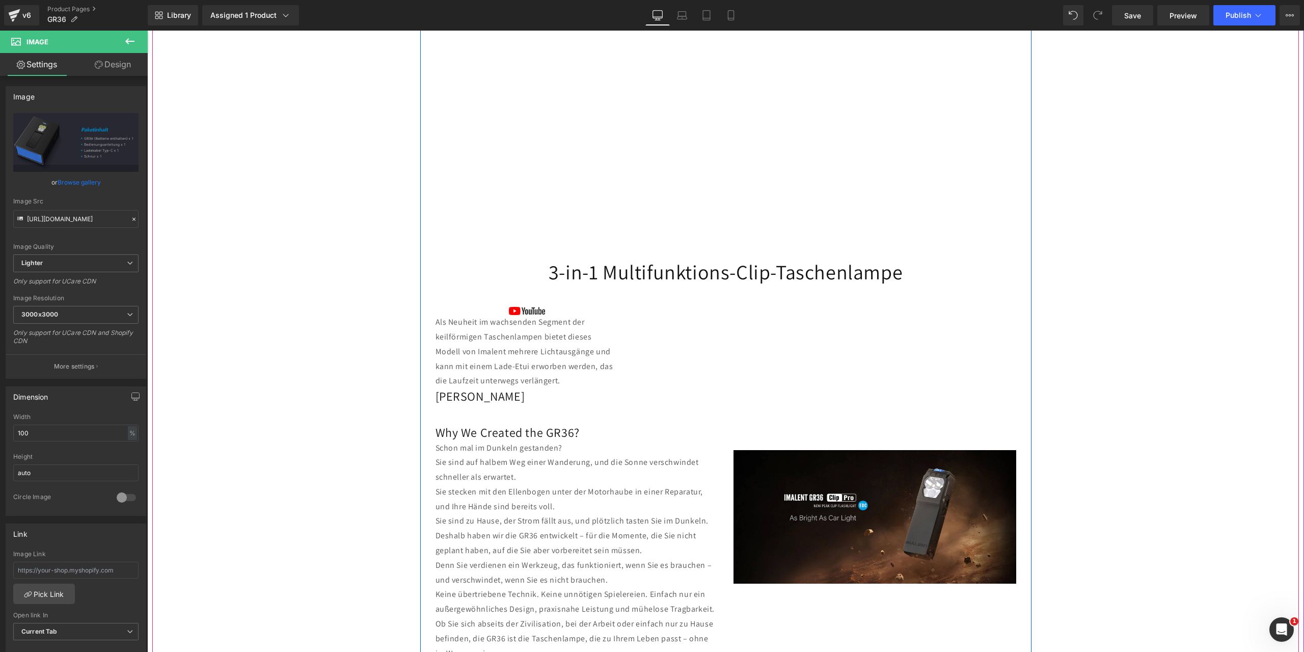
scroll to position [408, 0]
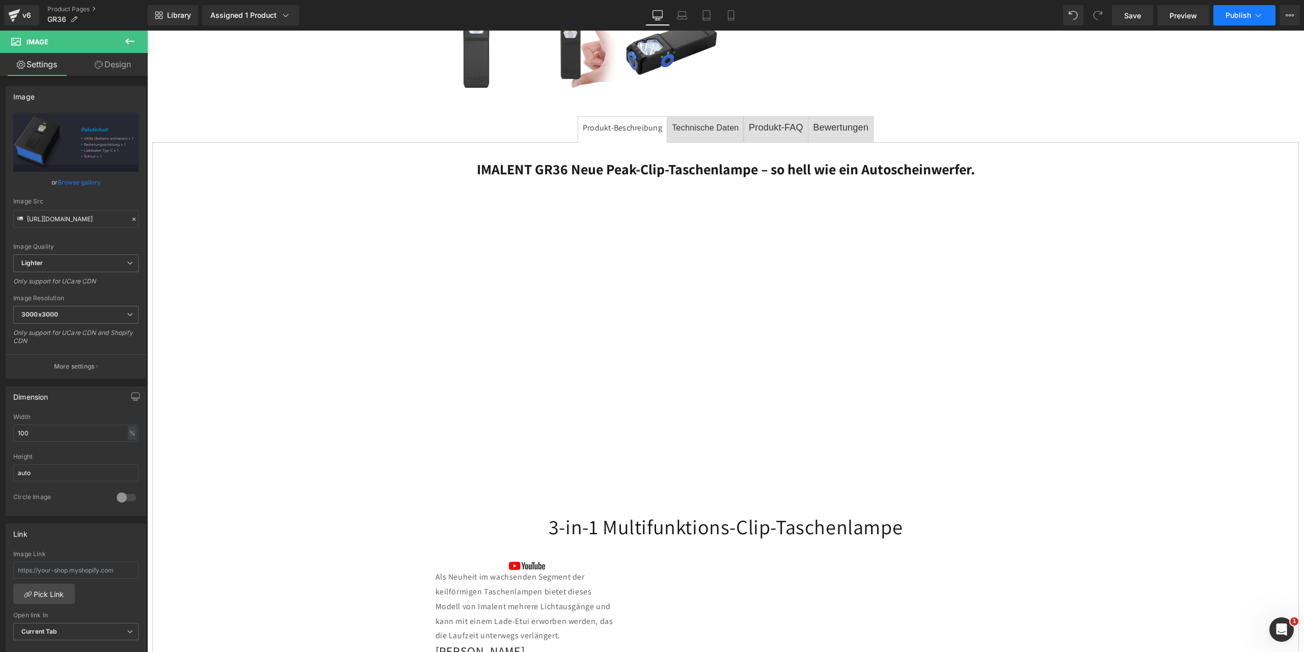
click at [1264, 13] on button "Publish" at bounding box center [1245, 15] width 62 height 20
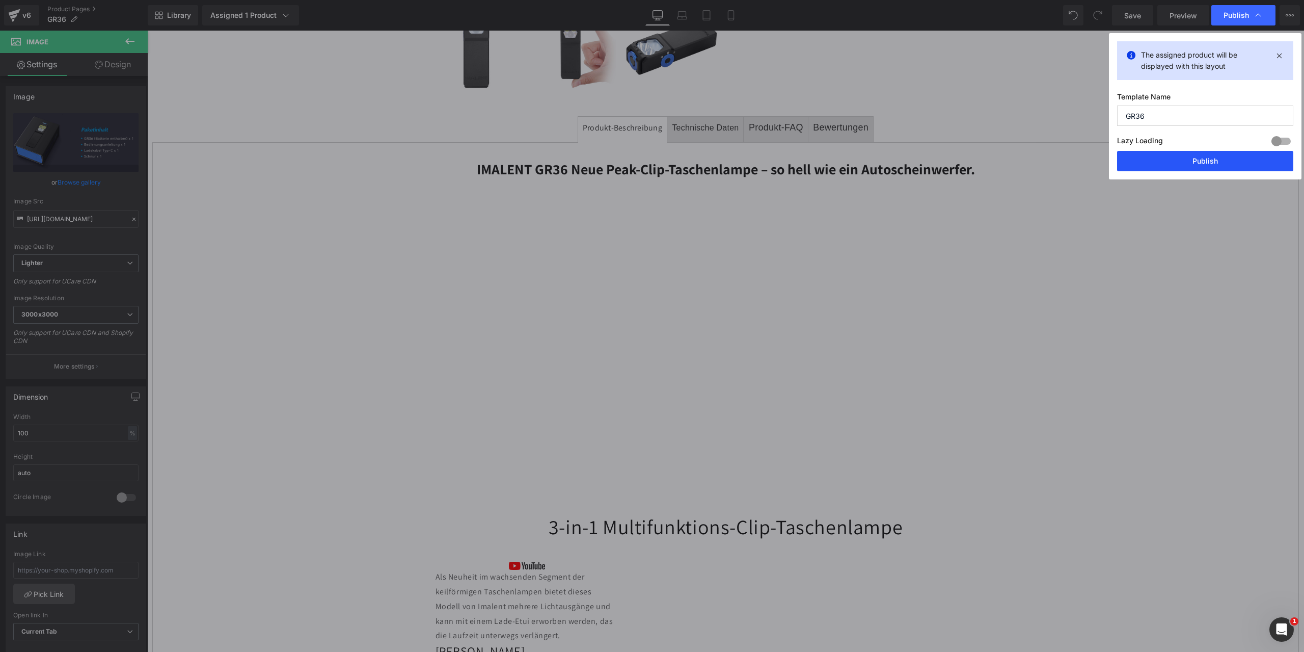
click at [1208, 160] on button "Publish" at bounding box center [1205, 161] width 176 height 20
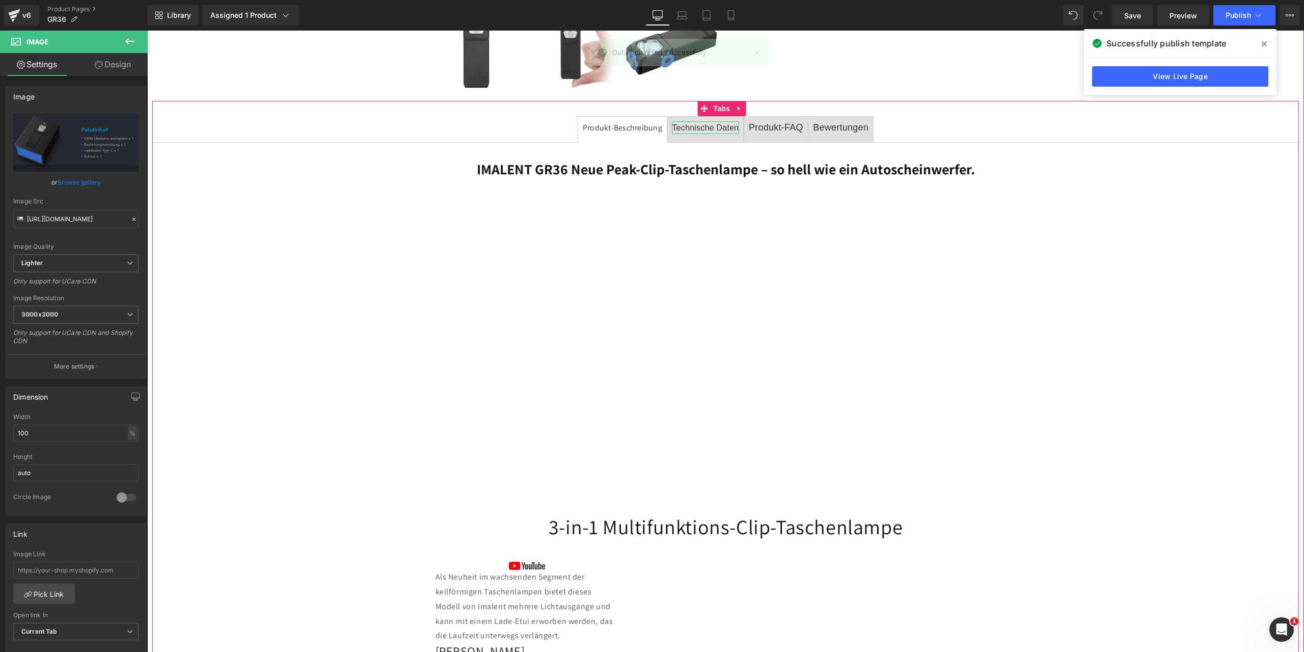
click at [715, 125] on font "Technische Daten" at bounding box center [705, 127] width 67 height 9
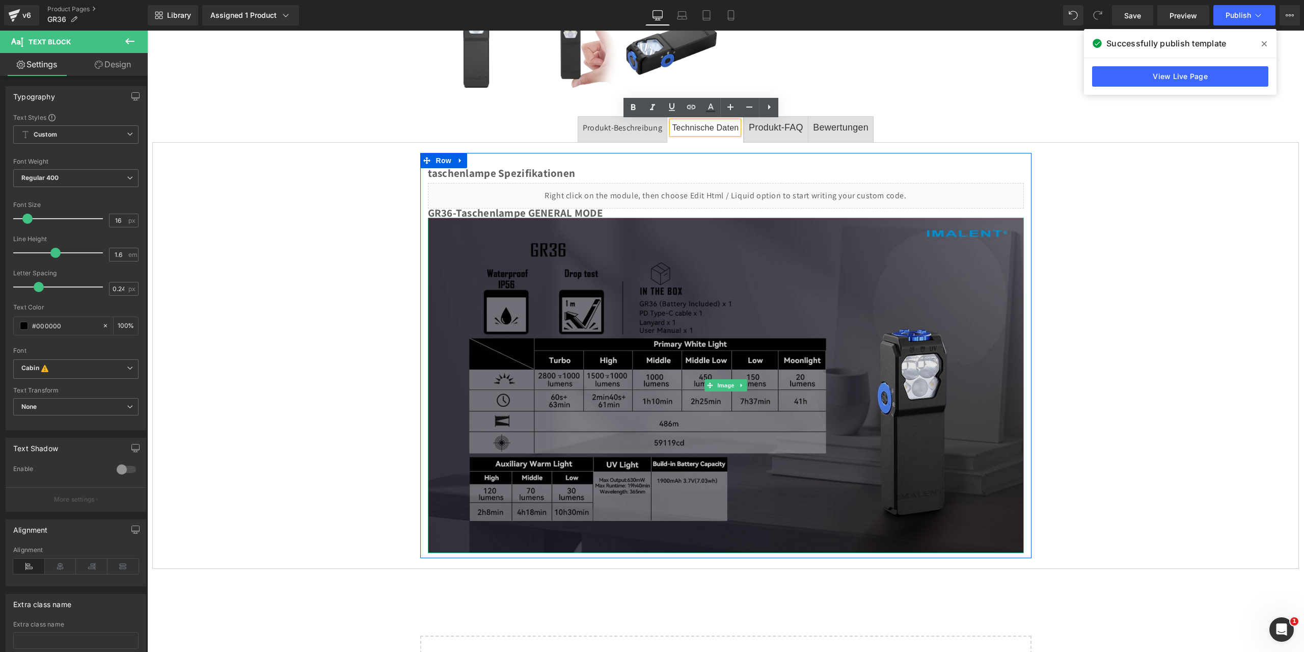
click at [520, 260] on img at bounding box center [726, 385] width 596 height 335
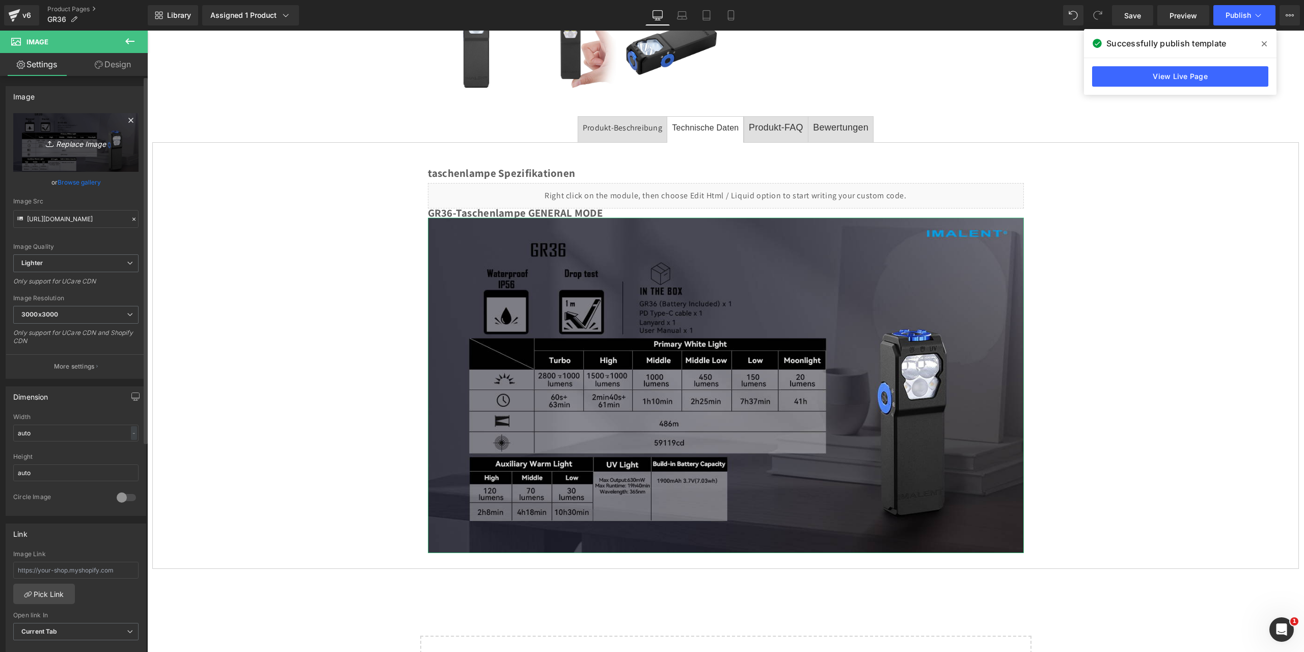
click at [76, 143] on icon "Replace Image" at bounding box center [76, 142] width 82 height 13
type input "C:\fakepath\GR36-1464x600-19.jpg"
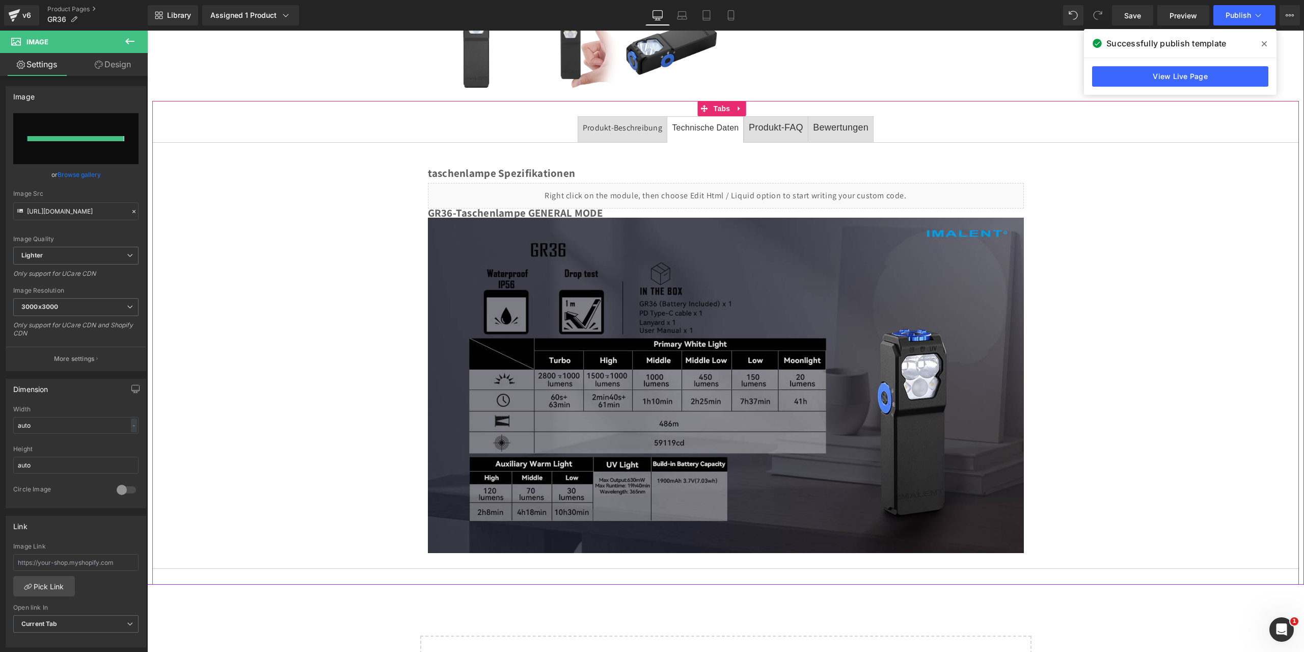
type input "[URL][DOMAIN_NAME]"
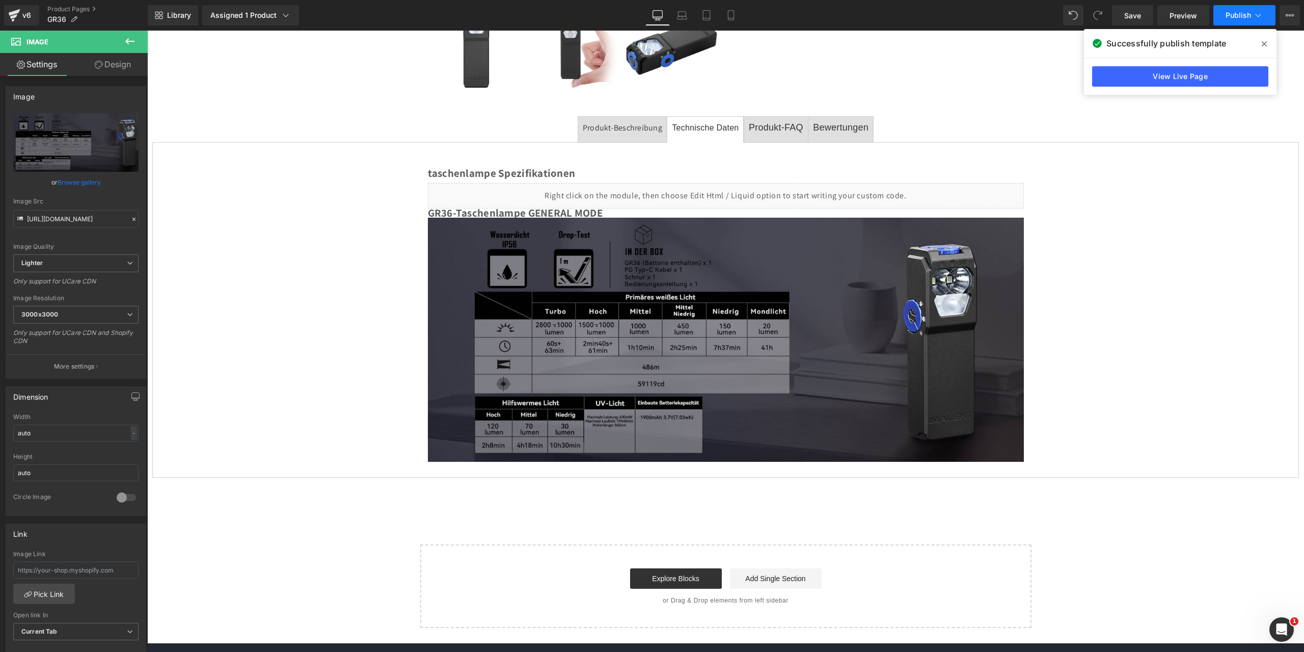
click at [1259, 15] on icon at bounding box center [1258, 15] width 10 height 10
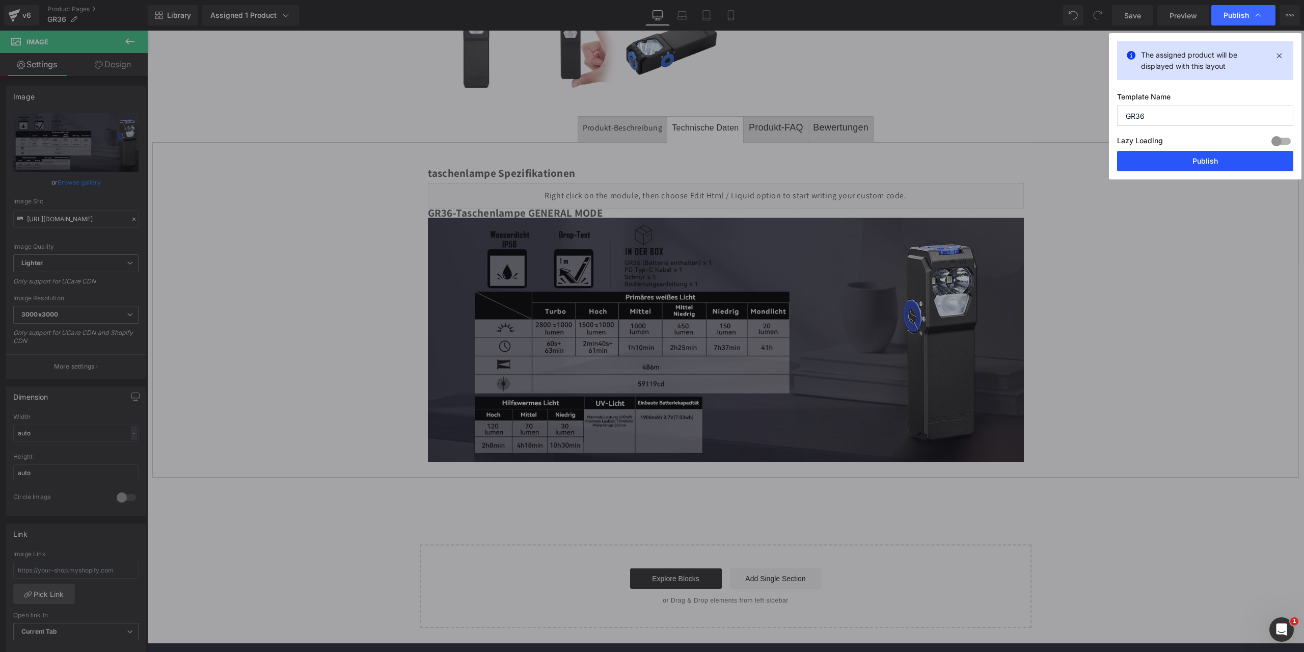
click at [1199, 160] on button "Publish" at bounding box center [1205, 161] width 176 height 20
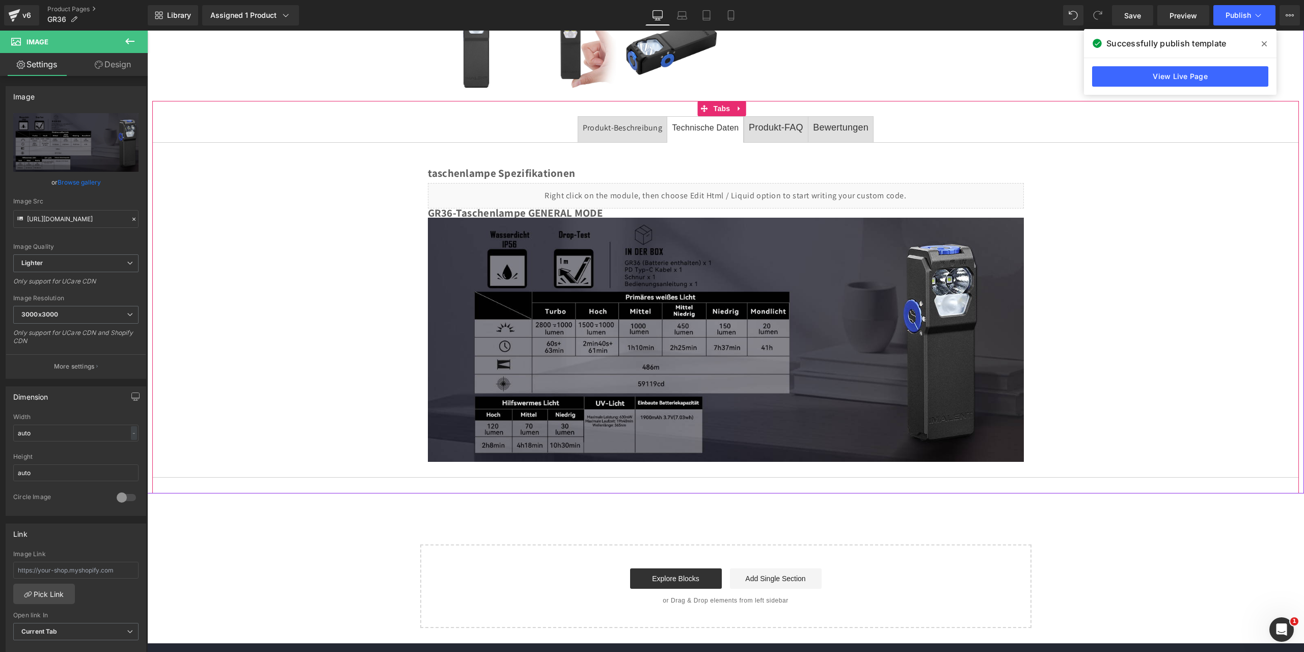
click at [619, 126] on div "Produkt-Beschreibung" at bounding box center [622, 127] width 79 height 13
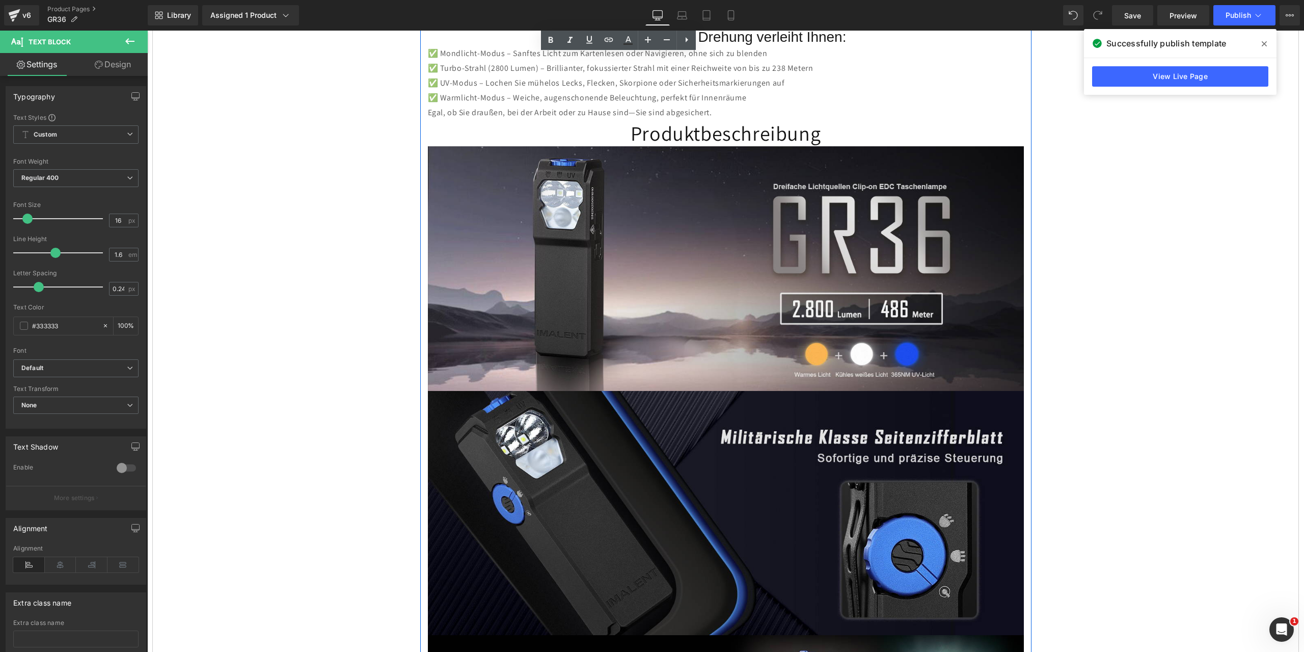
scroll to position [2344, 0]
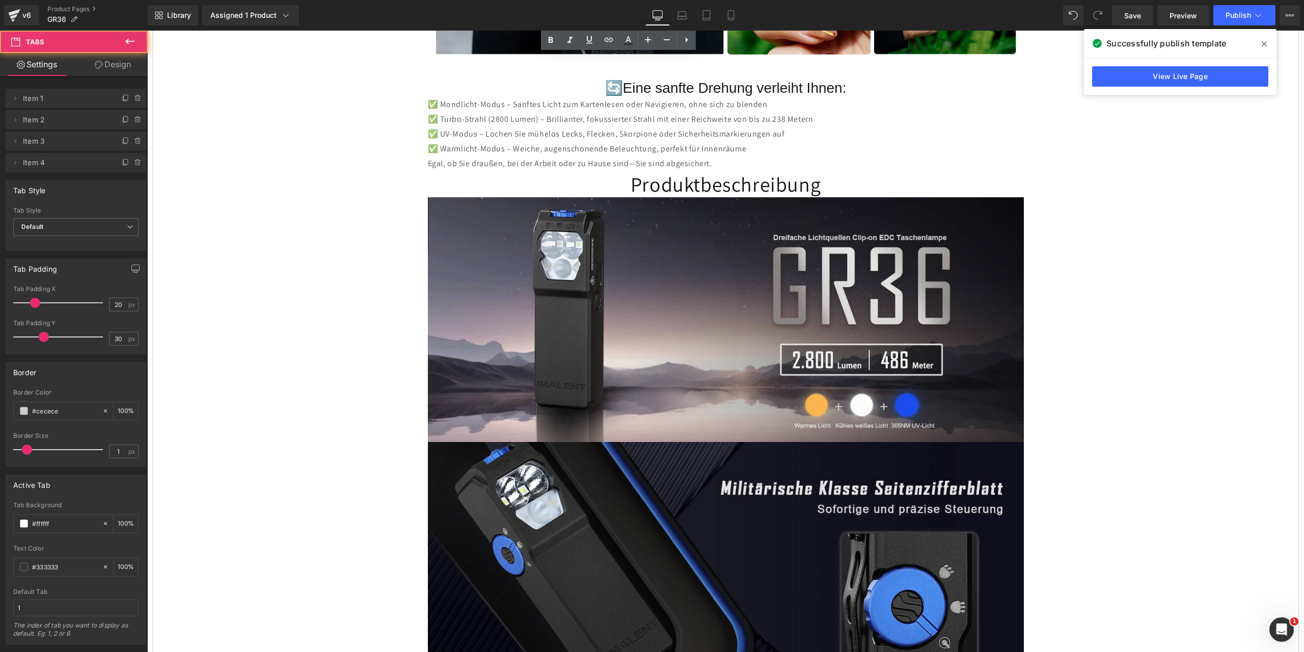
click at [1244, 12] on span "Publish" at bounding box center [1238, 15] width 25 height 8
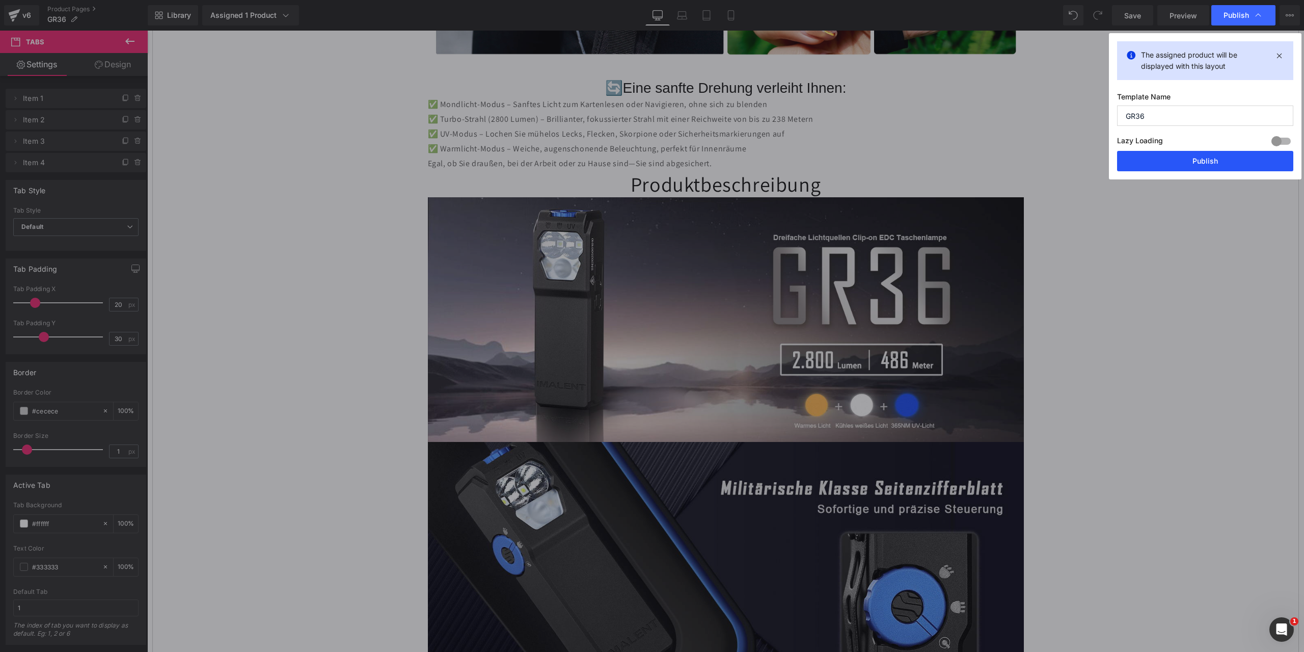
click at [1198, 158] on button "Publish" at bounding box center [1205, 161] width 176 height 20
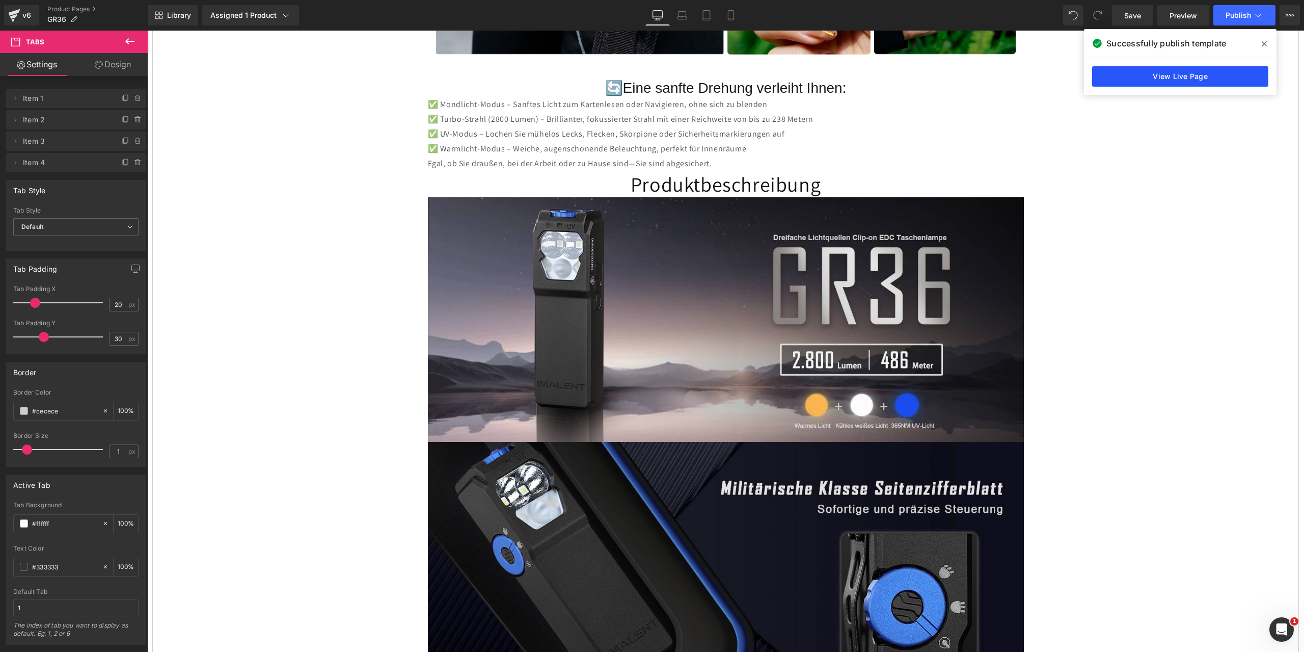
click at [1129, 77] on link "View Live Page" at bounding box center [1180, 76] width 176 height 20
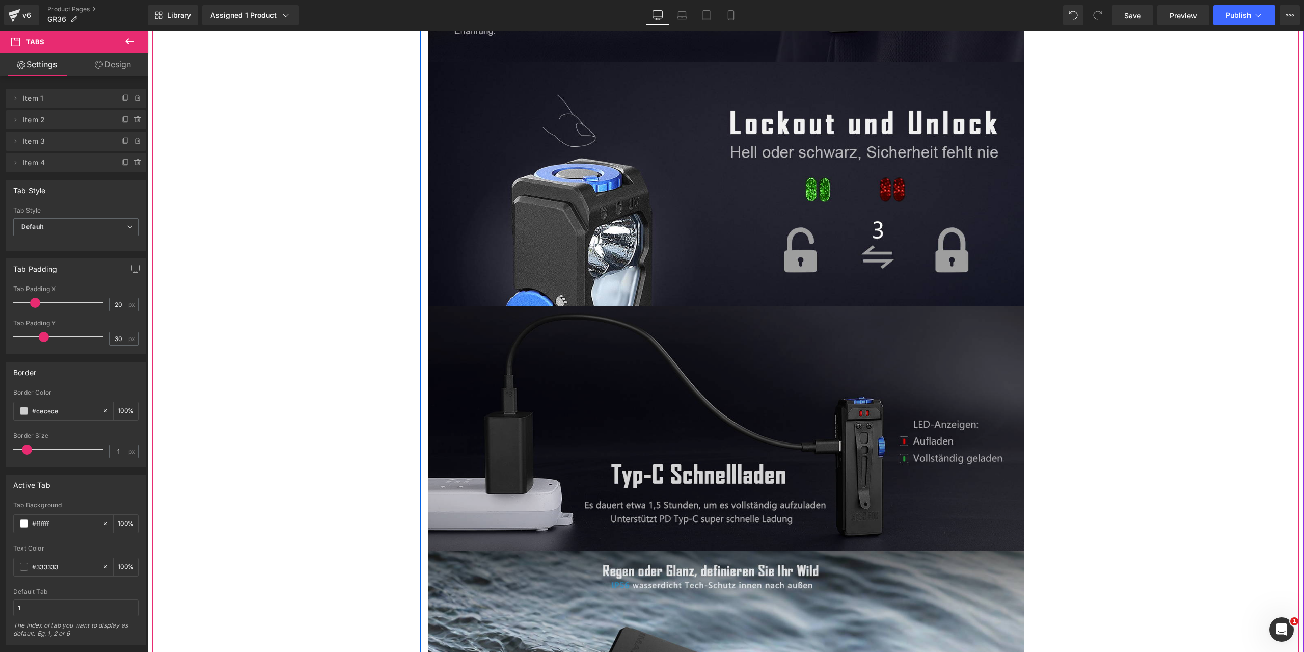
scroll to position [5605, 0]
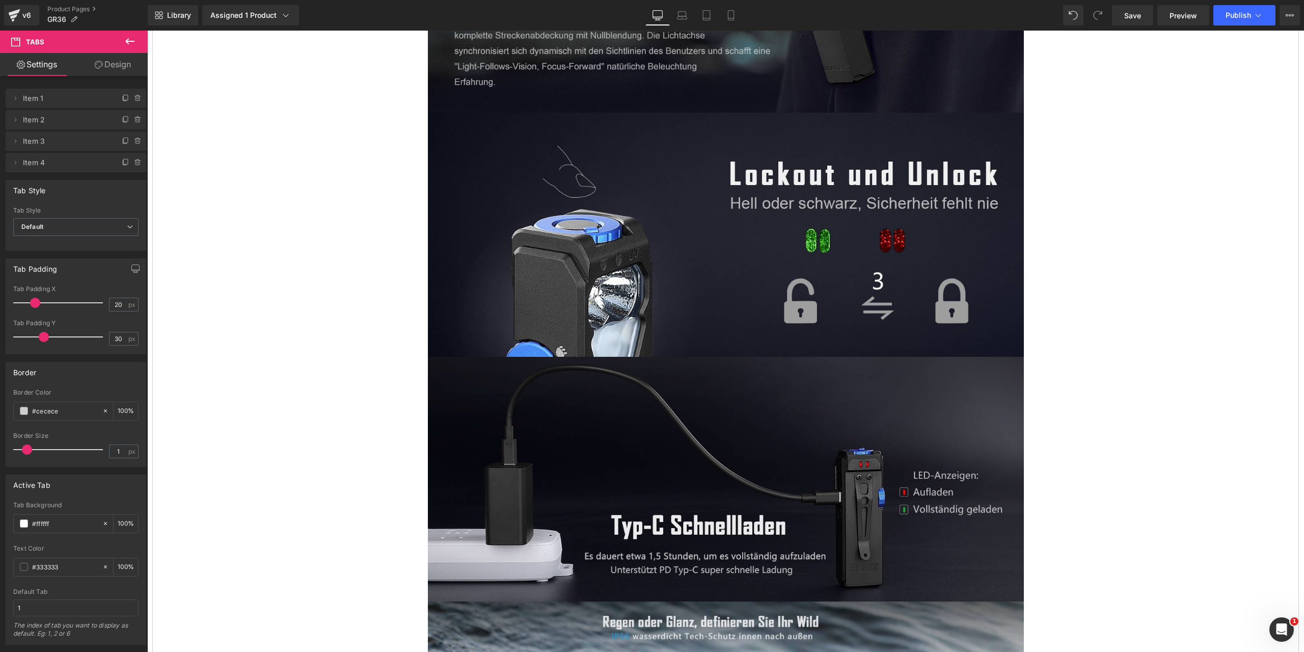
click at [131, 39] on icon at bounding box center [130, 41] width 12 height 12
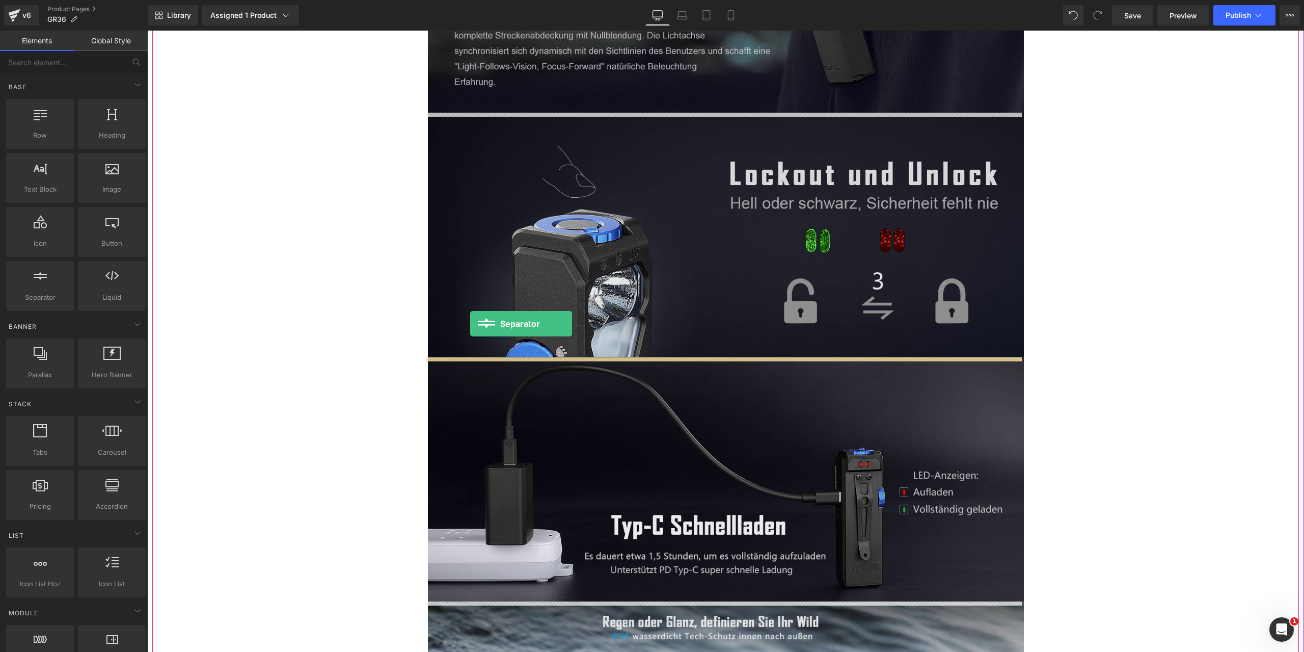
drag, startPoint x: 179, startPoint y: 312, endPoint x: 470, endPoint y: 325, distance: 291.2
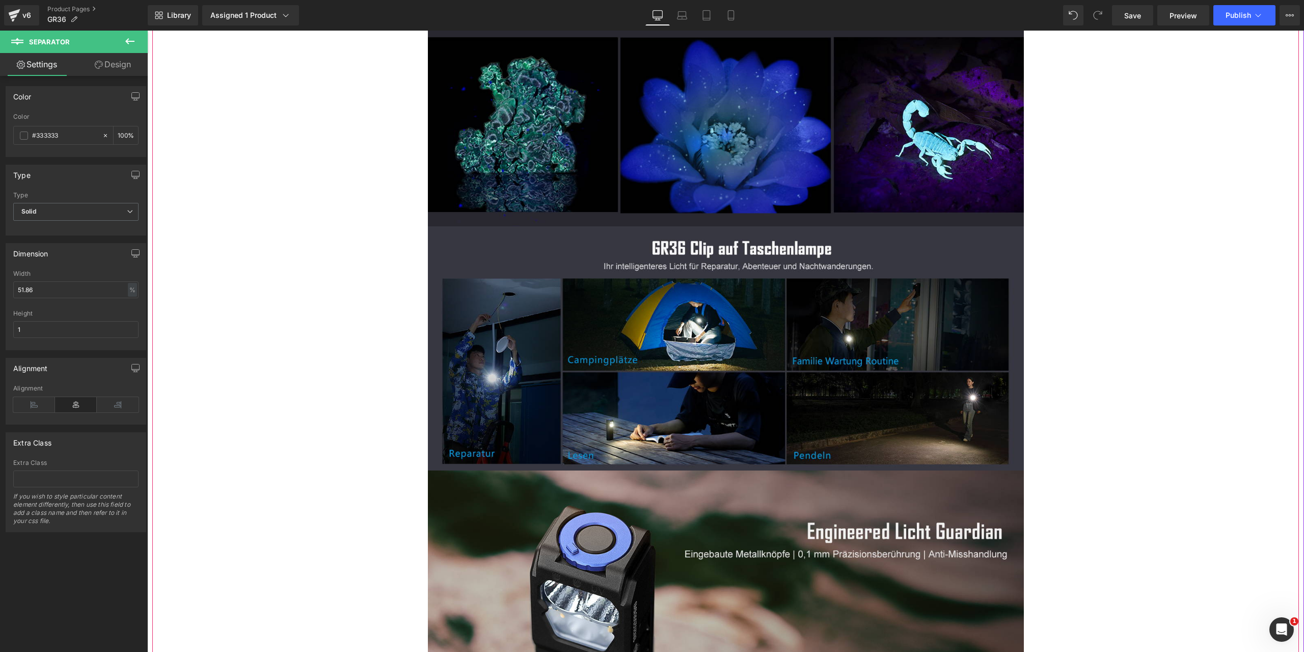
scroll to position [3923, 0]
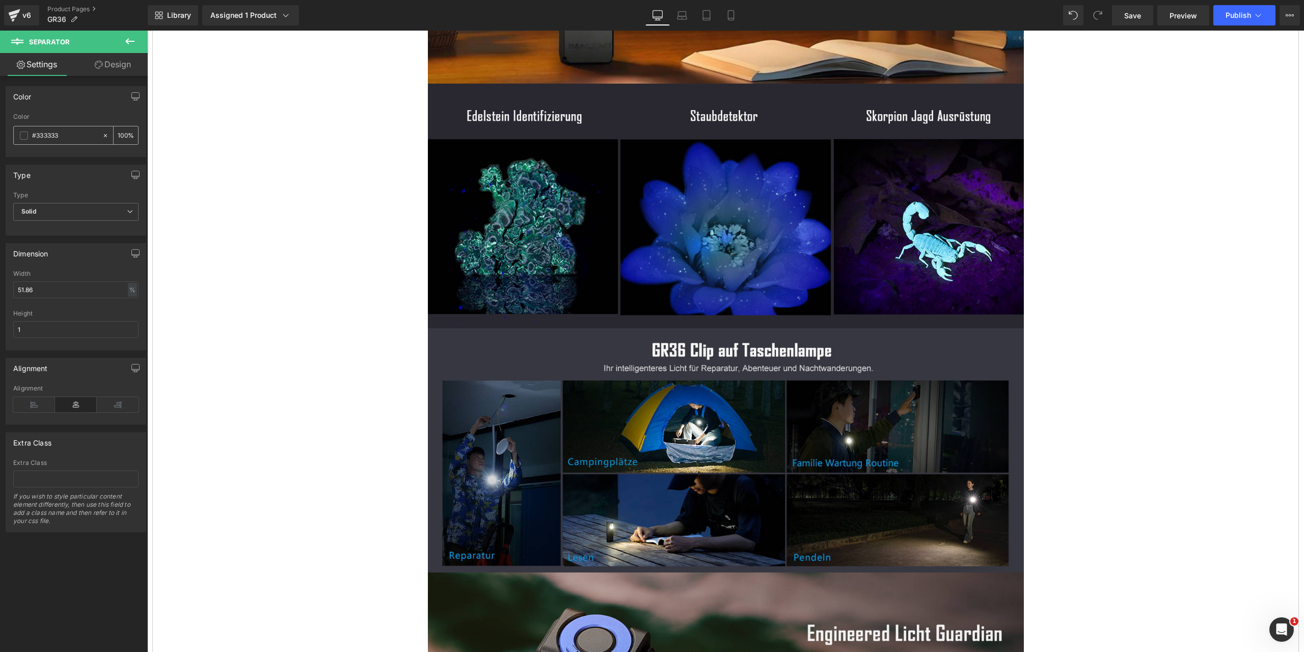
click at [24, 136] on span at bounding box center [24, 135] width 8 height 8
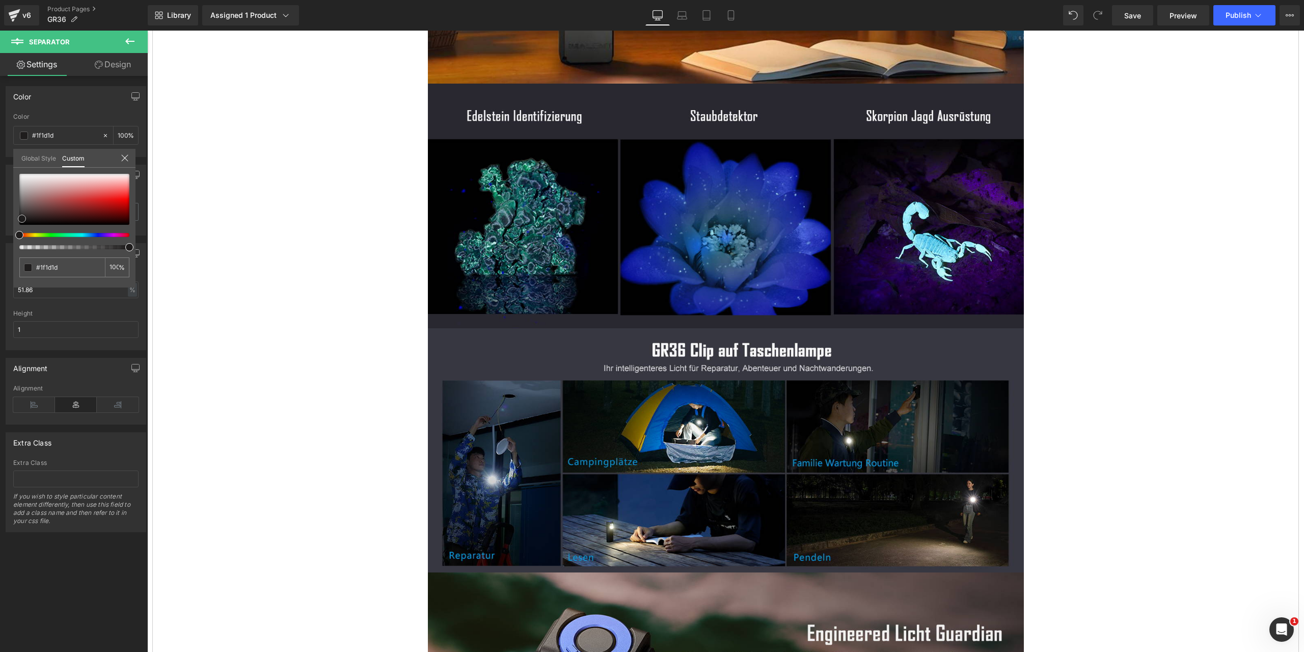
click at [22, 219] on div at bounding box center [74, 199] width 110 height 51
click at [20, 214] on div at bounding box center [74, 199] width 110 height 51
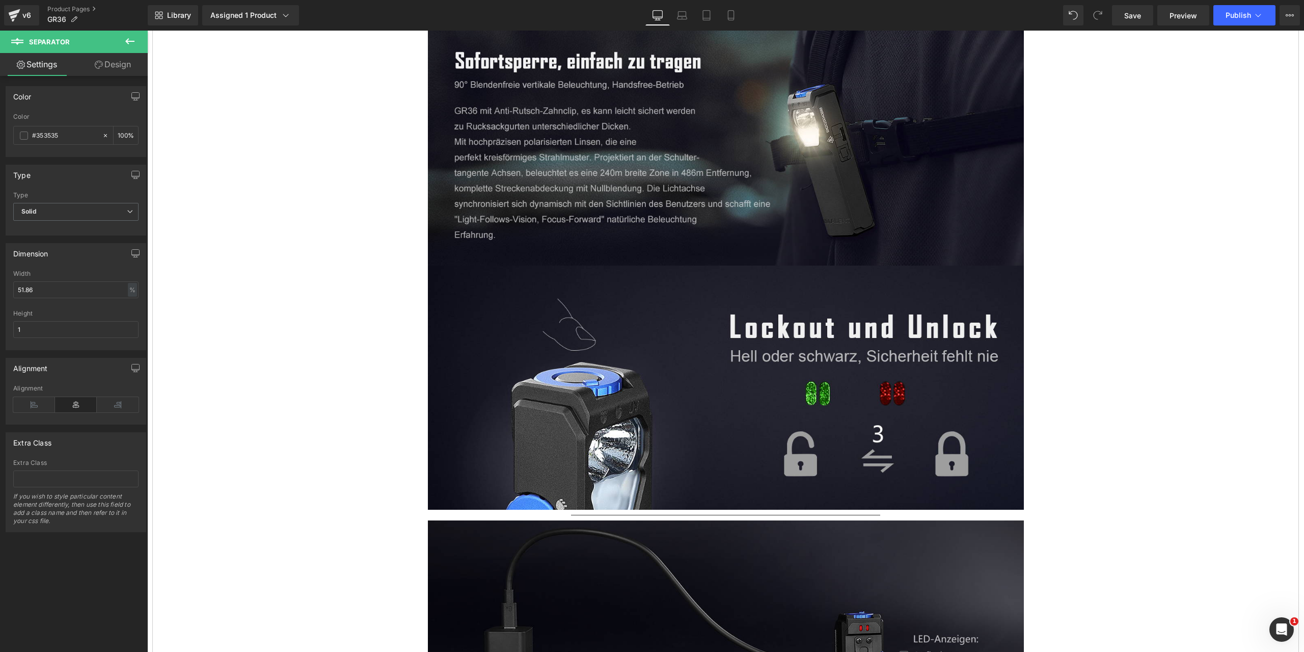
scroll to position [5706, 0]
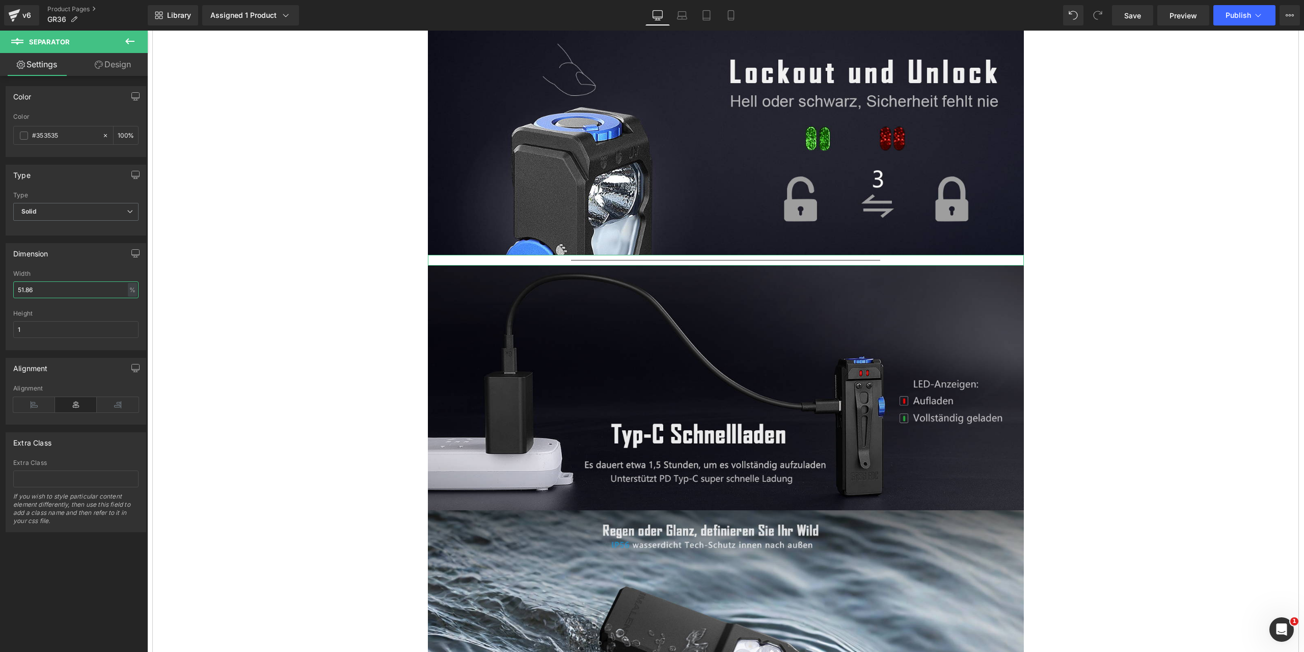
click at [45, 289] on input "51.86" at bounding box center [75, 289] width 125 height 17
click at [0, 286] on div "Dimension 51.86% Width 51.86 % % px 1px Height 1" at bounding box center [76, 292] width 152 height 115
type input "0"
click at [63, 257] on div "Dimension" at bounding box center [76, 253] width 140 height 19
click at [124, 64] on link "Design" at bounding box center [113, 64] width 74 height 23
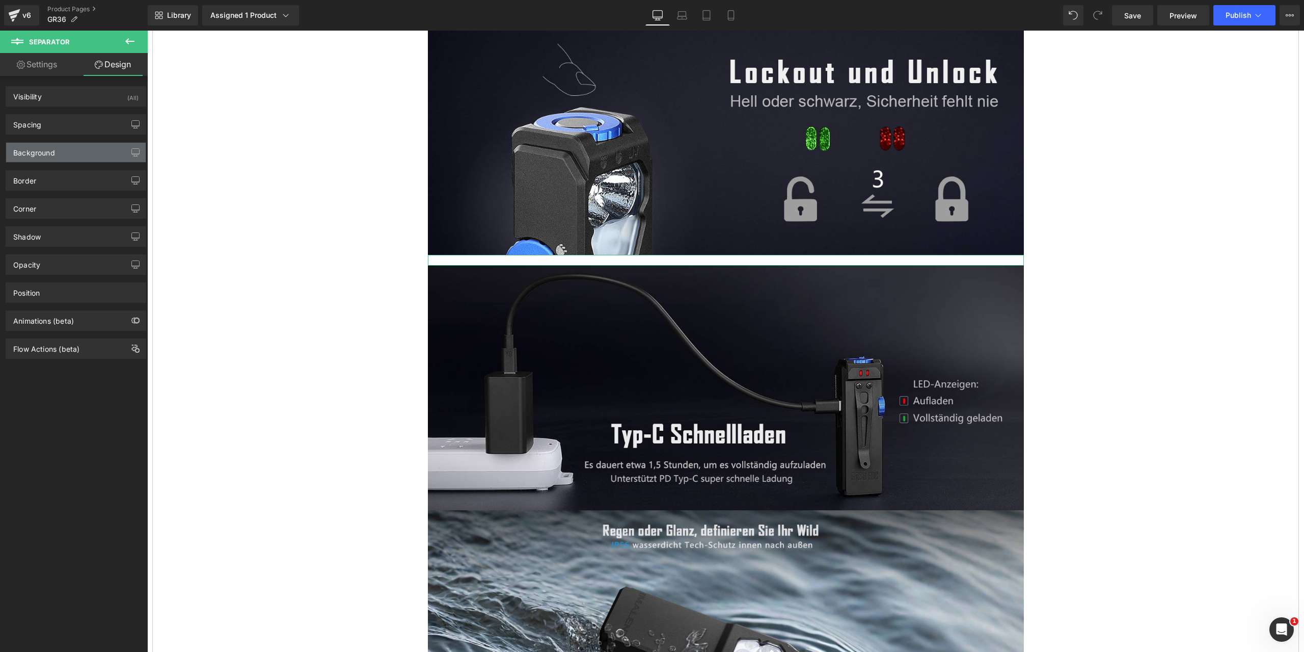
click at [76, 154] on div "Background" at bounding box center [76, 152] width 140 height 19
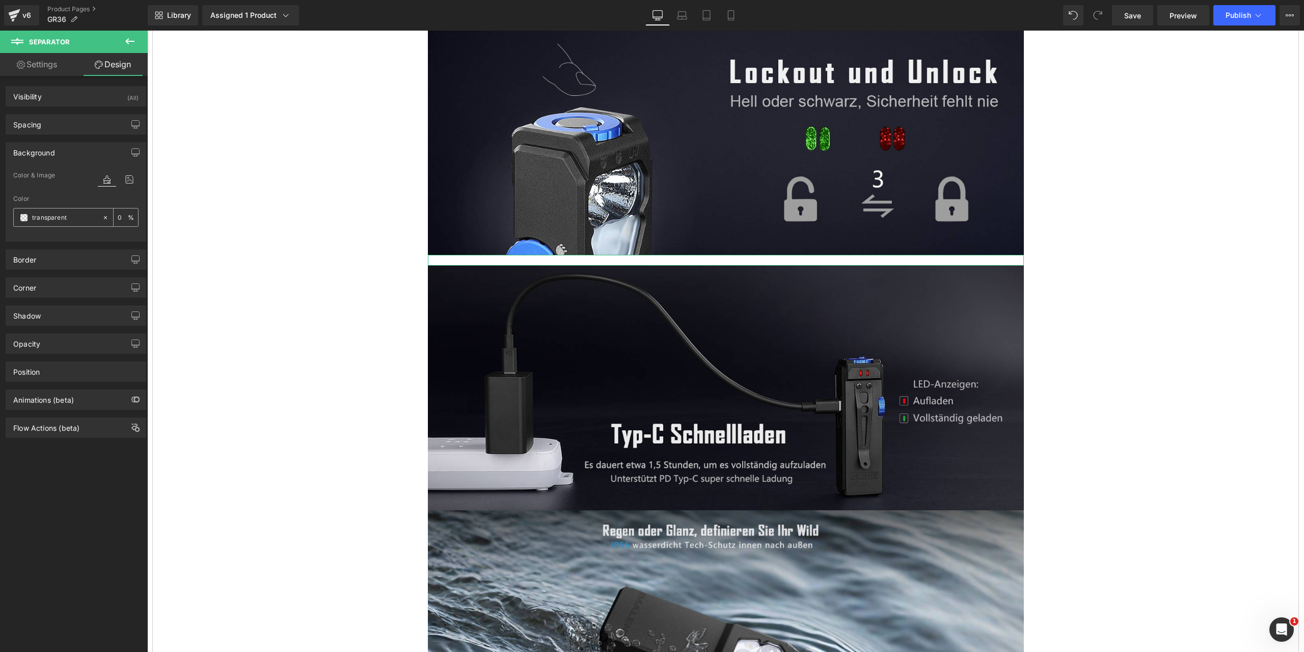
click at [21, 220] on span at bounding box center [24, 217] width 8 height 8
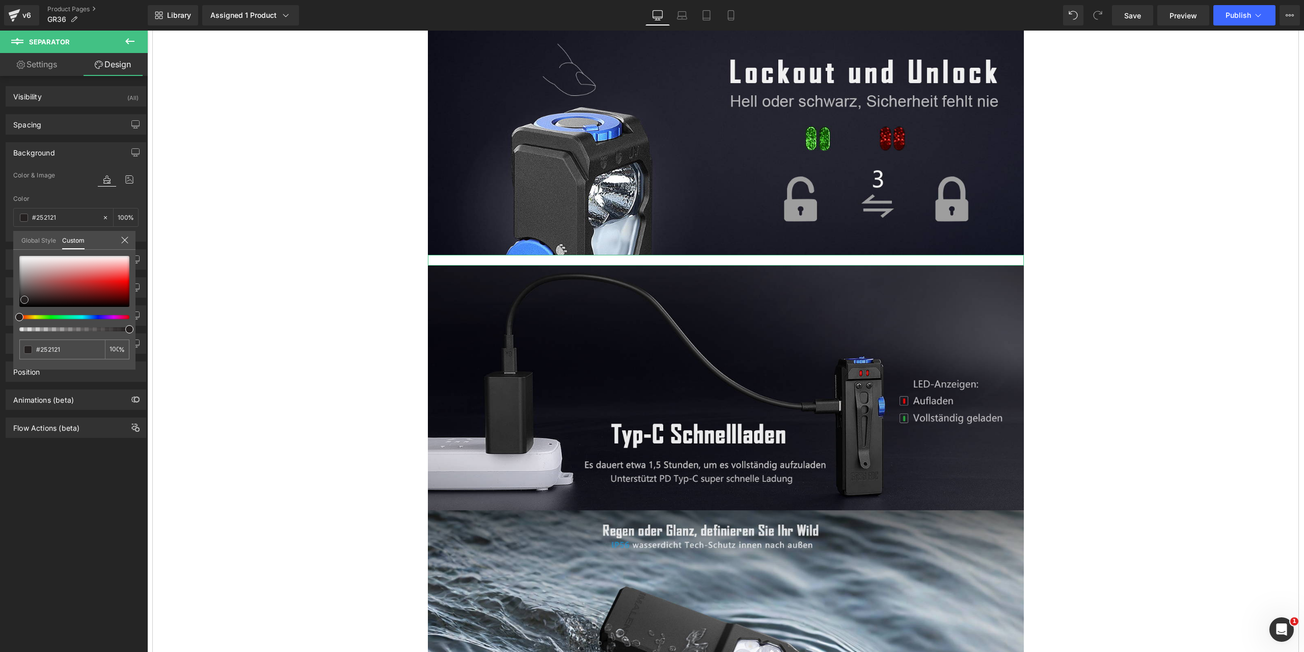
click at [24, 300] on div at bounding box center [74, 281] width 110 height 51
click at [22, 291] on div at bounding box center [74, 281] width 110 height 51
click at [31, 290] on div at bounding box center [74, 281] width 110 height 51
click at [23, 292] on div at bounding box center [74, 281] width 110 height 51
click at [25, 297] on div at bounding box center [74, 281] width 110 height 51
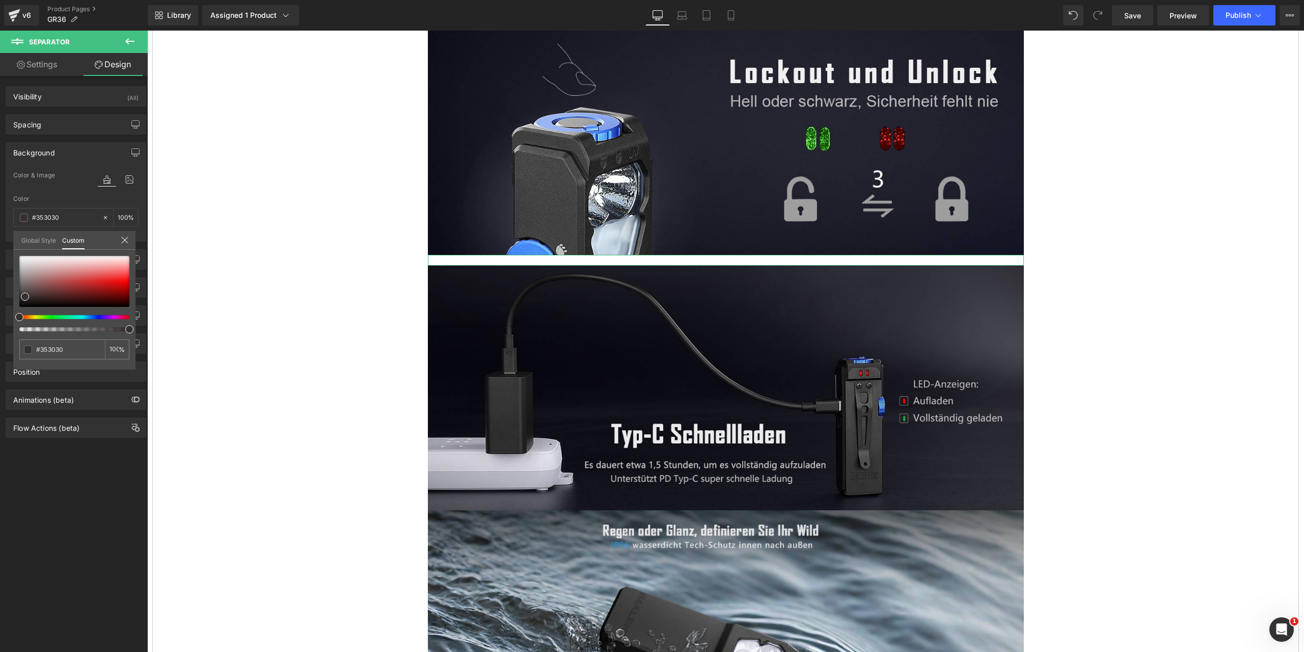
click at [127, 241] on icon at bounding box center [125, 240] width 8 height 8
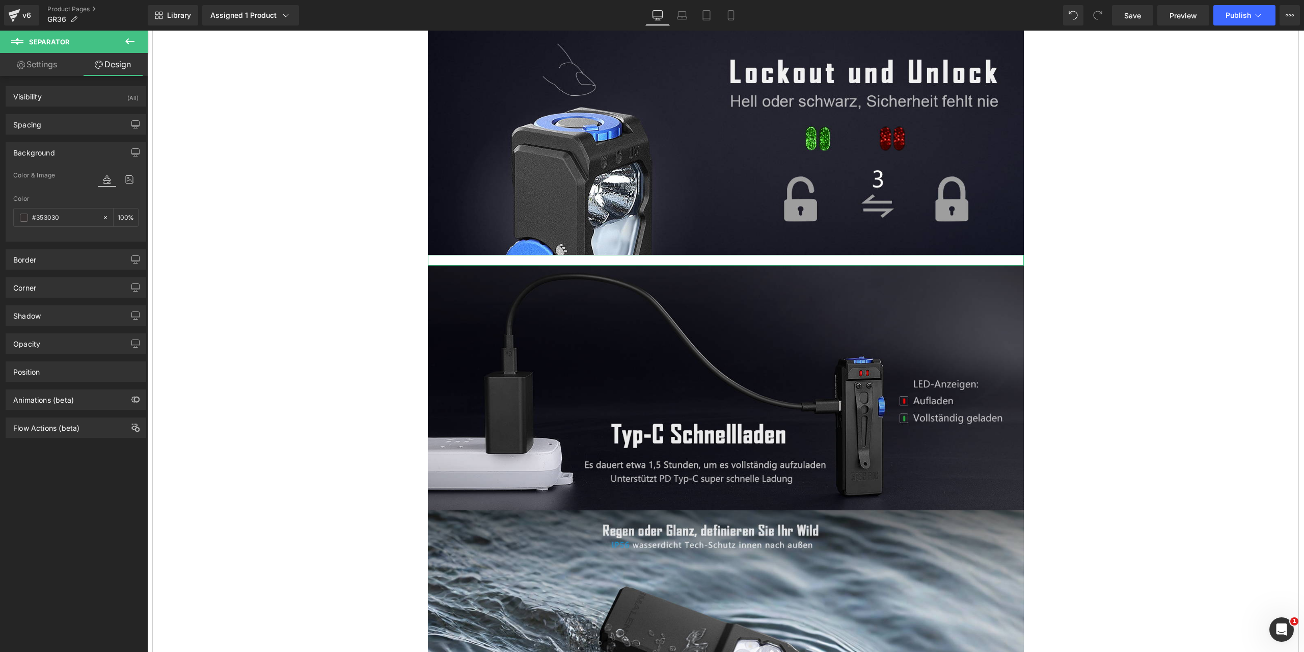
click at [87, 151] on div "Background" at bounding box center [76, 152] width 140 height 19
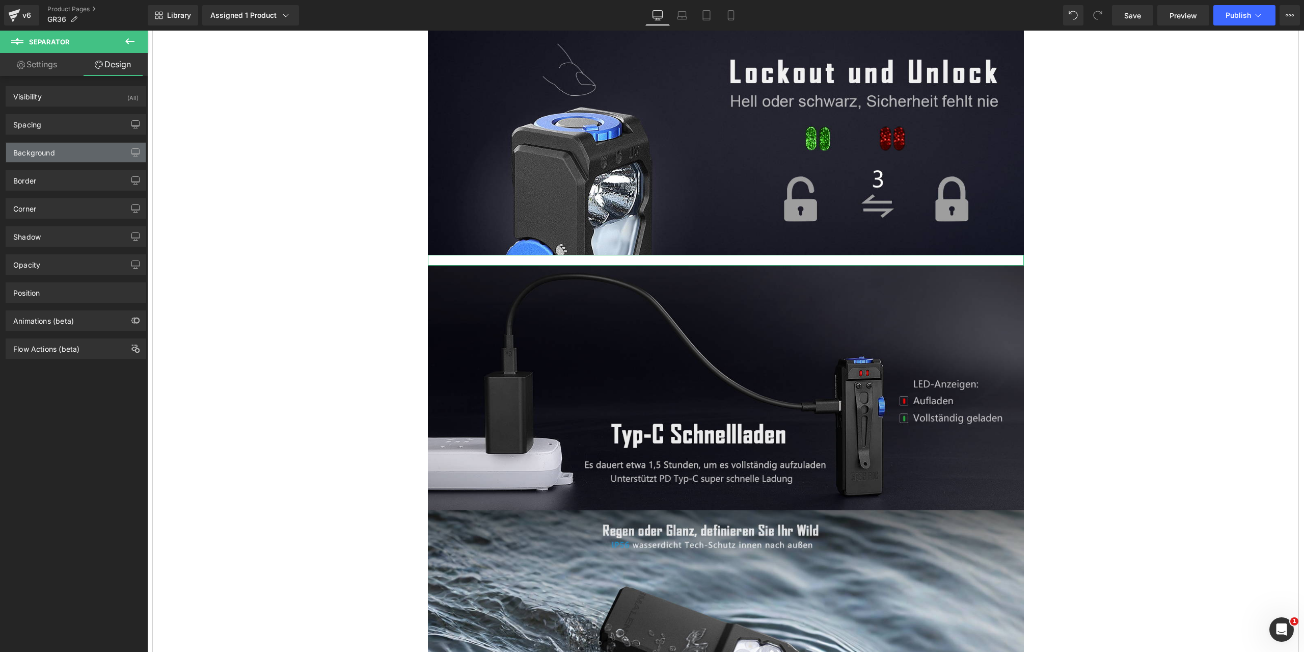
click at [58, 153] on div "Background" at bounding box center [76, 152] width 140 height 19
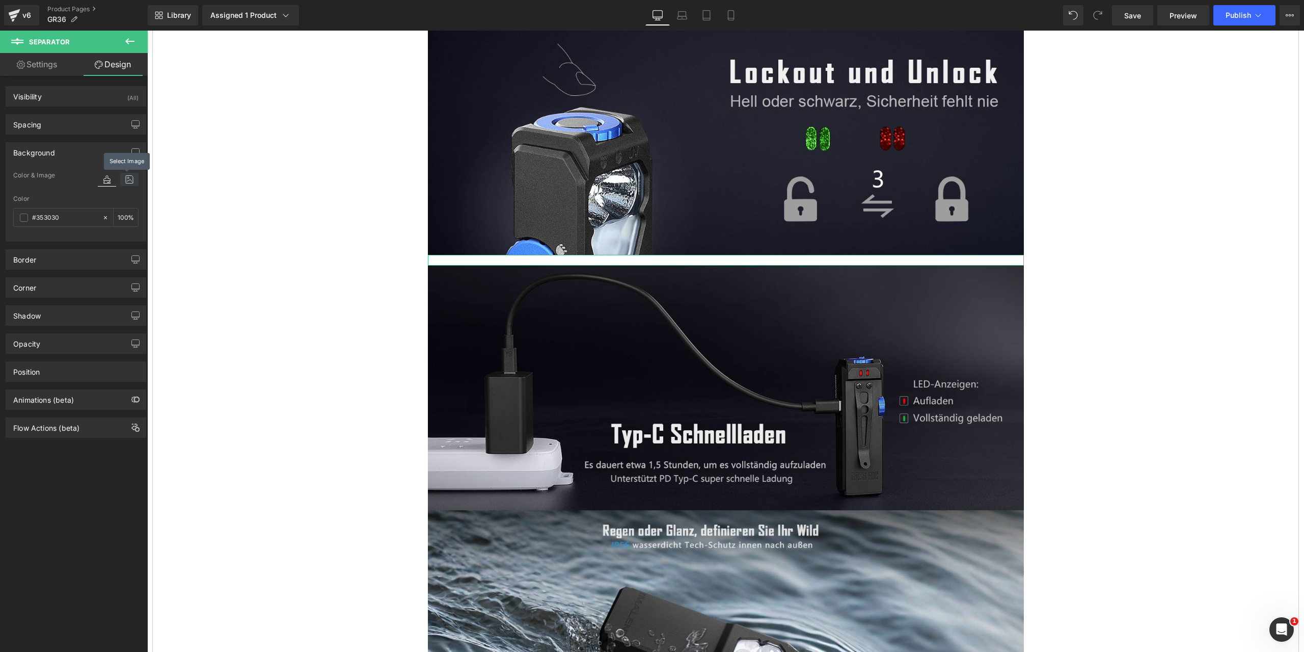
click at [125, 179] on icon at bounding box center [129, 179] width 18 height 13
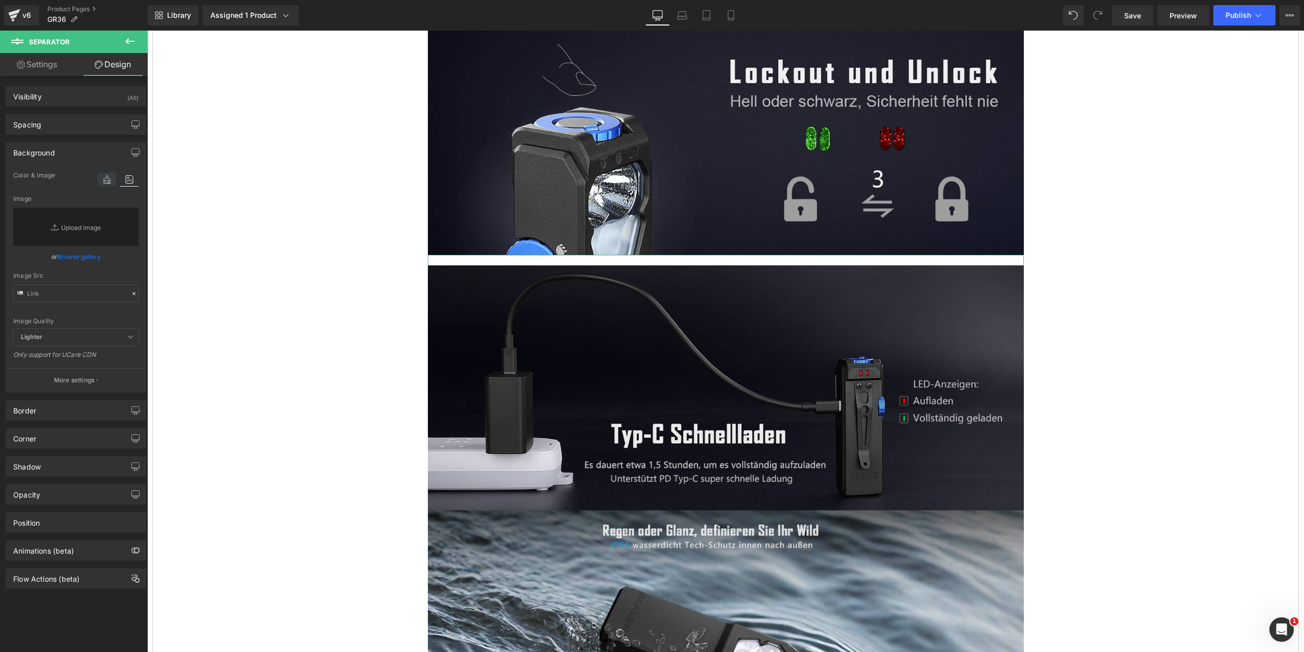
click at [102, 178] on icon at bounding box center [107, 179] width 18 height 13
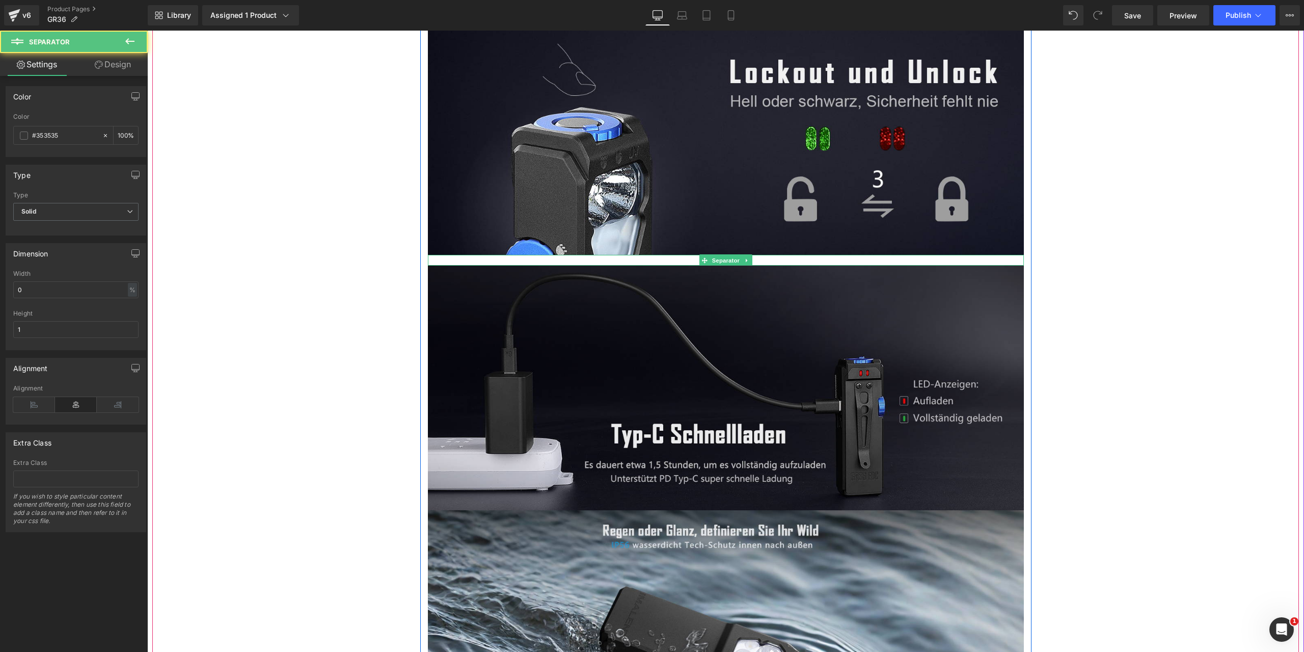
click at [638, 260] on div at bounding box center [726, 260] width 596 height 11
click at [481, 258] on div at bounding box center [726, 260] width 596 height 11
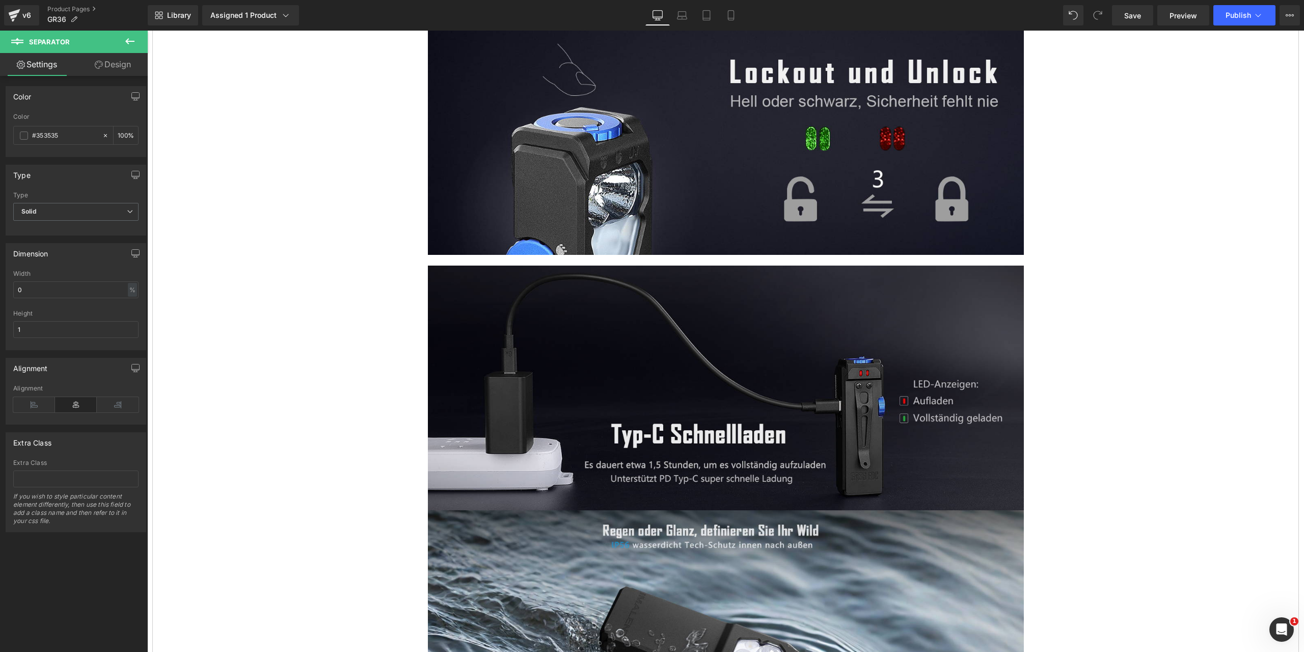
click at [129, 41] on icon at bounding box center [129, 41] width 9 height 6
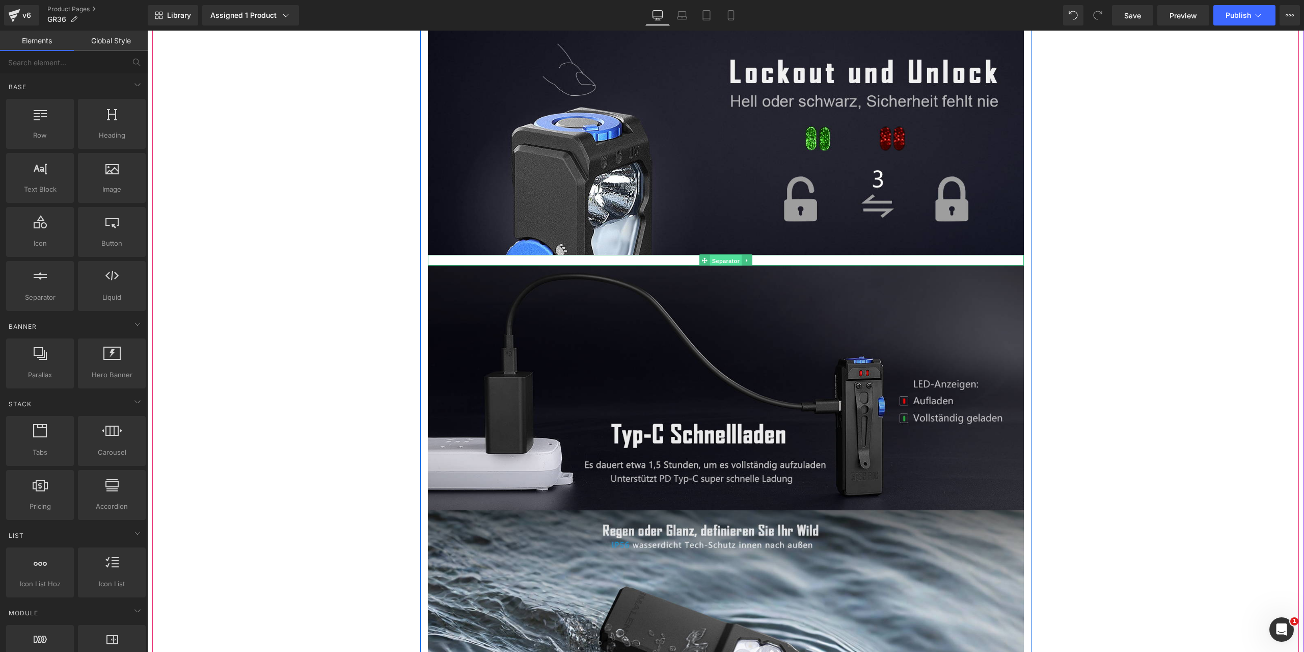
click at [718, 260] on span "Separator" at bounding box center [726, 261] width 32 height 12
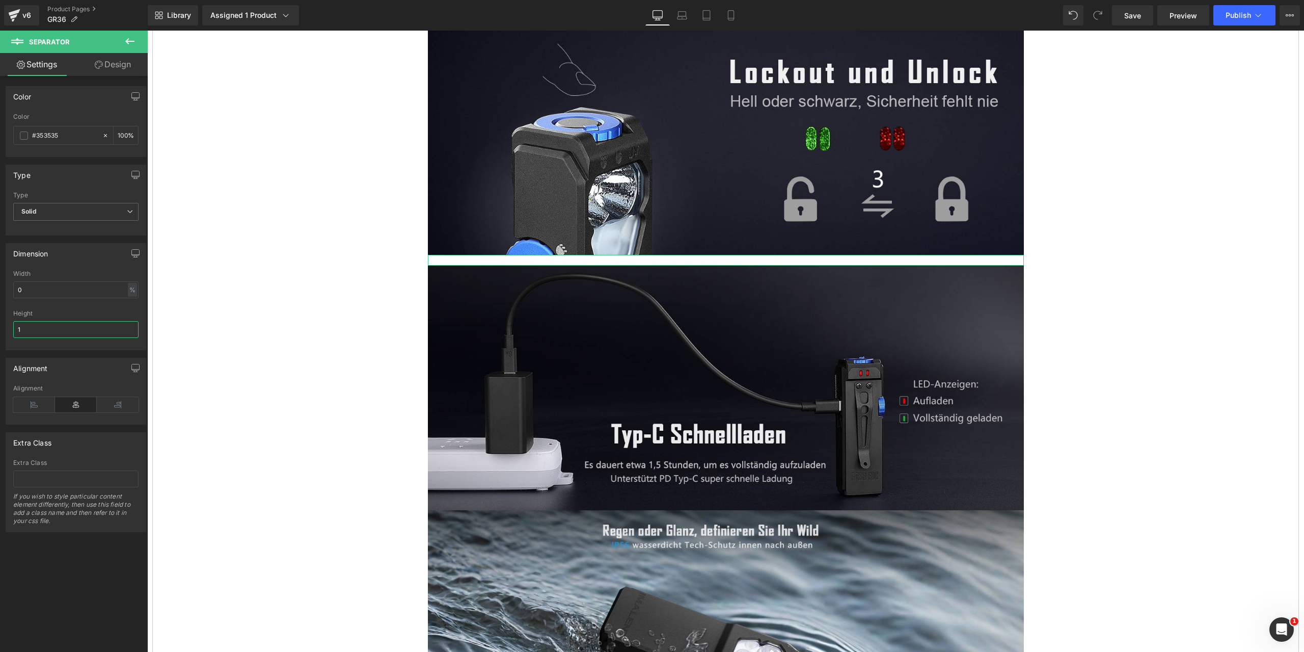
click at [37, 329] on input "1" at bounding box center [75, 329] width 125 height 17
drag, startPoint x: 40, startPoint y: 330, endPoint x: 5, endPoint y: 328, distance: 35.8
click at [5, 328] on div "Dimension 0% Width 0 % % px 1px Height 1" at bounding box center [76, 292] width 152 height 115
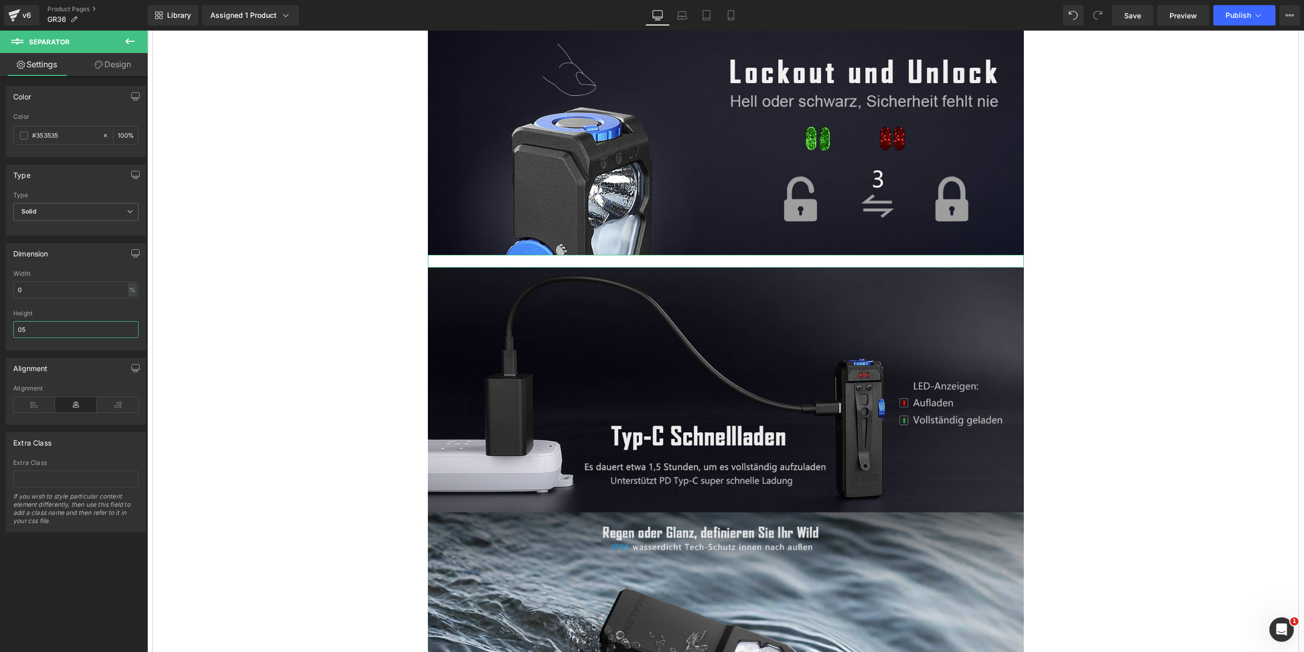
type input "5"
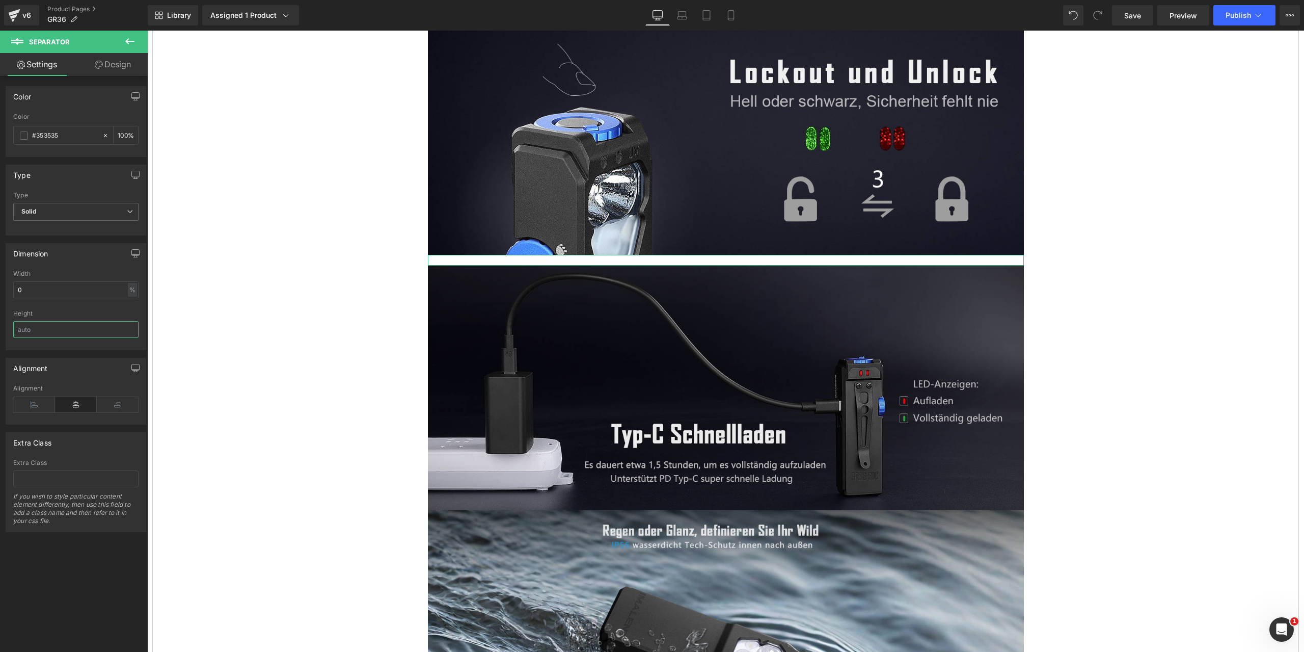
type input "1"
click at [140, 304] on div "0% Width 0 % % px 1px Height 1" at bounding box center [76, 309] width 140 height 79
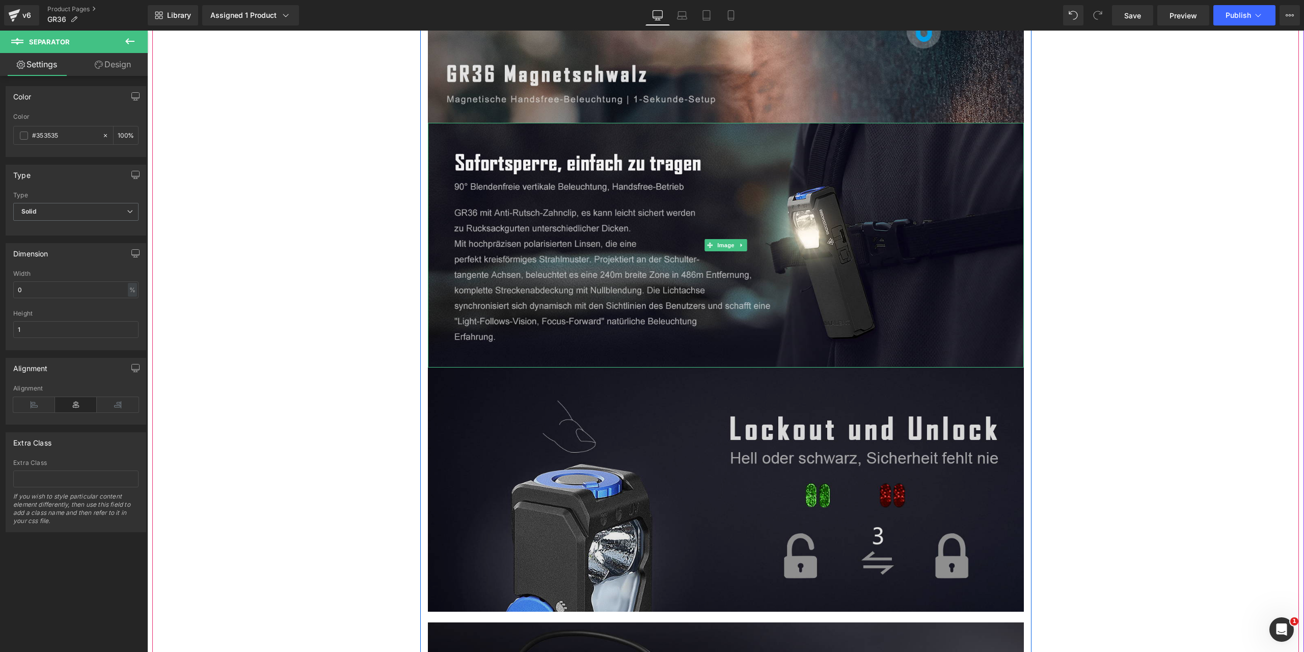
scroll to position [5554, 0]
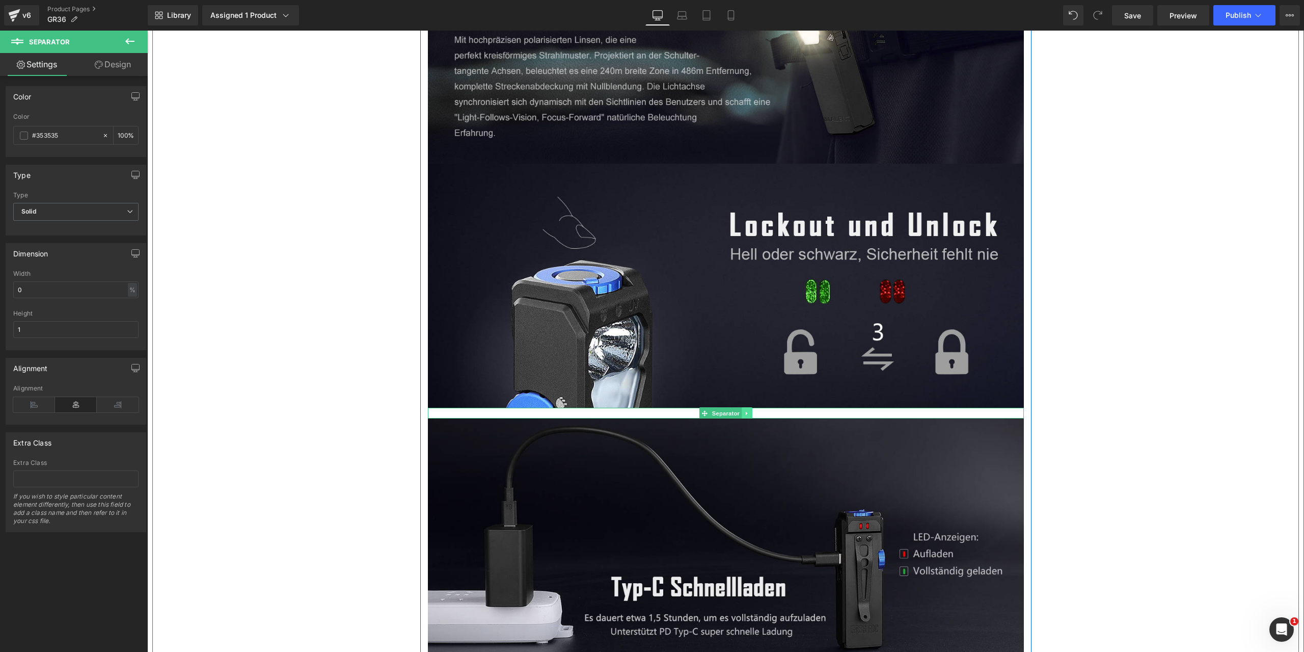
click at [744, 412] on icon at bounding box center [747, 413] width 6 height 6
click at [749, 412] on icon at bounding box center [752, 413] width 6 height 6
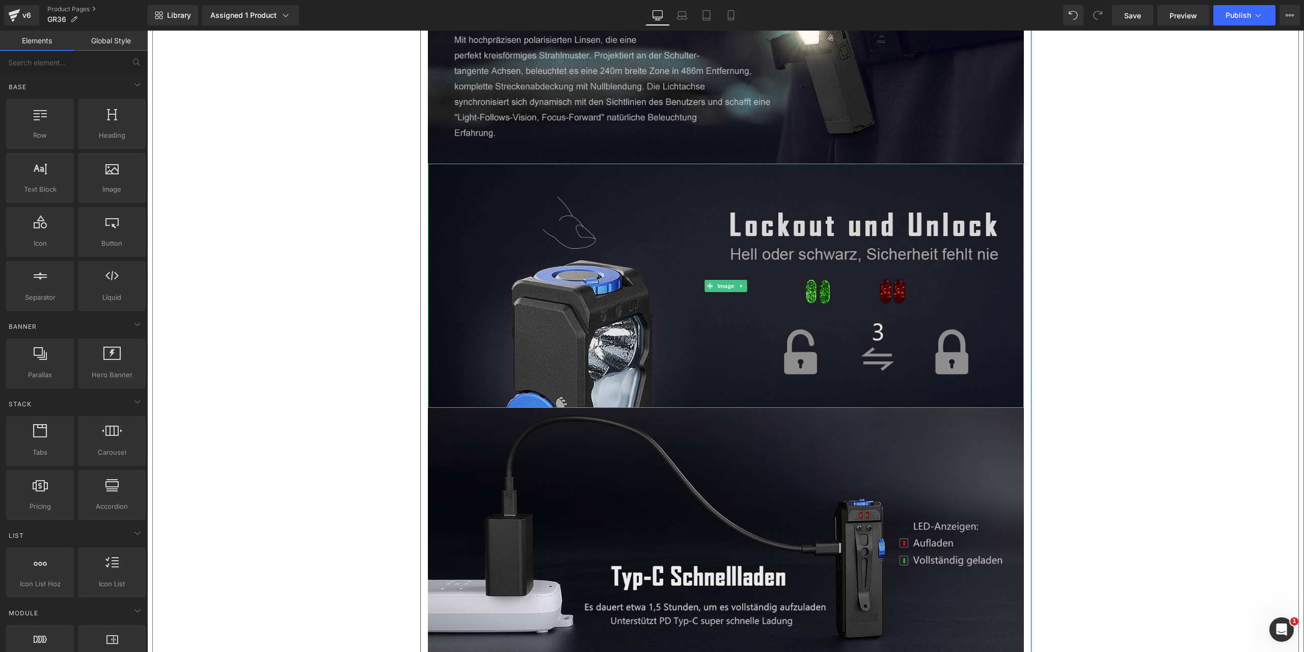
click at [580, 263] on img at bounding box center [726, 286] width 596 height 245
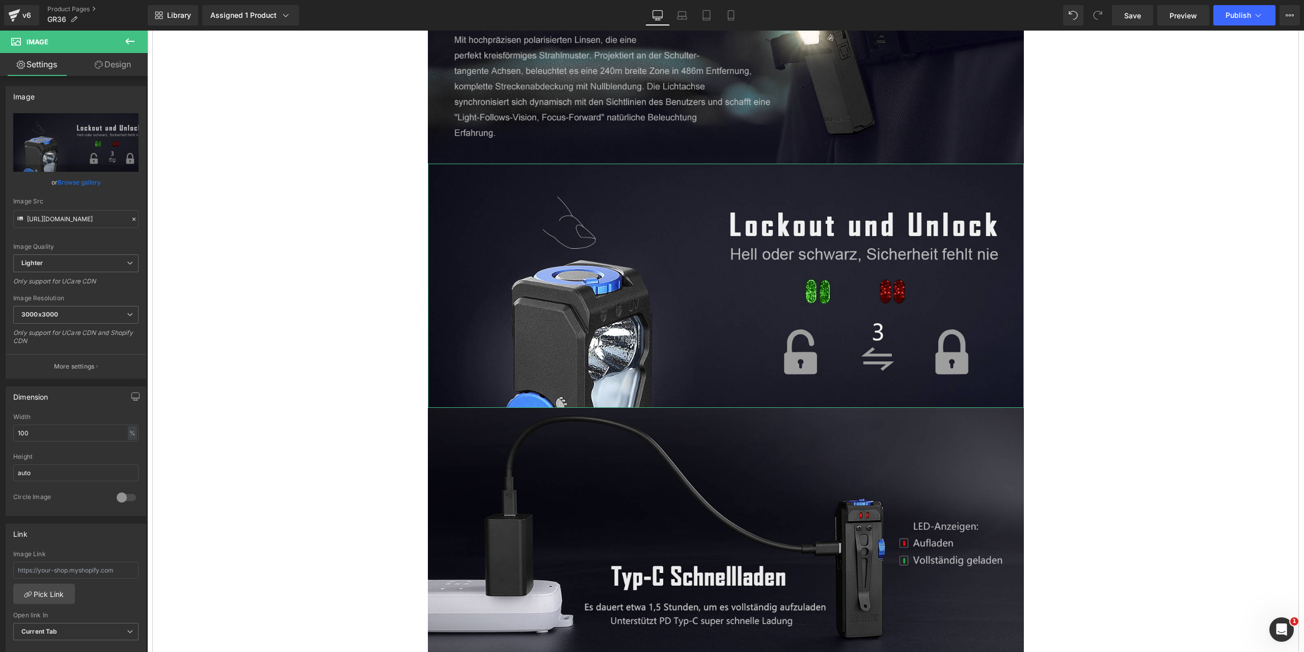
click at [118, 63] on link "Design" at bounding box center [113, 64] width 74 height 23
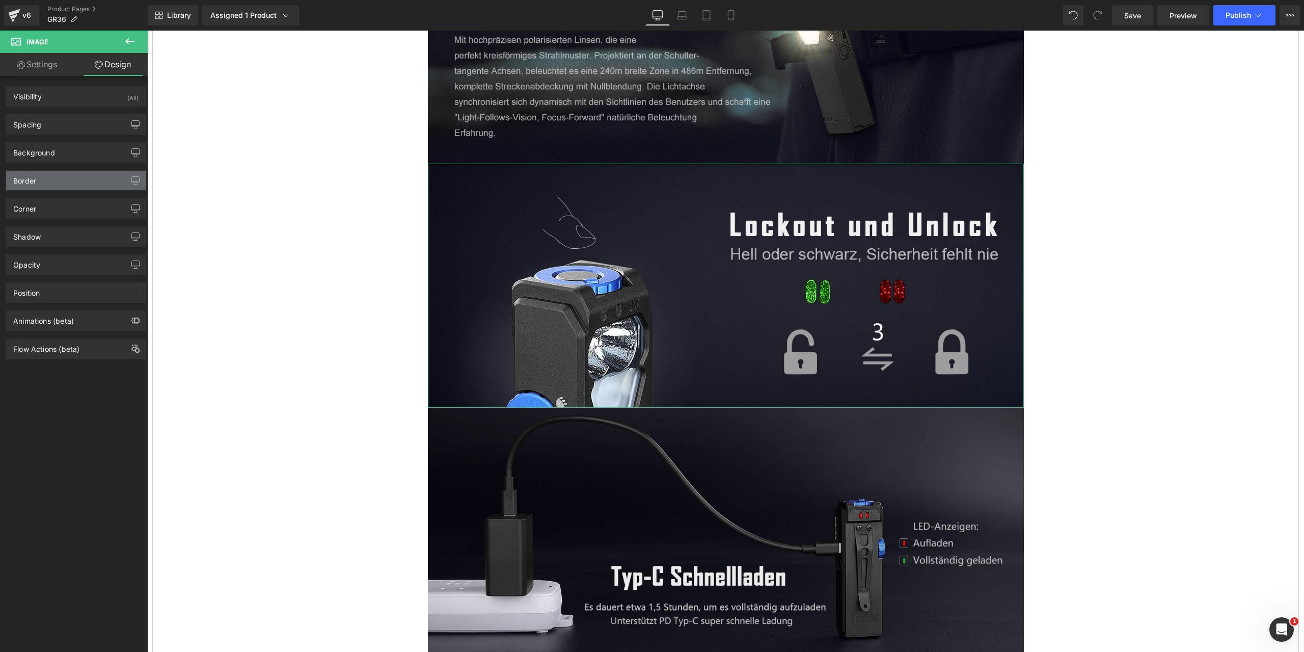
click at [61, 177] on div "Border" at bounding box center [76, 180] width 140 height 19
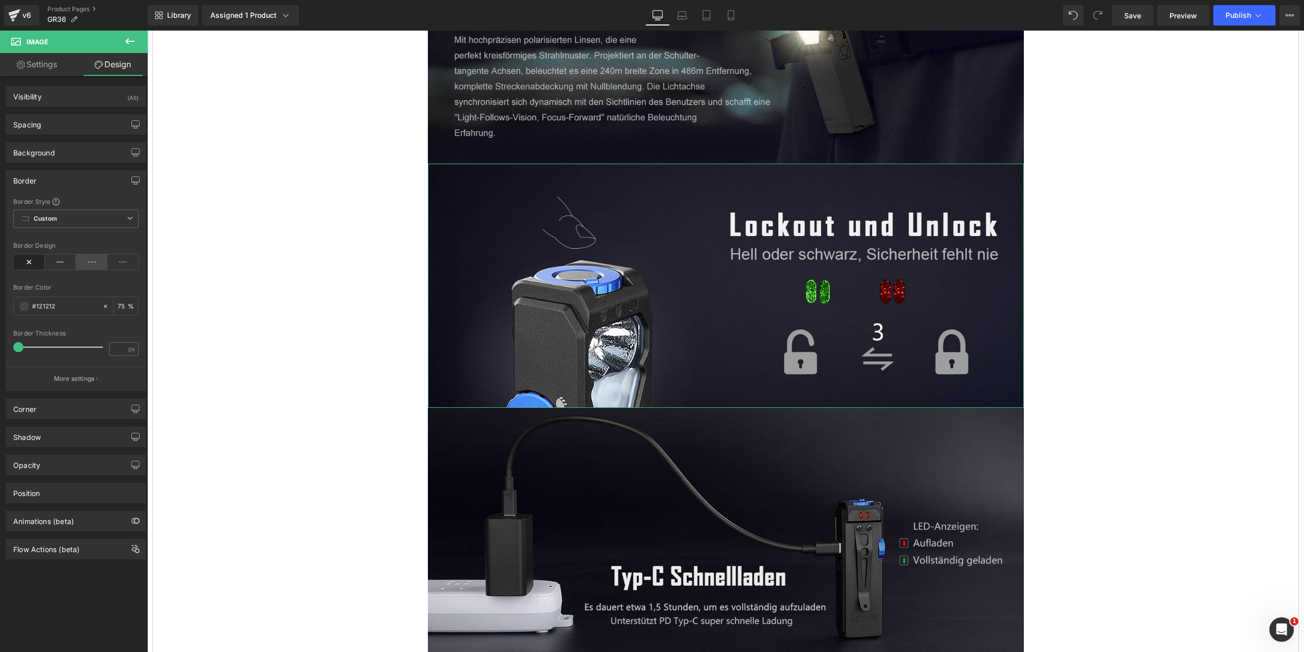
click at [91, 263] on icon at bounding box center [92, 261] width 32 height 15
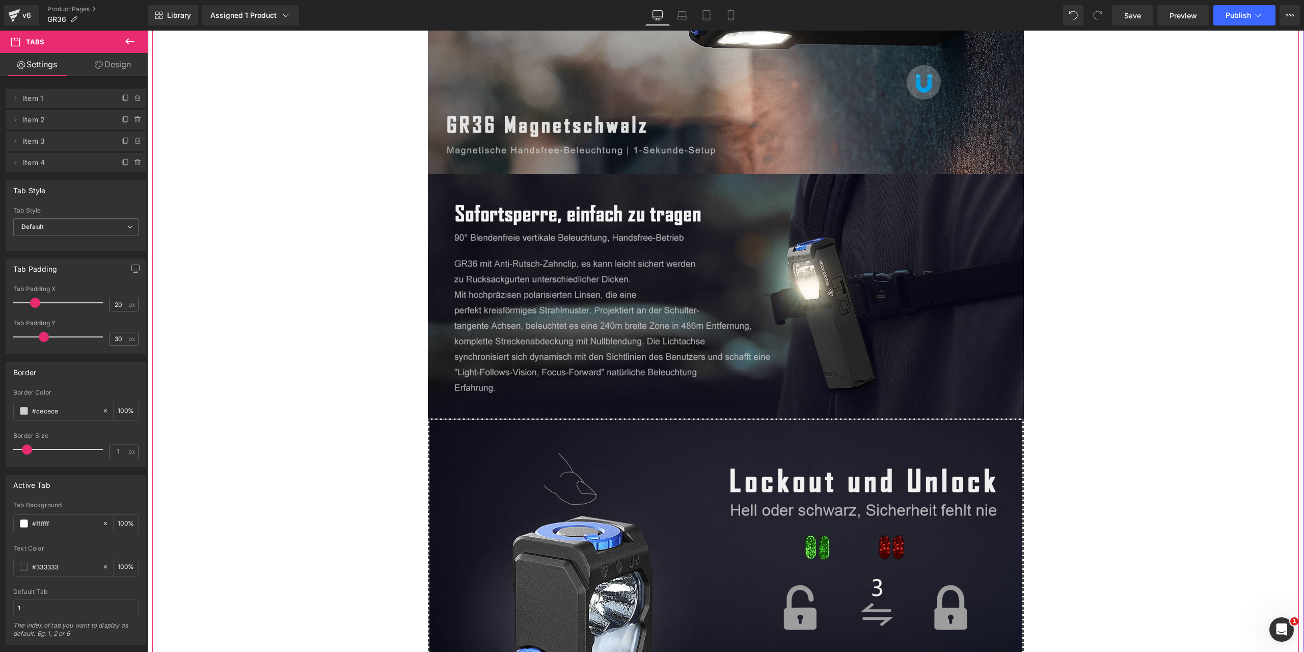
scroll to position [5452, 0]
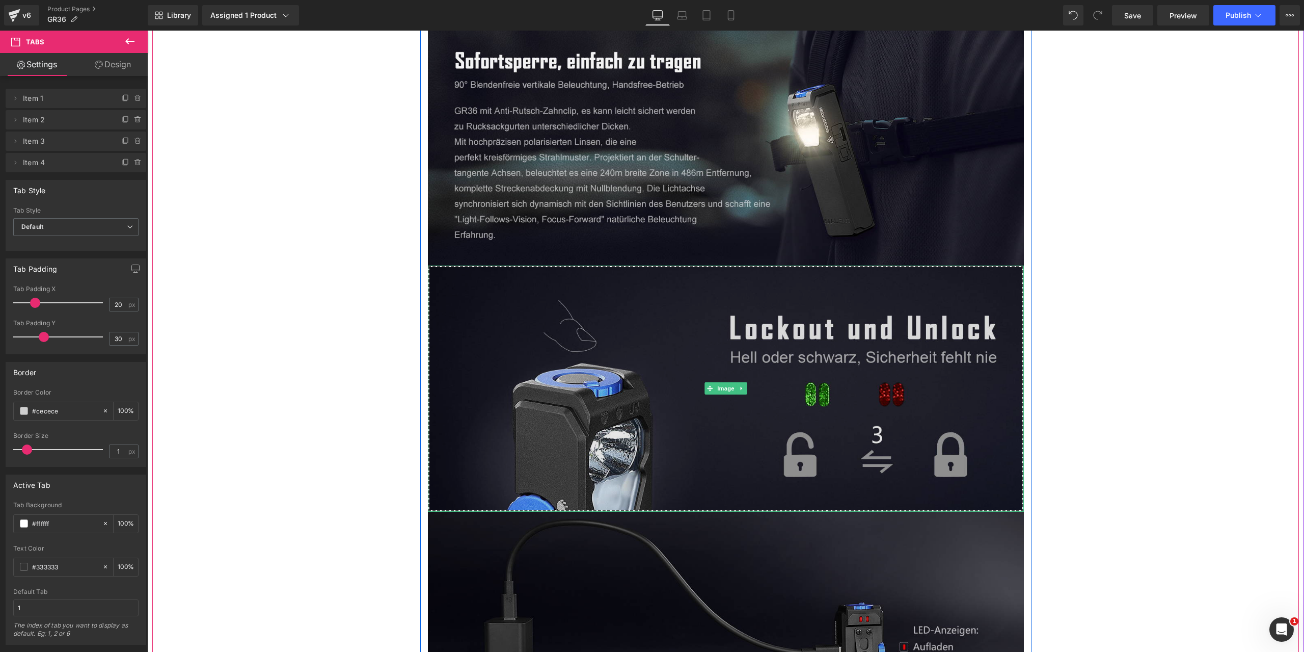
click at [477, 370] on img at bounding box center [726, 388] width 596 height 246
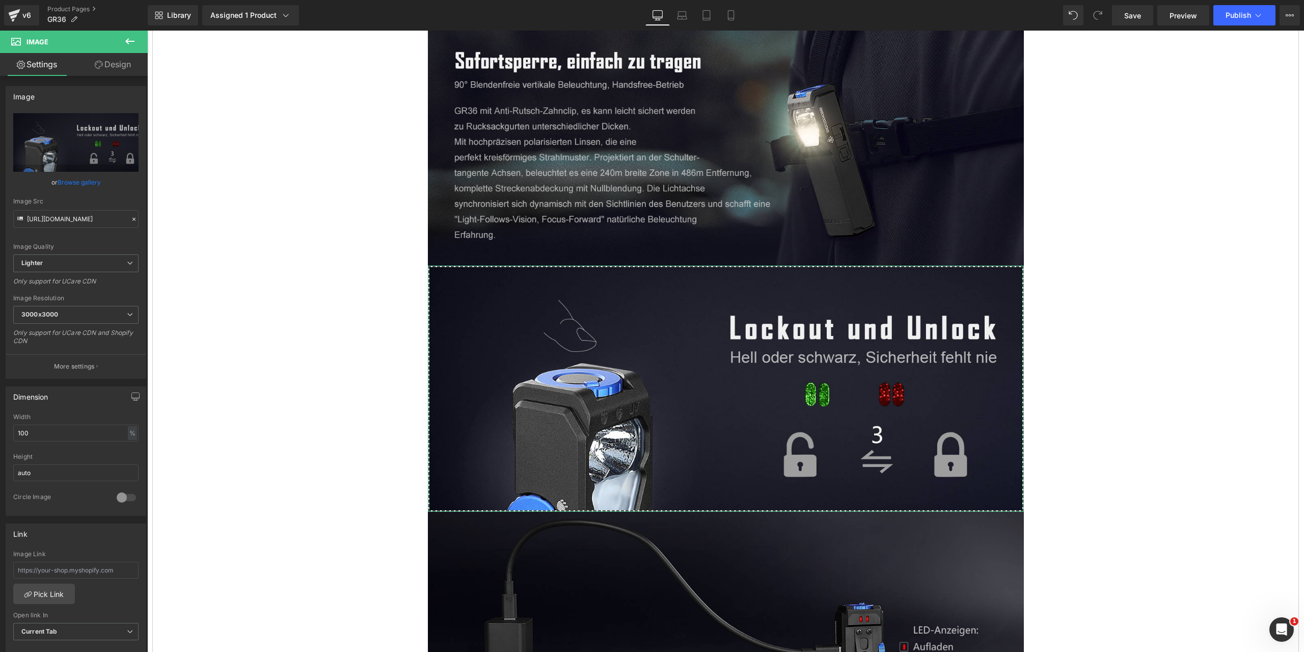
click at [113, 65] on link "Design" at bounding box center [113, 64] width 74 height 23
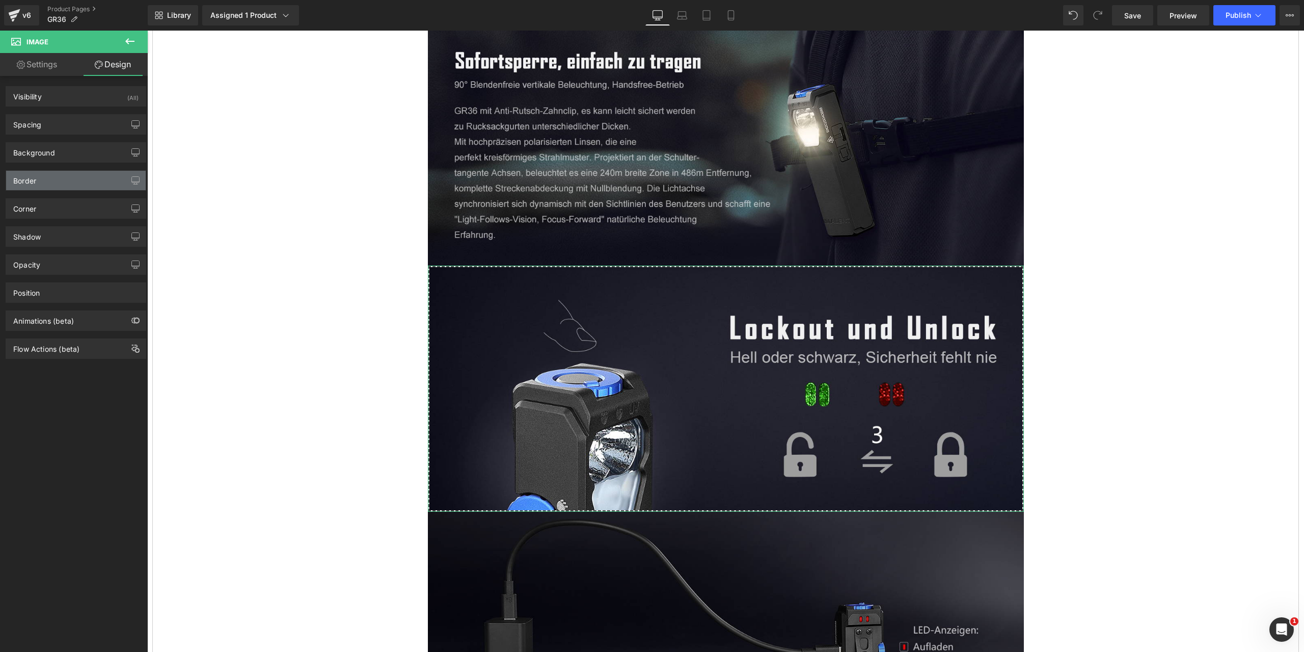
click at [66, 181] on div "Border" at bounding box center [76, 180] width 140 height 19
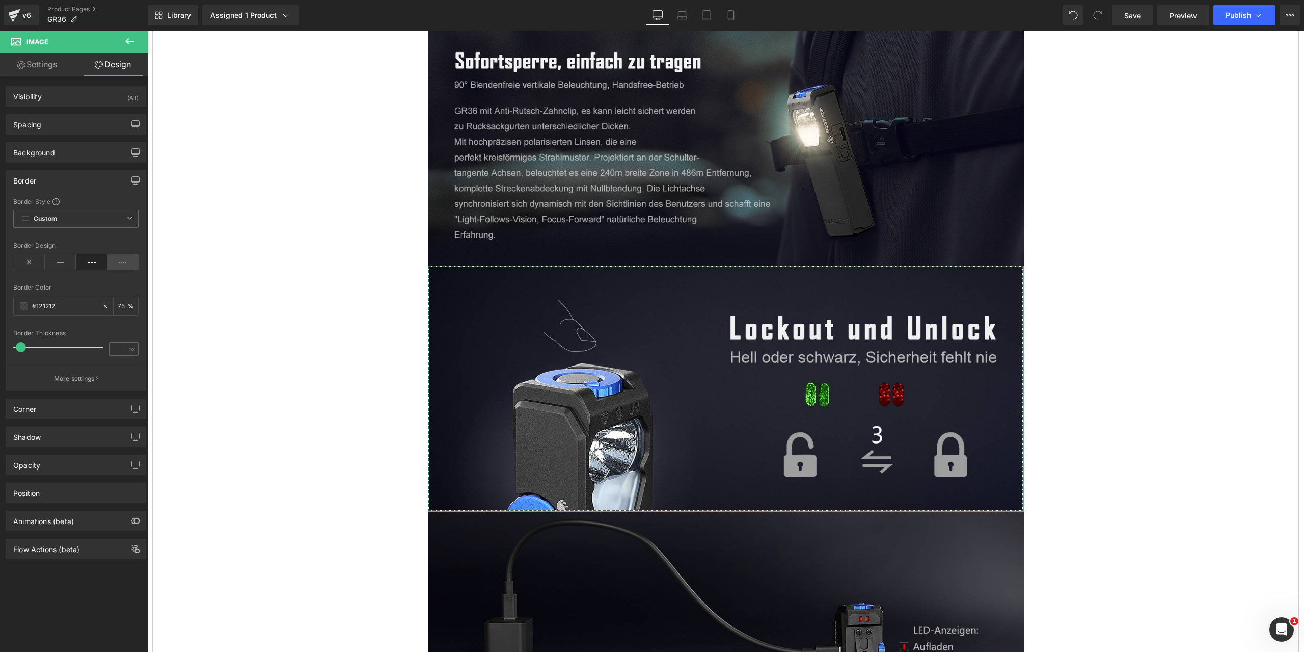
click at [121, 262] on icon at bounding box center [124, 261] width 32 height 15
click at [58, 260] on icon at bounding box center [61, 261] width 32 height 15
click at [88, 262] on icon at bounding box center [92, 261] width 32 height 15
click at [119, 351] on input "number" at bounding box center [119, 348] width 18 height 13
type input "5"
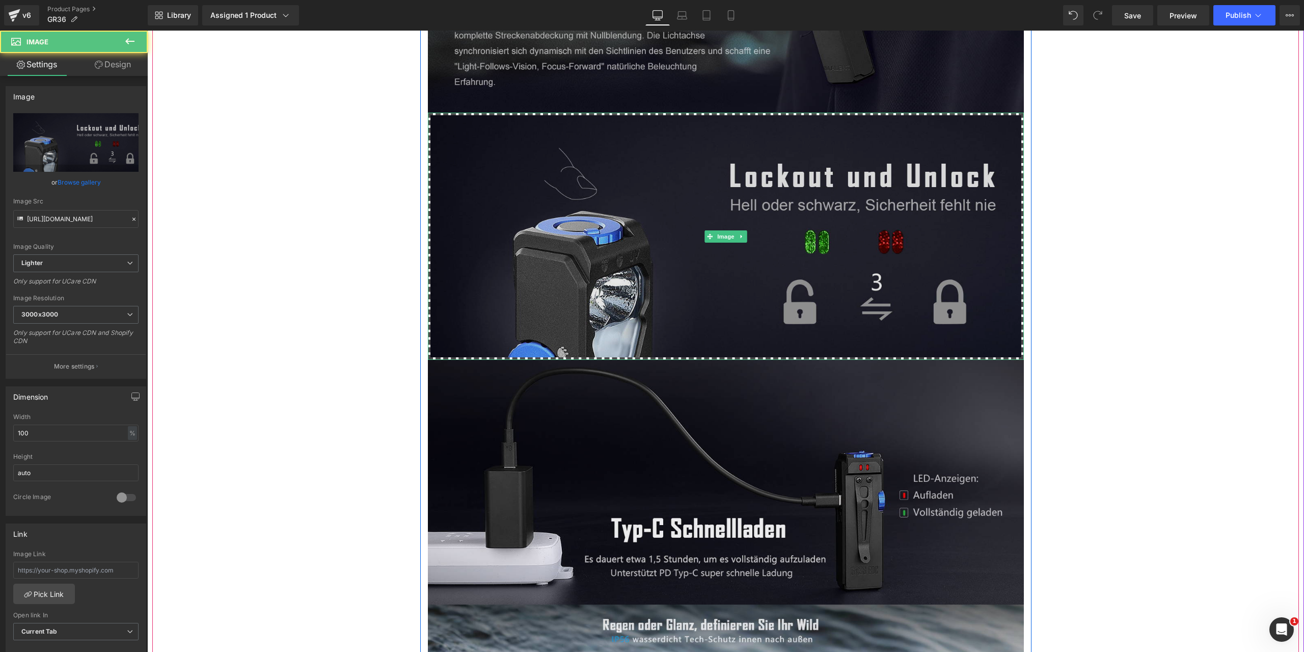
click at [550, 269] on img at bounding box center [726, 236] width 596 height 247
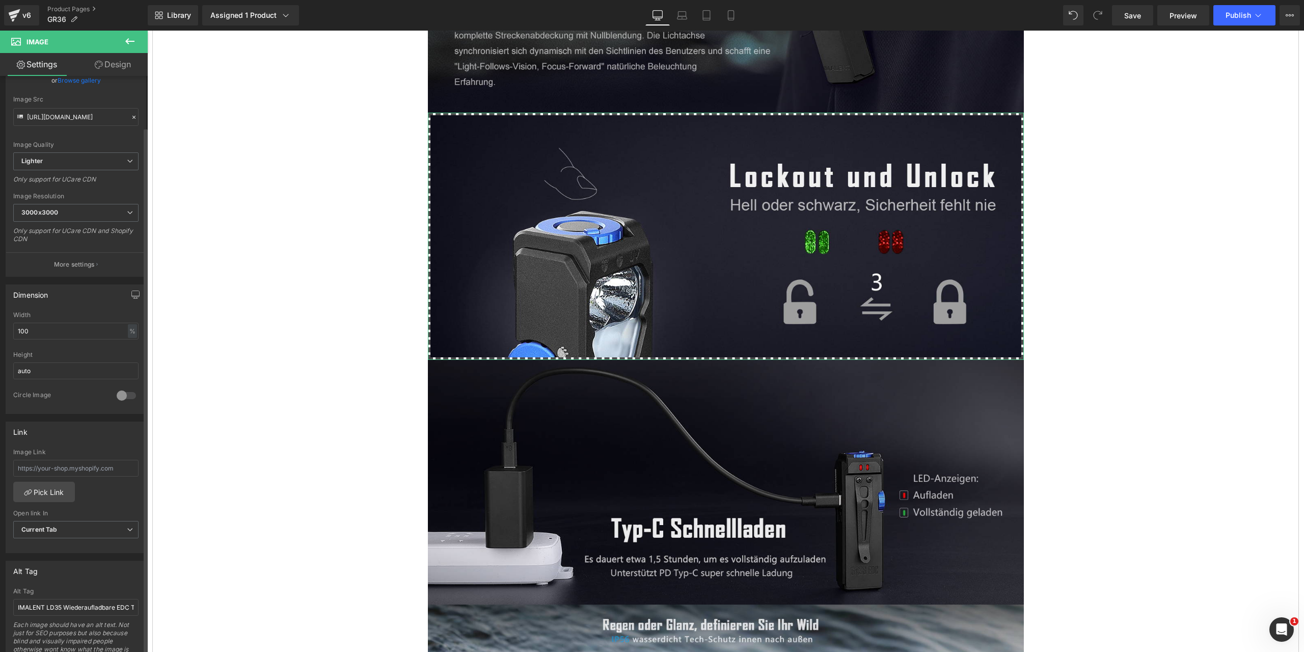
scroll to position [0, 0]
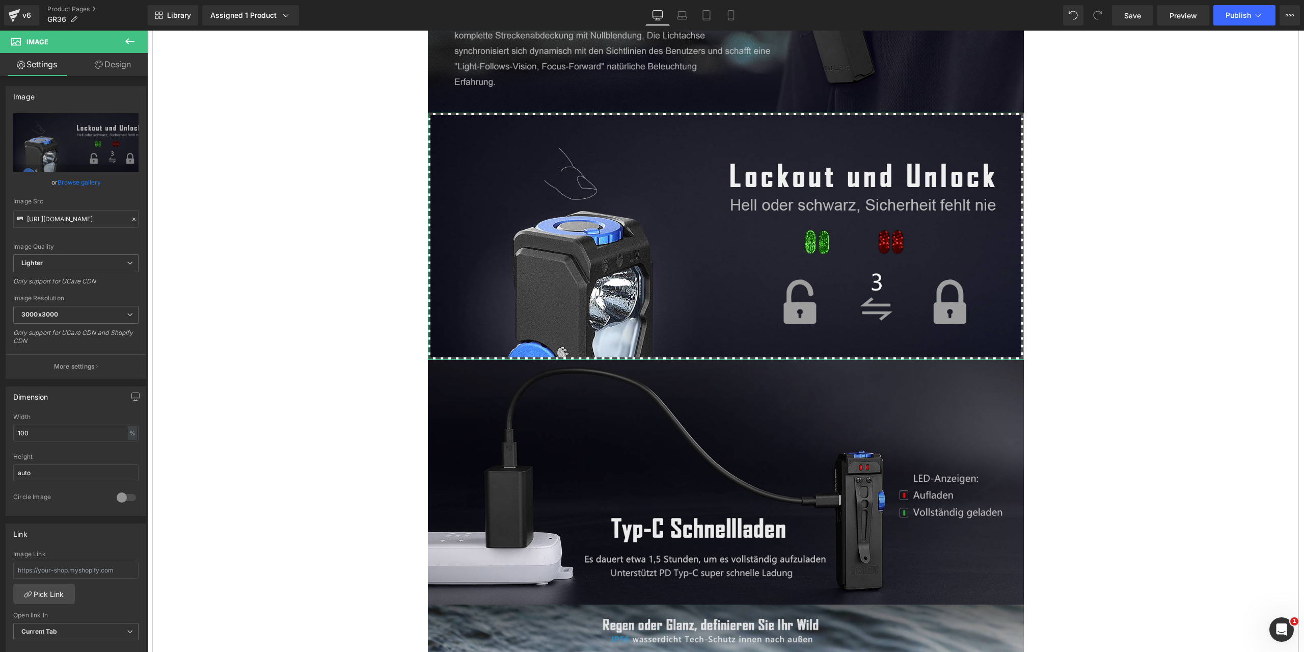
click at [116, 61] on link "Design" at bounding box center [113, 64] width 74 height 23
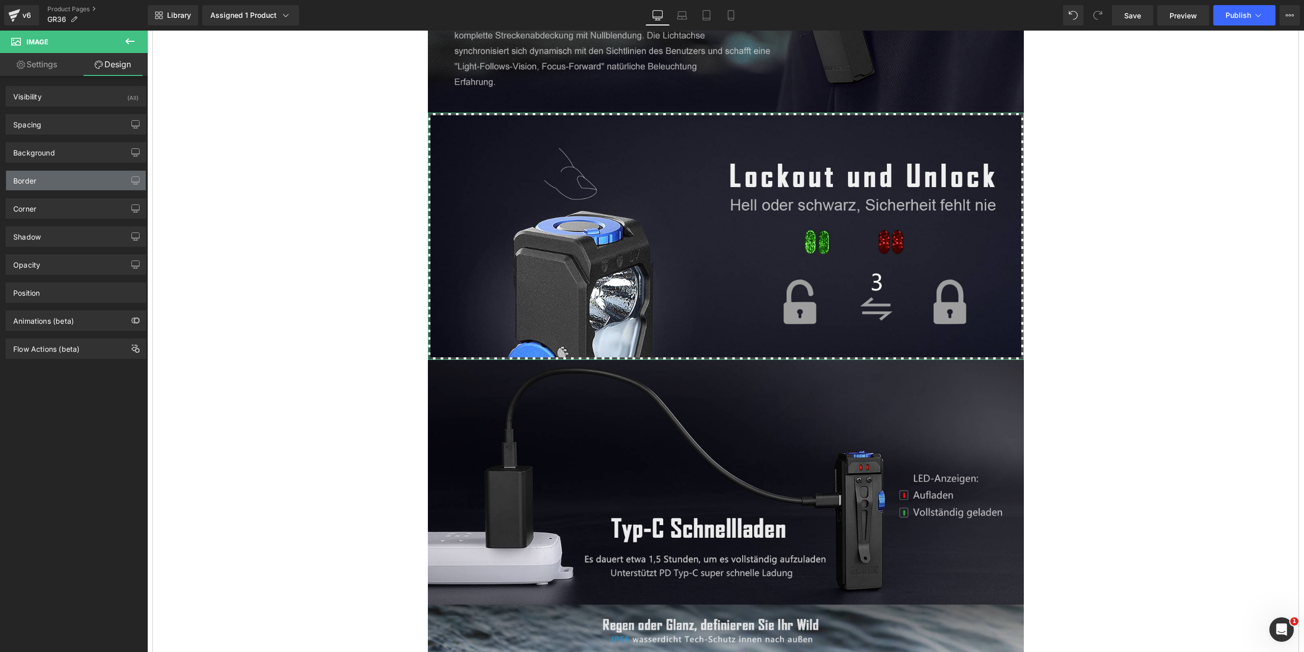
click at [66, 177] on div "Border" at bounding box center [76, 180] width 140 height 19
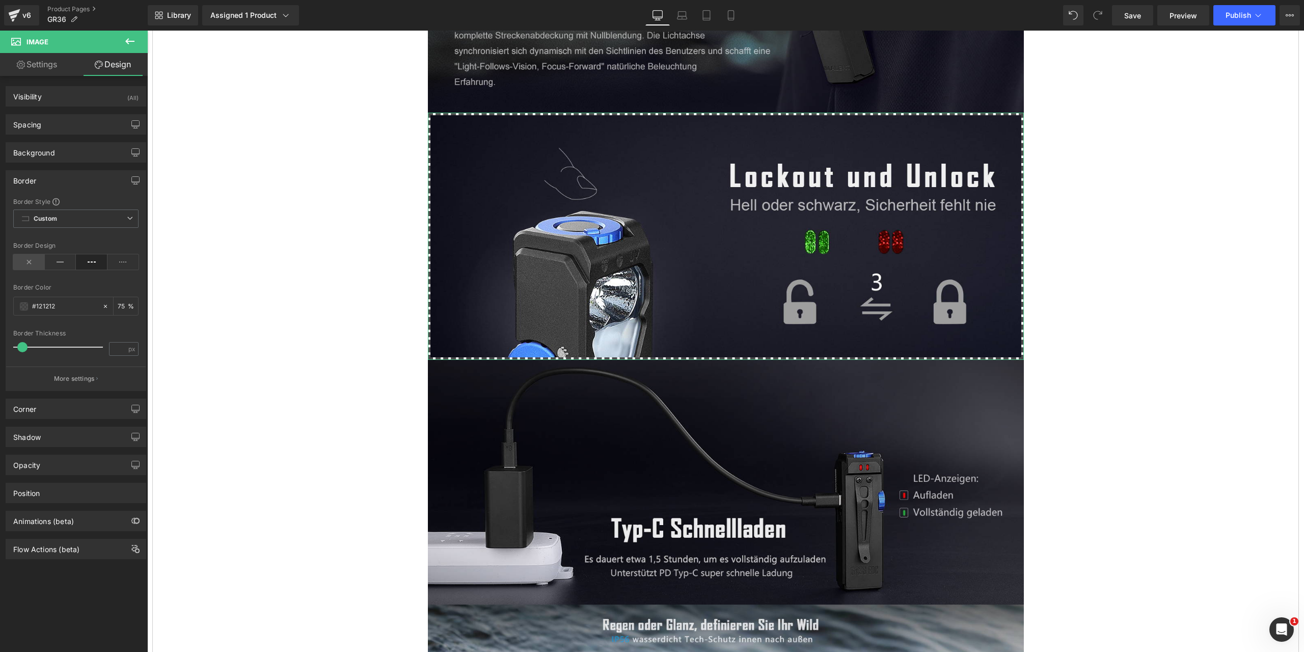
click at [35, 262] on icon at bounding box center [29, 261] width 32 height 15
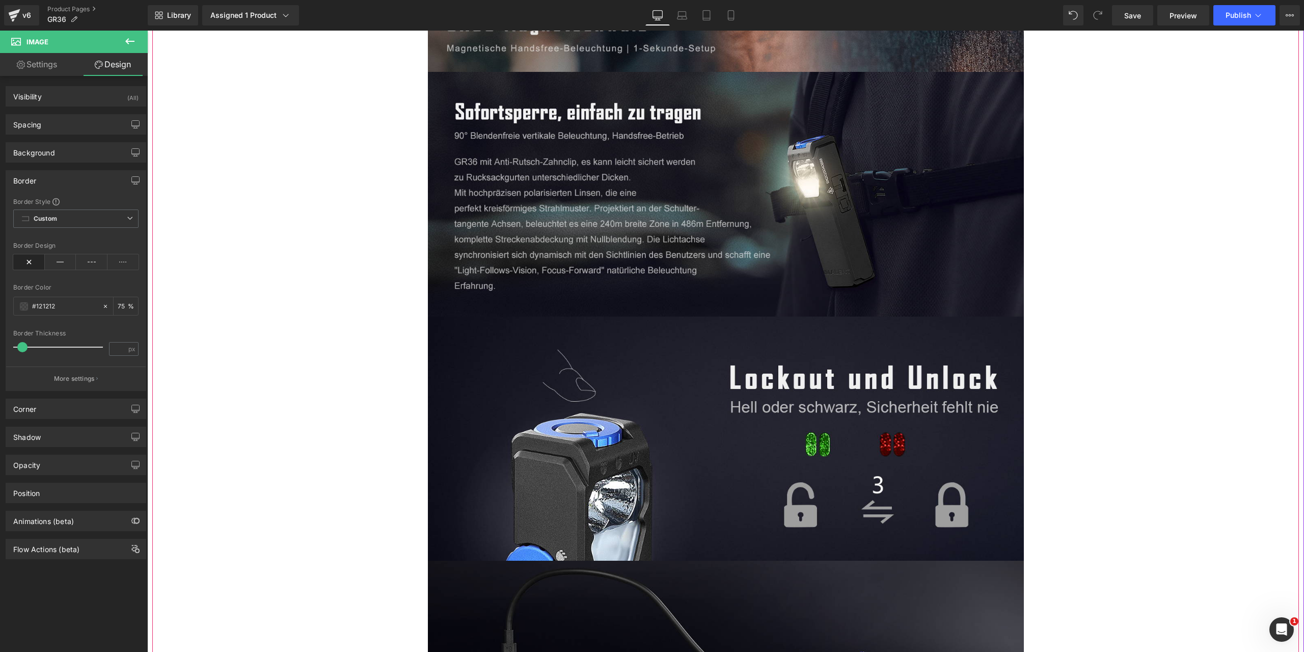
scroll to position [5248, 0]
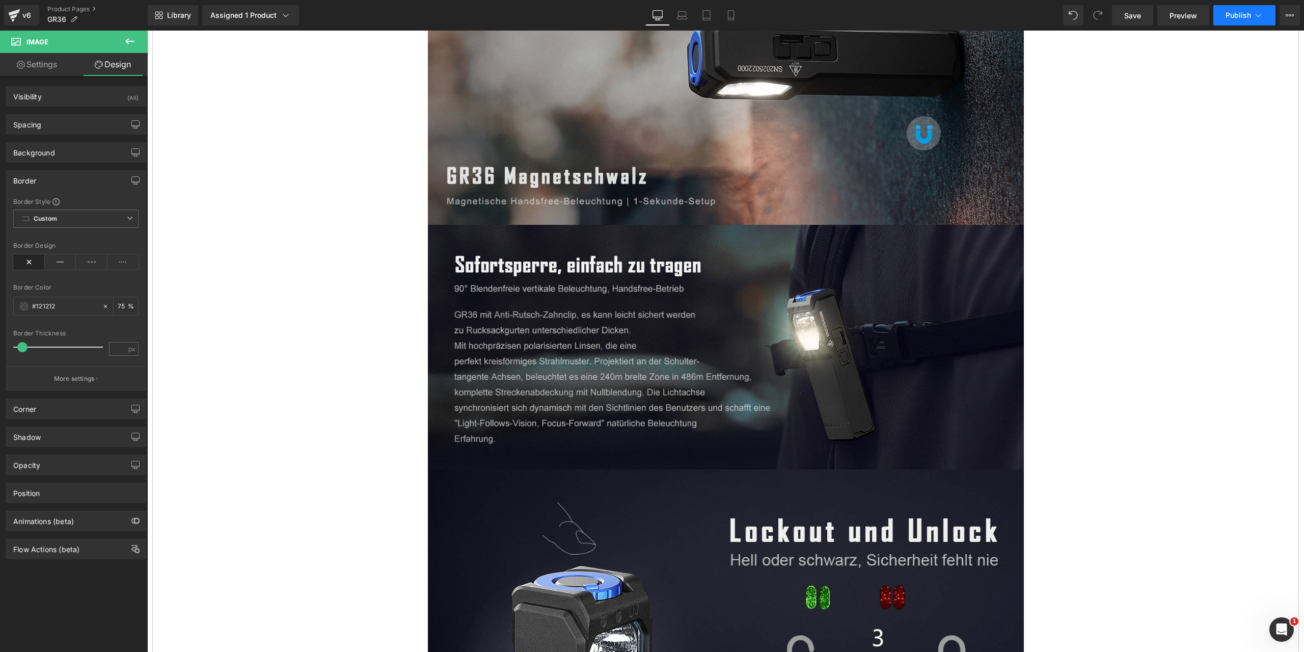
click at [1261, 16] on icon at bounding box center [1258, 15] width 10 height 10
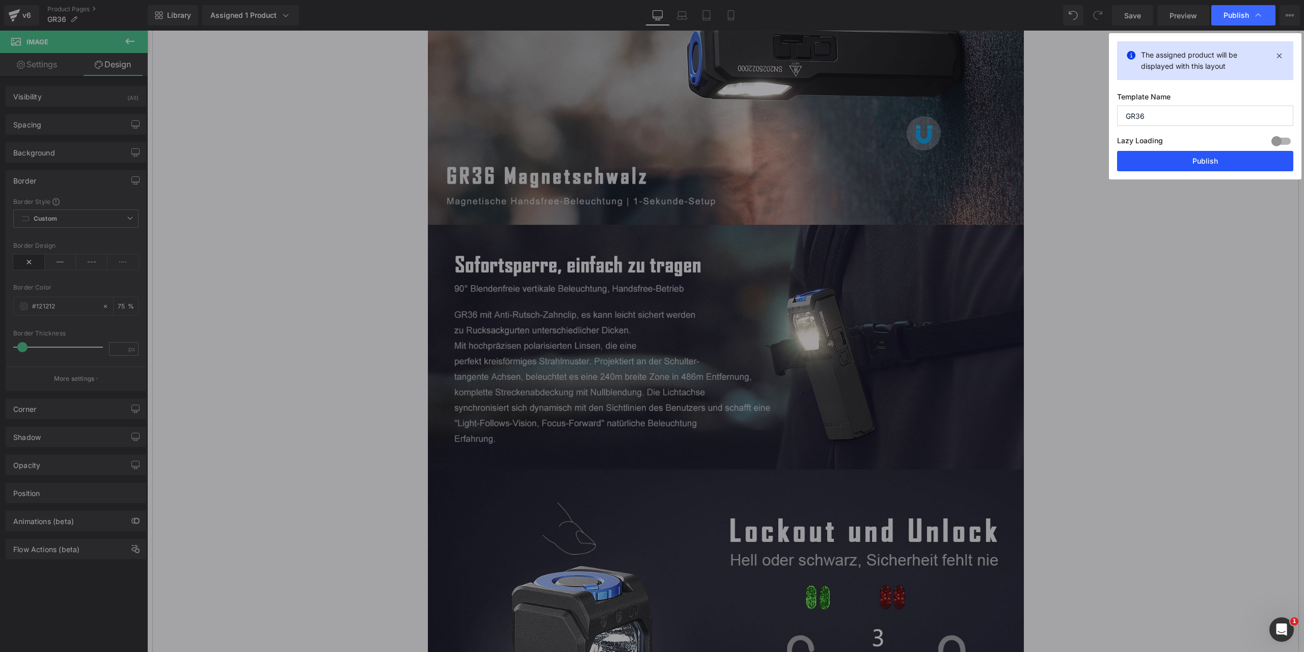
click at [1211, 158] on button "Publish" at bounding box center [1205, 161] width 176 height 20
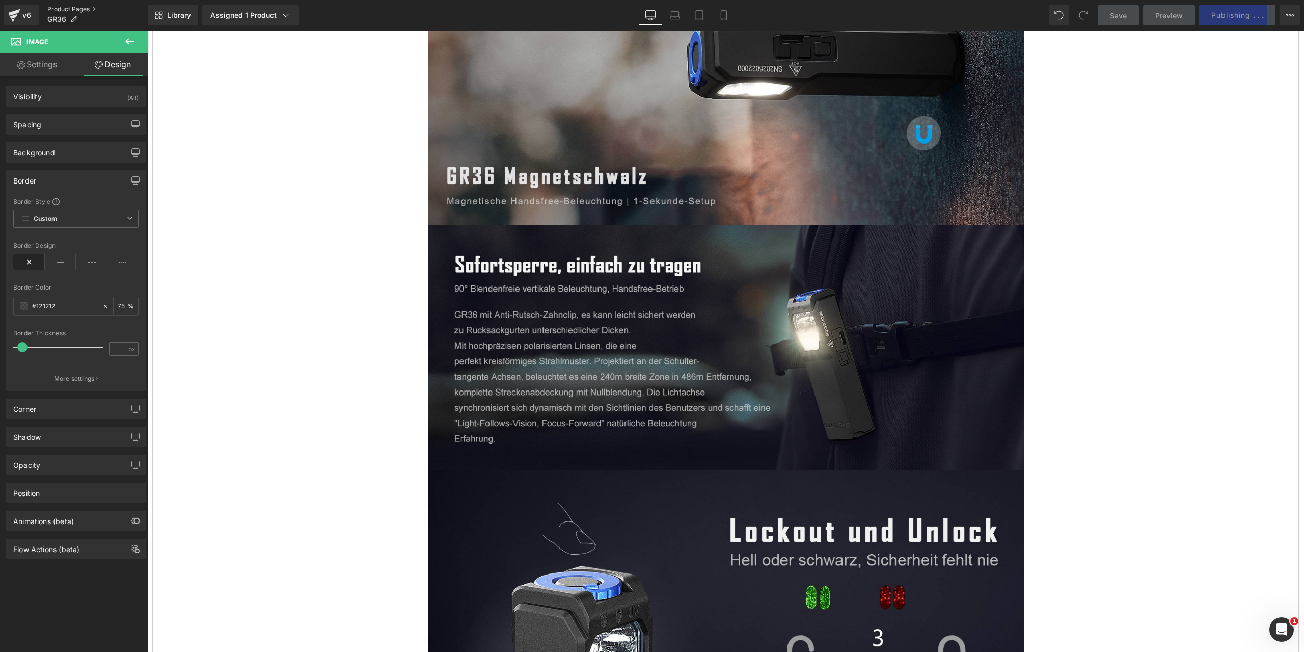
click at [65, 6] on link "Product Pages" at bounding box center [97, 9] width 100 height 8
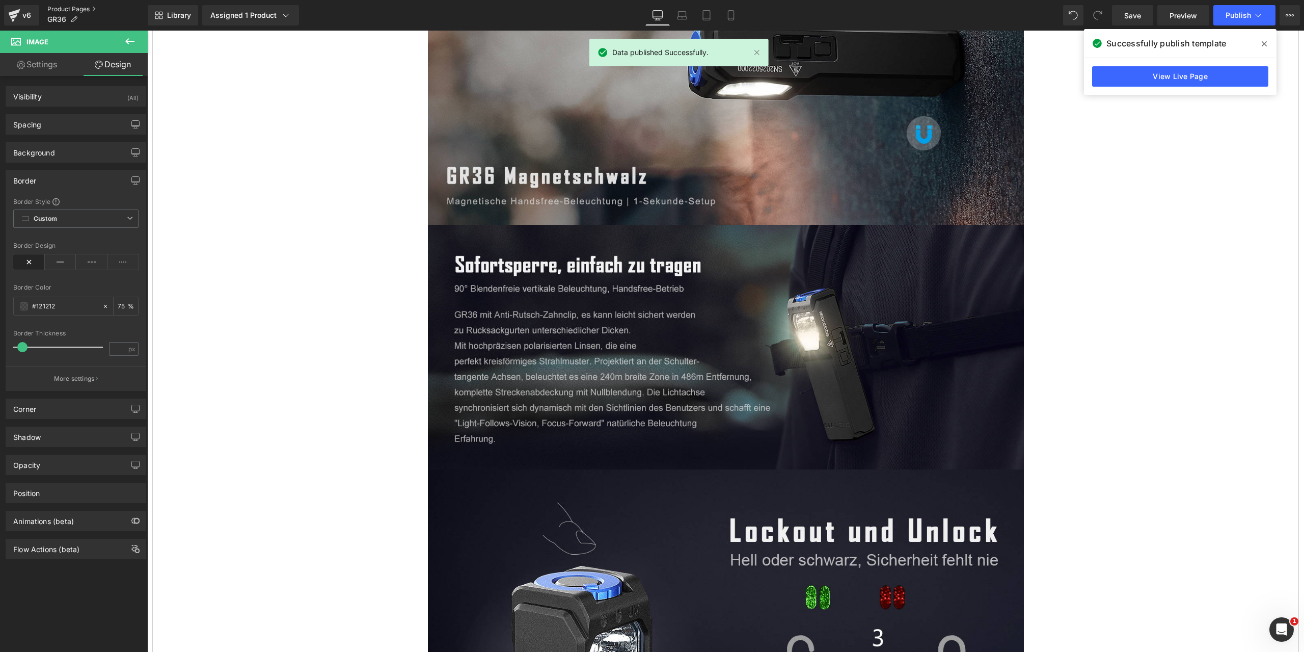
click at [76, 7] on link "Product Pages" at bounding box center [97, 9] width 100 height 8
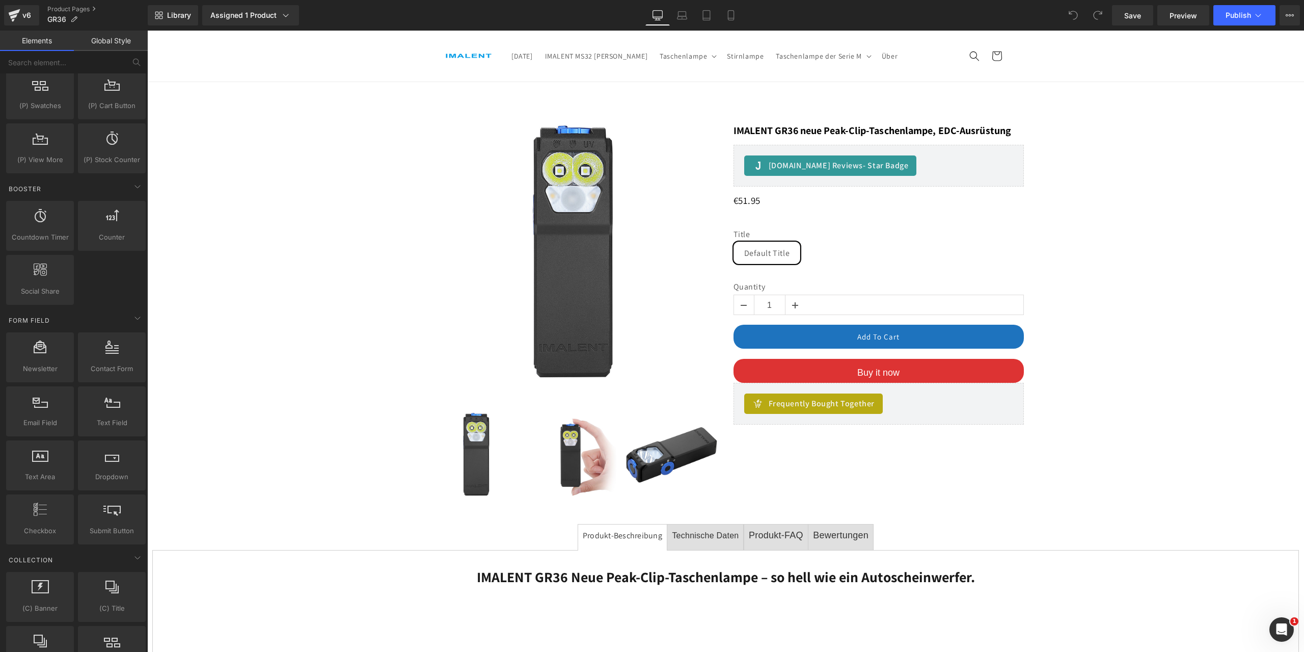
scroll to position [1376, 0]
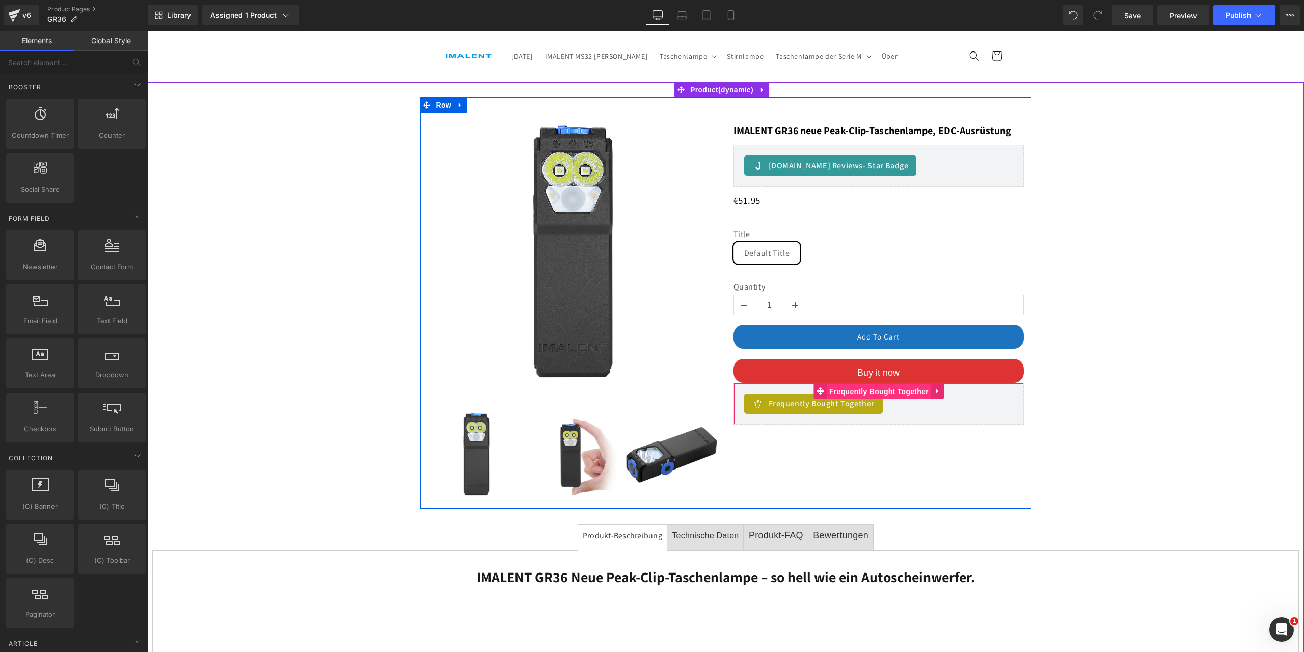
click at [908, 389] on span "Frequently Bought Together" at bounding box center [879, 391] width 104 height 15
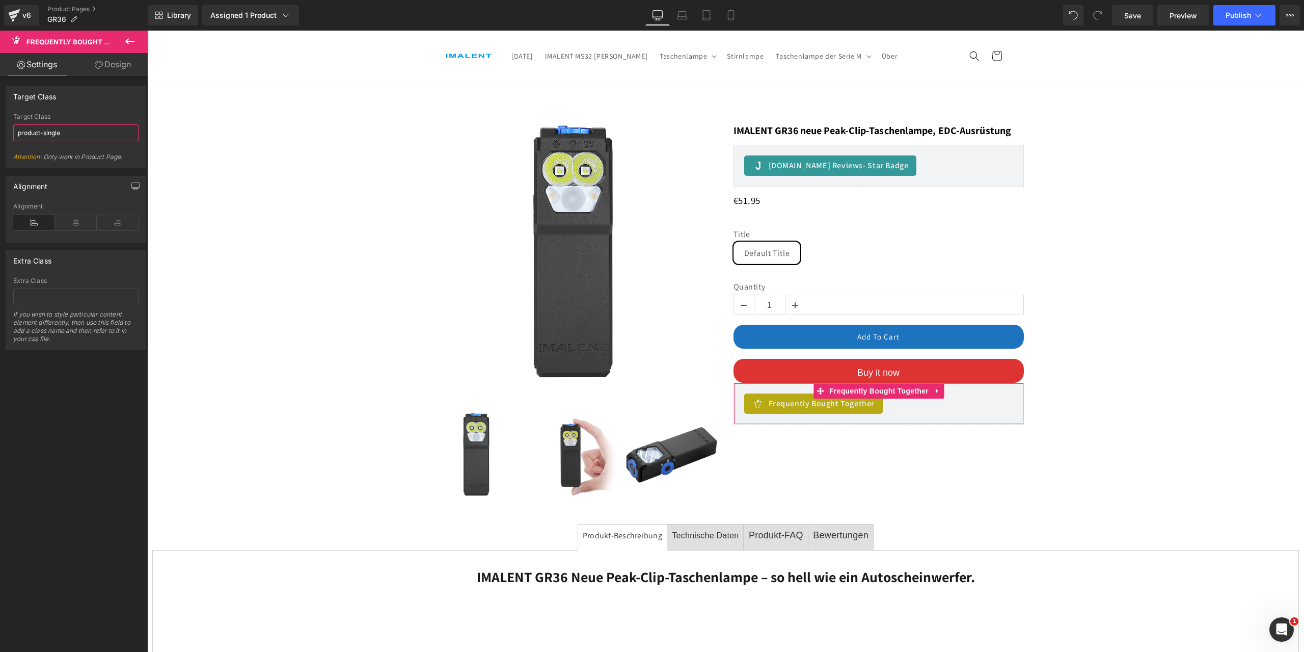
click at [71, 133] on input "product-single" at bounding box center [75, 132] width 125 height 17
click at [21, 67] on icon at bounding box center [21, 65] width 8 height 8
click at [29, 299] on input "text" at bounding box center [75, 296] width 125 height 17
click at [847, 389] on span "Frequently Bought Together" at bounding box center [879, 390] width 104 height 15
click at [756, 406] on icon at bounding box center [759, 403] width 12 height 12
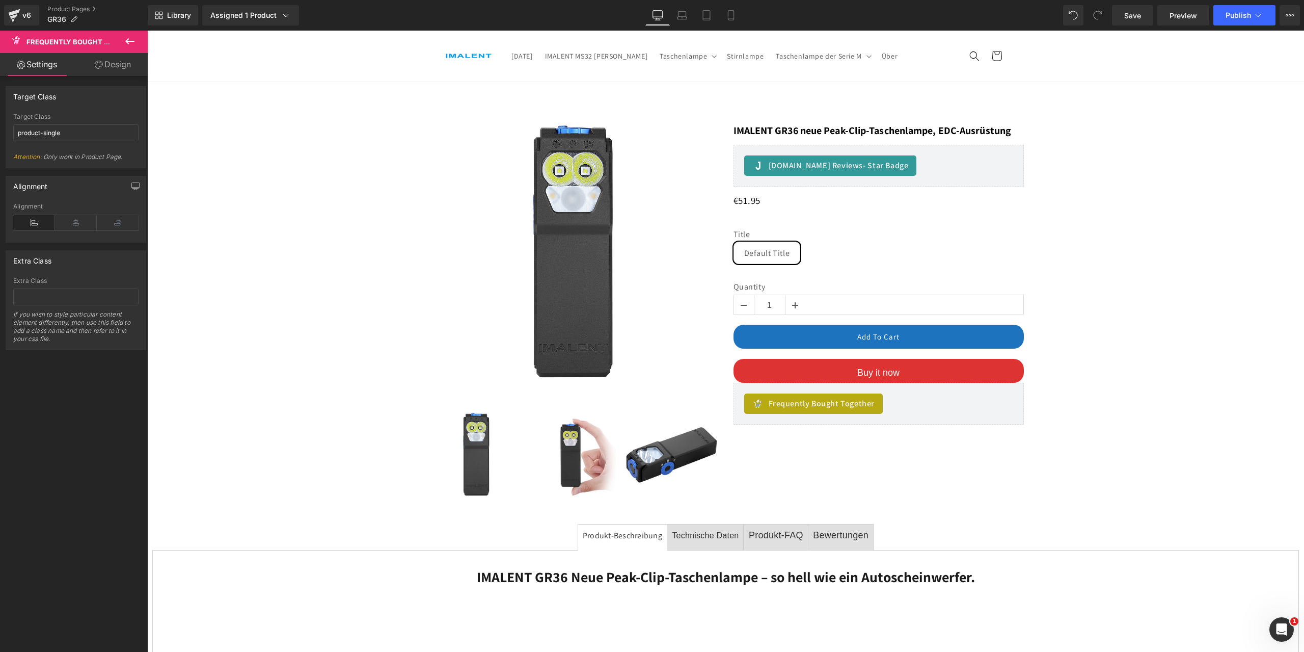
click at [104, 44] on span "Frequently Bought Together" at bounding box center [83, 42] width 115 height 8
click at [87, 132] on input "product-single" at bounding box center [75, 132] width 125 height 17
click at [67, 7] on link "Product Pages" at bounding box center [97, 9] width 100 height 8
